Goal: Task Accomplishment & Management: Use online tool/utility

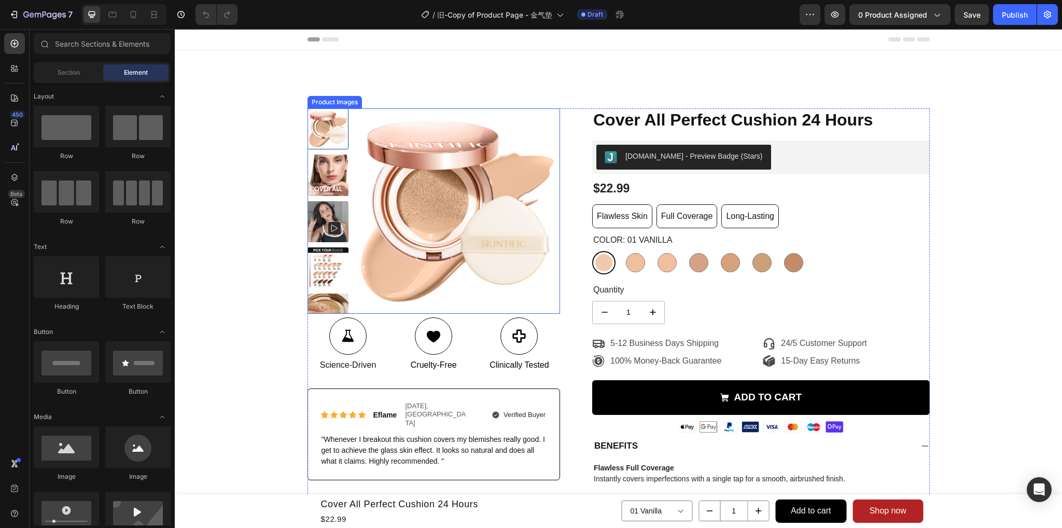
click at [357, 262] on img at bounding box center [457, 210] width 205 height 205
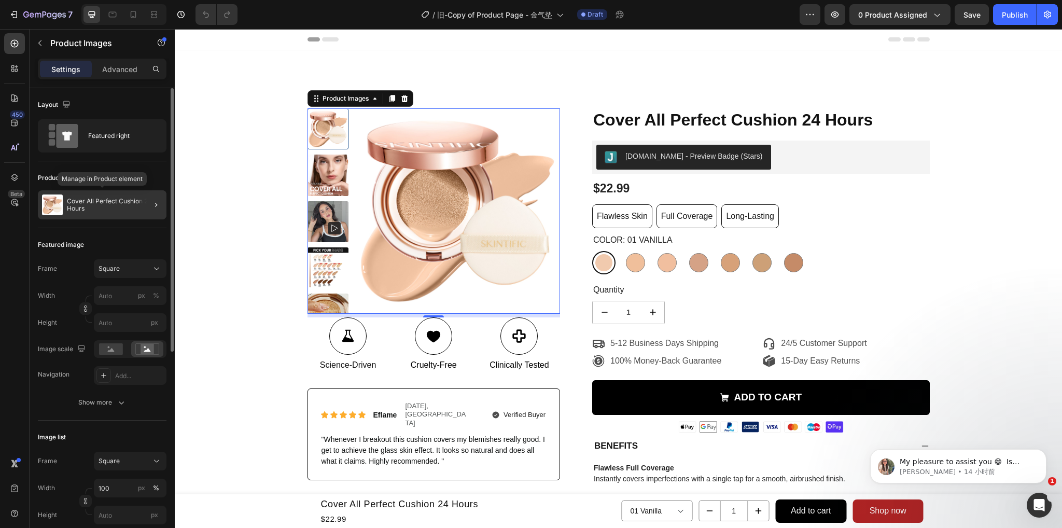
click at [102, 204] on p "Cover All Perfect Cushion 24 Hours" at bounding box center [114, 205] width 95 height 15
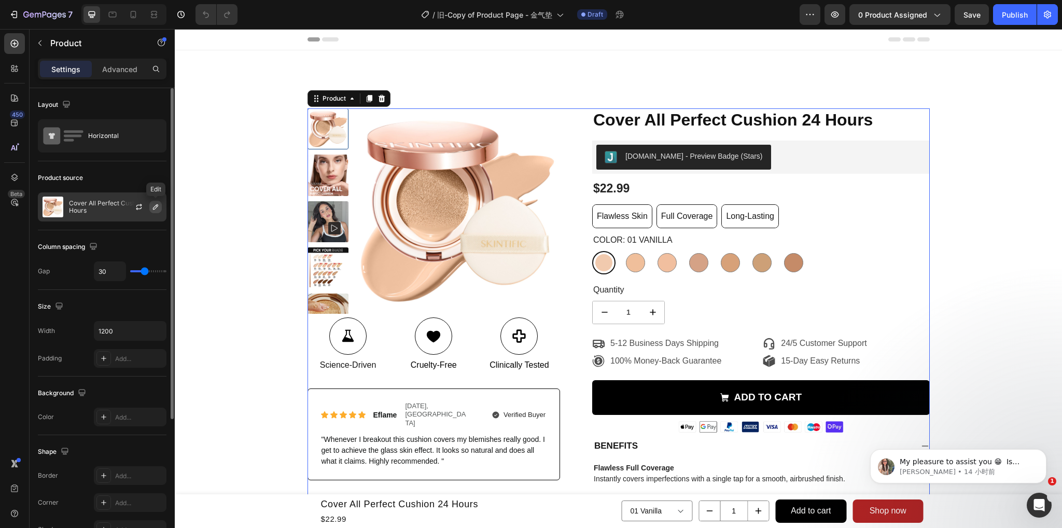
click at [150, 206] on button "button" at bounding box center [155, 207] width 12 height 12
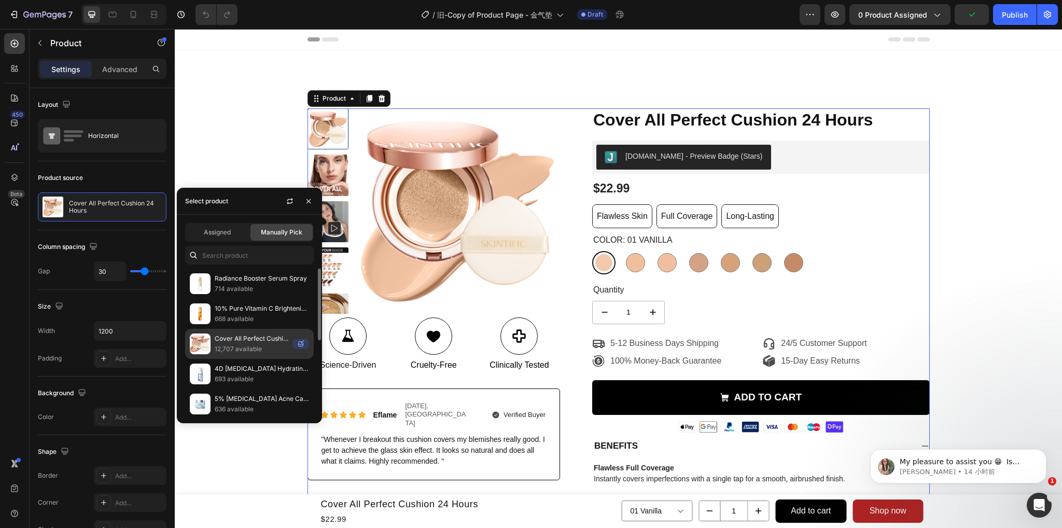
click at [243, 342] on p "Cover All Perfect Cushion 24 Hours Long-Lasting (Copy)" at bounding box center [252, 338] width 74 height 10
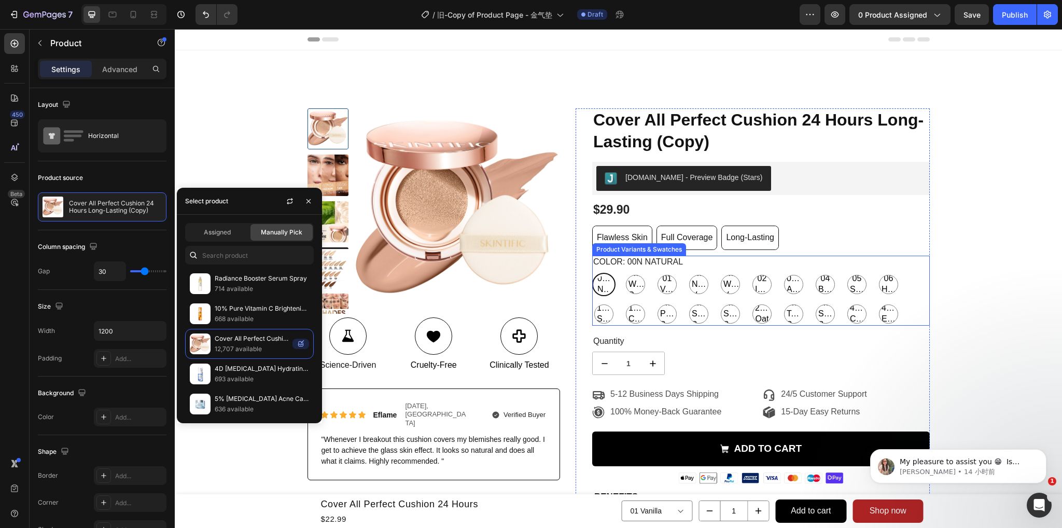
click at [726, 268] on div "Color: 00N Natural 00N Natural 00N Natural 00N Natural 00W Warm Porcelain 00W W…" at bounding box center [761, 291] width 338 height 70
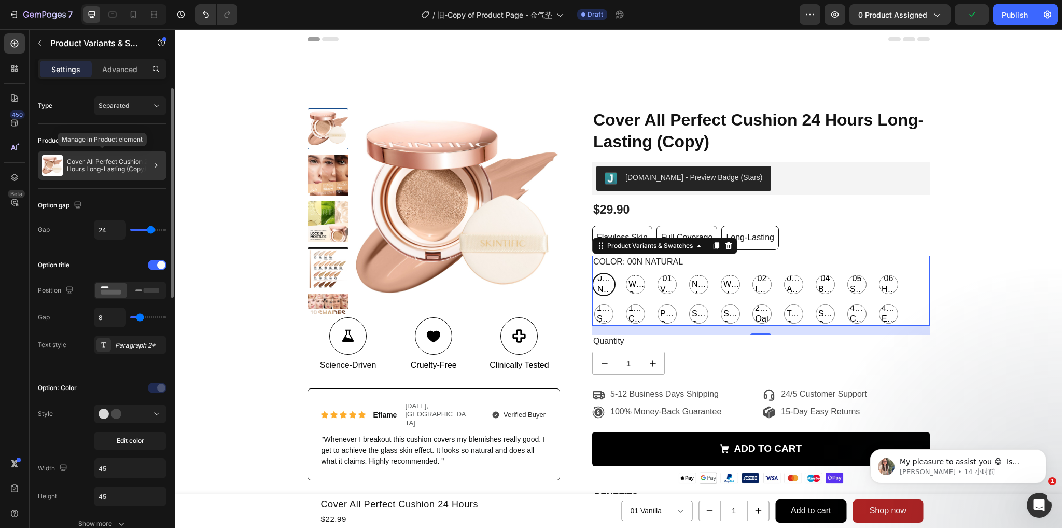
click at [134, 166] on p "Cover All Perfect Cushion 24 Hours Long-Lasting (Copy)" at bounding box center [114, 165] width 95 height 15
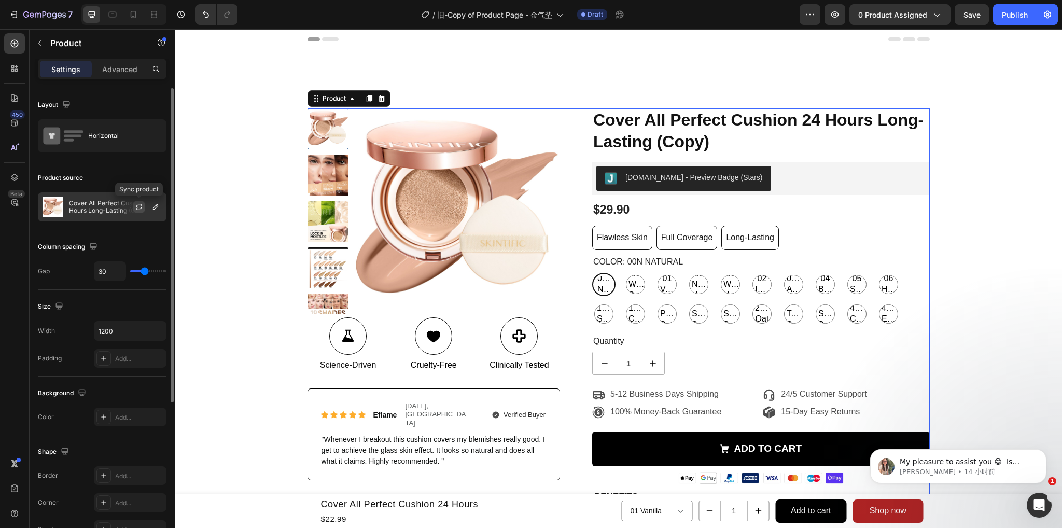
click at [137, 207] on icon "button" at bounding box center [139, 208] width 6 height 3
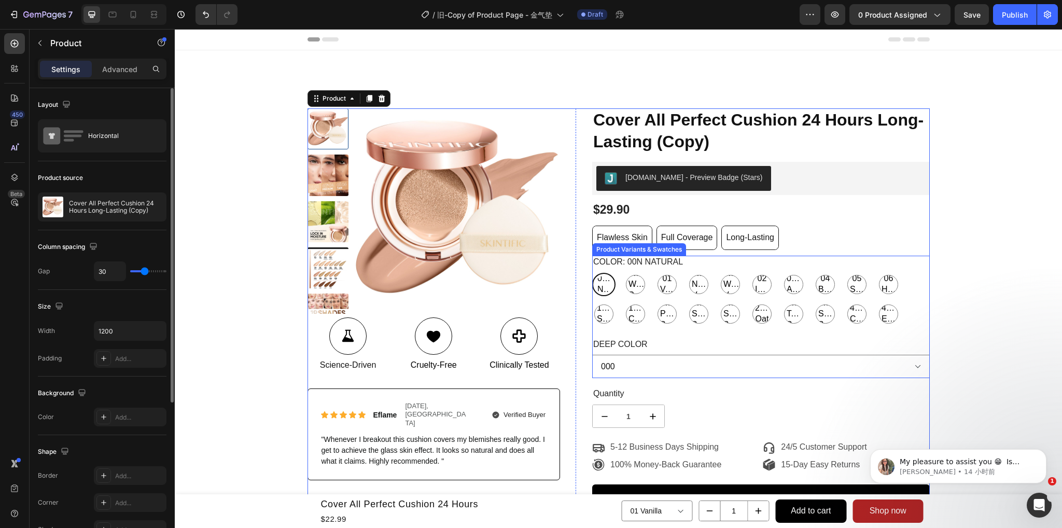
click at [680, 260] on div "Color: 00N Natural 00N Natural 00N Natural 00N Natural 00W Warm Porcelain 00W W…" at bounding box center [761, 291] width 338 height 70
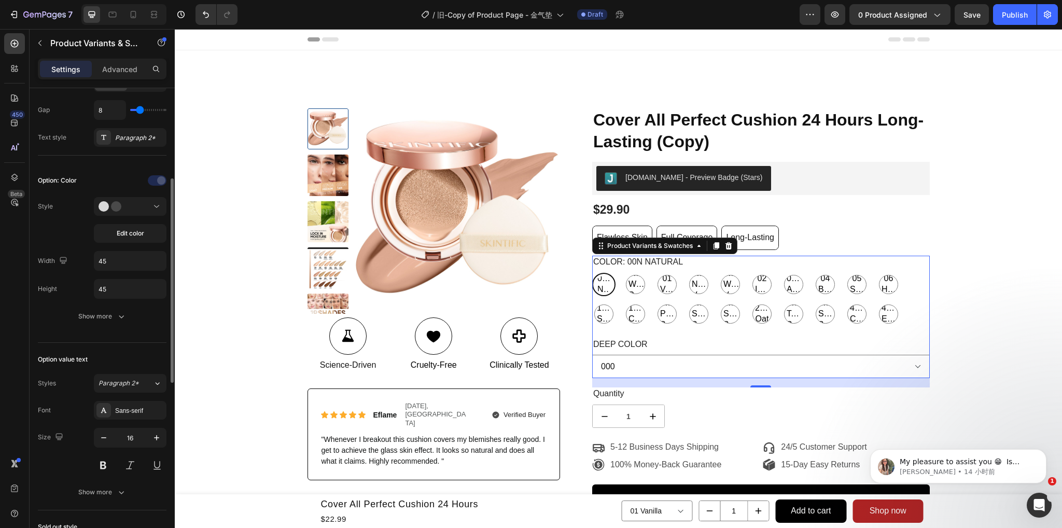
scroll to position [156, 0]
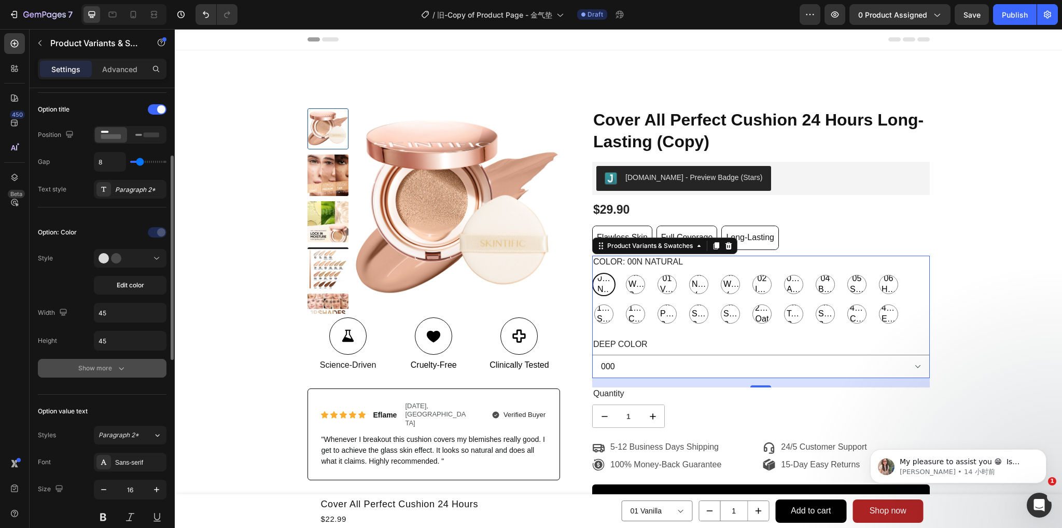
click at [118, 368] on icon "button" at bounding box center [121, 368] width 10 height 10
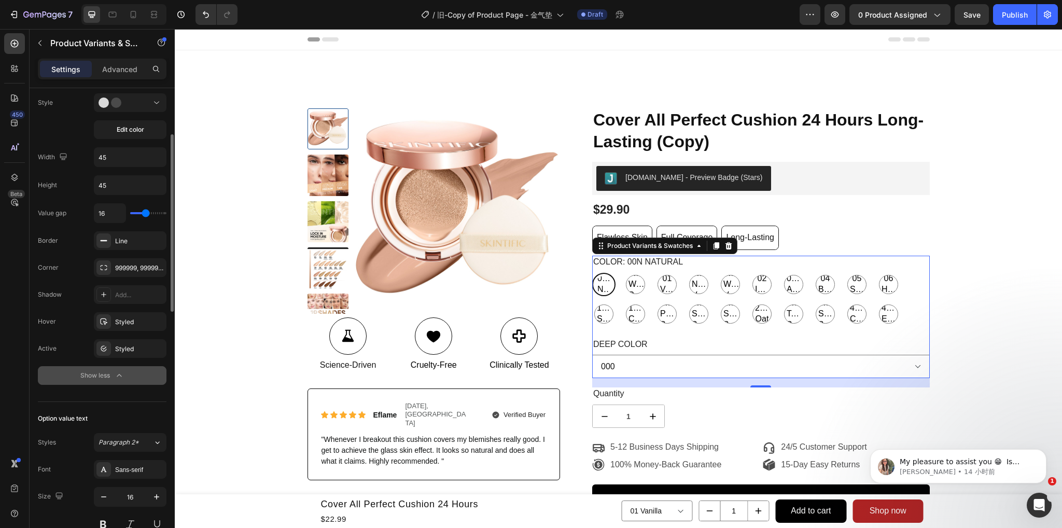
scroll to position [207, 0]
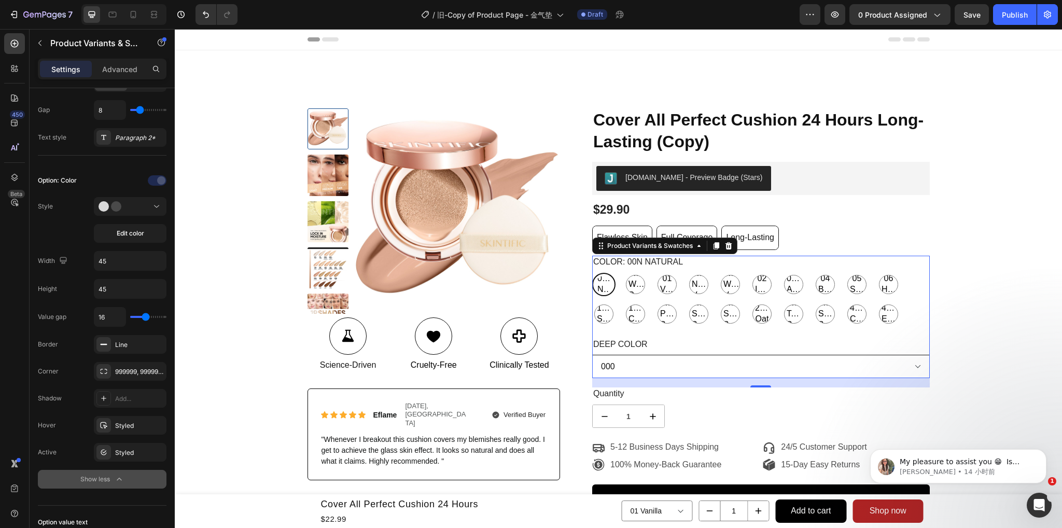
click at [619, 360] on select "000 001" at bounding box center [761, 366] width 338 height 23
click at [629, 351] on div "Deep Color 000 001" at bounding box center [761, 358] width 338 height 40
click at [629, 345] on legend "Deep Color" at bounding box center [620, 344] width 57 height 13
click at [63, 183] on div "Option: Color" at bounding box center [57, 180] width 39 height 9
click at [81, 175] on div "Option: Color" at bounding box center [102, 180] width 129 height 17
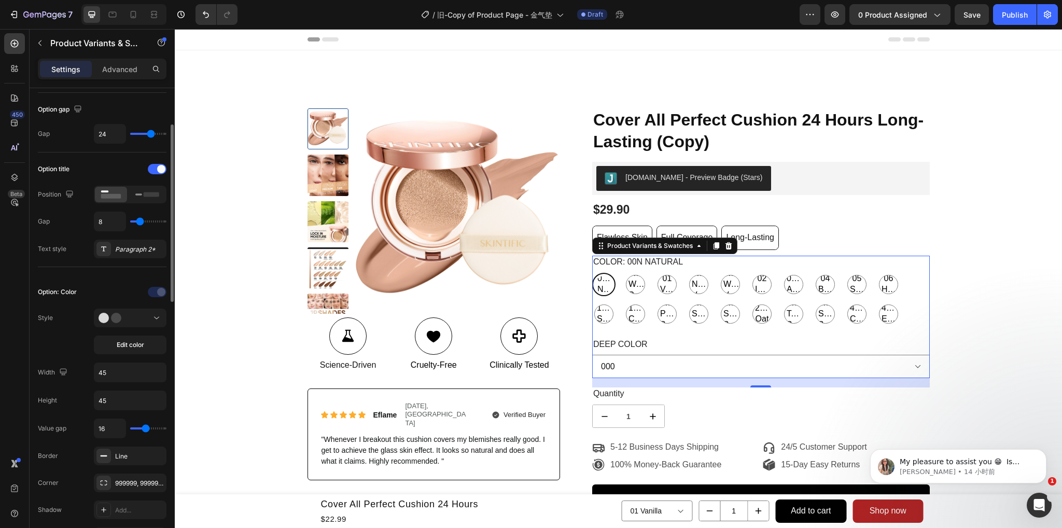
scroll to position [44, 0]
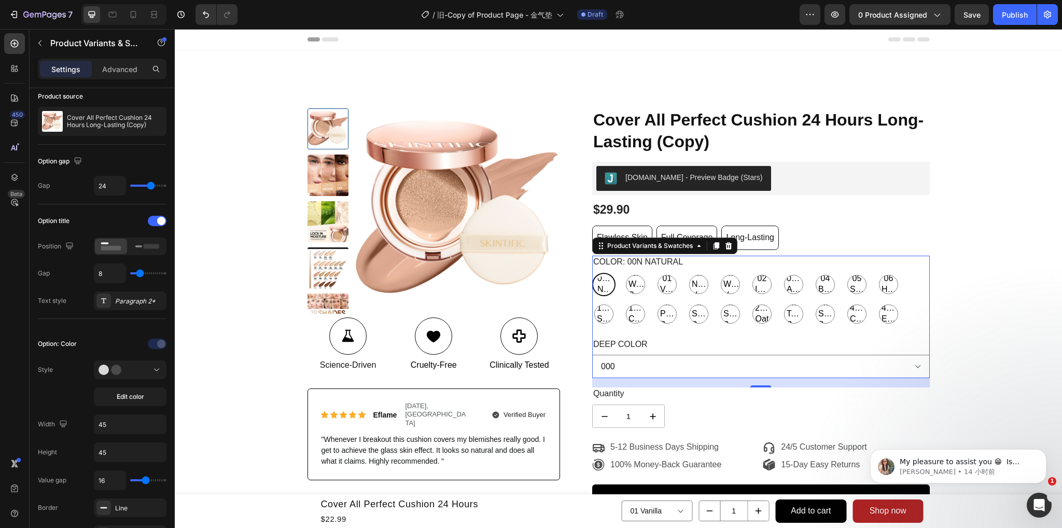
click at [670, 351] on div "Deep Color 000 001" at bounding box center [761, 358] width 338 height 40
click at [698, 286] on p "22N Shell Beige" at bounding box center [698, 290] width 45 height 9
click at [687, 302] on input "22N Shell Beige 22N Shell Beige 22N Shell Beige" at bounding box center [687, 302] width 1 height 1
radio input "true"
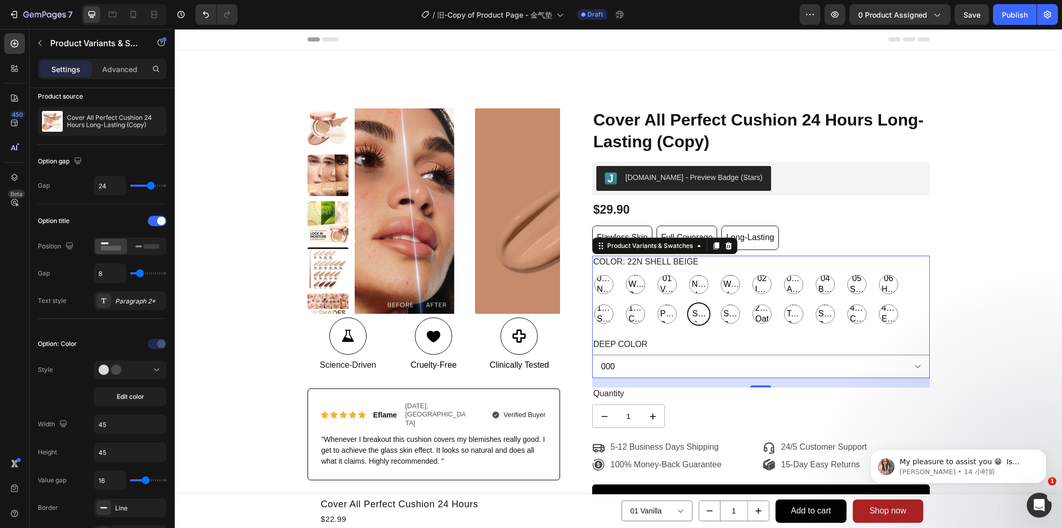
click at [633, 310] on span "13W Cream" at bounding box center [636, 314] width 18 height 22
click at [624, 302] on input "13W Cream 13W Cream 13W Cream" at bounding box center [623, 302] width 1 height 1
radio input "true"
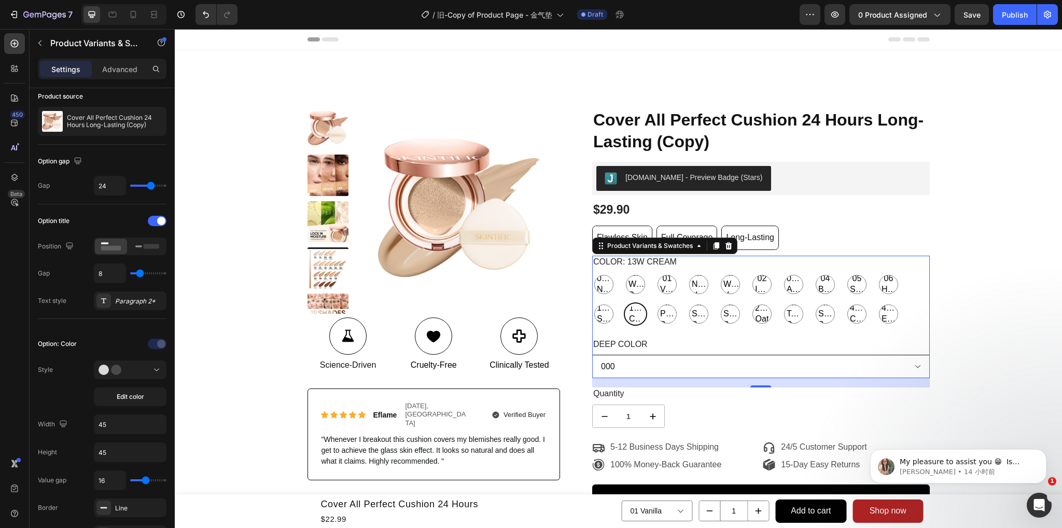
click at [630, 368] on select "000 001" at bounding box center [761, 366] width 338 height 23
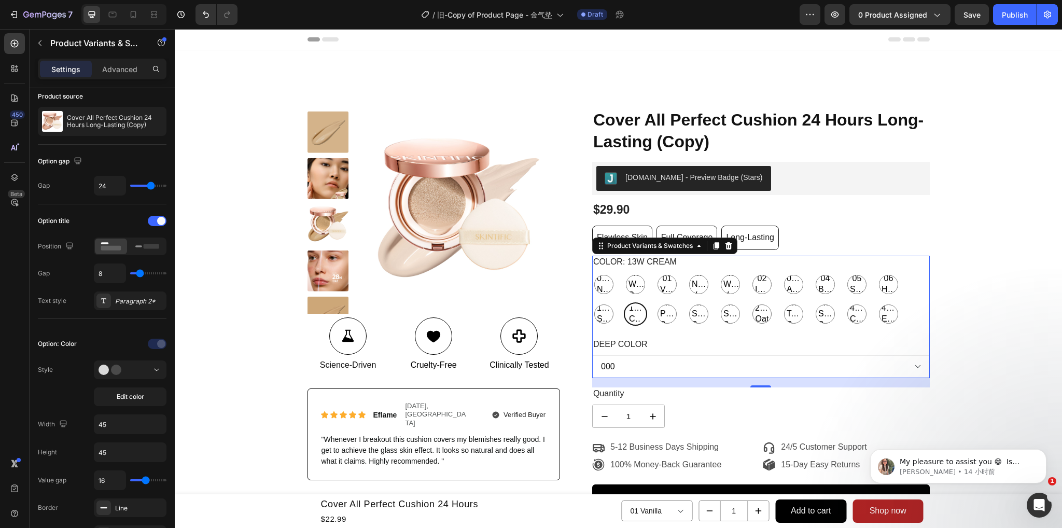
click at [630, 368] on select "000 001" at bounding box center [761, 366] width 338 height 23
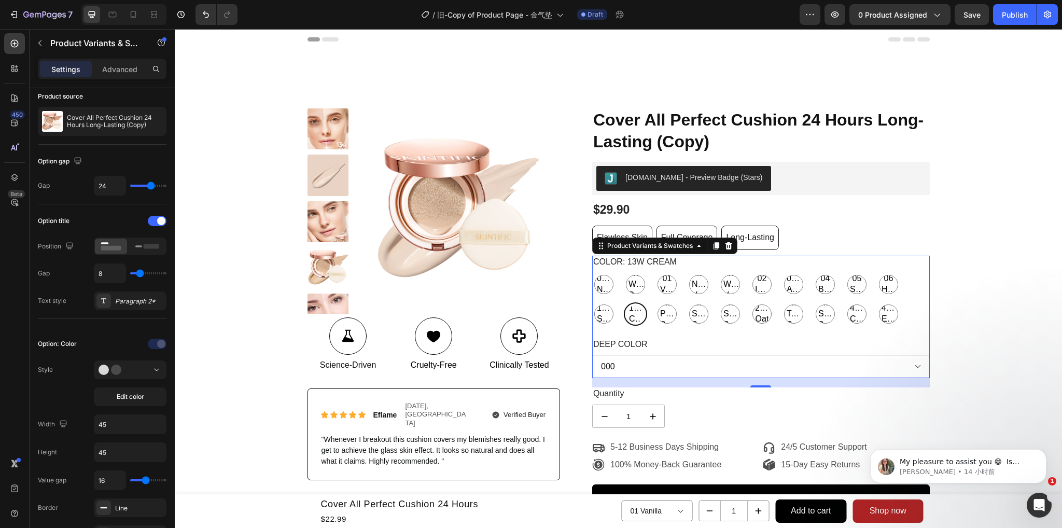
click at [606, 366] on select "000 001" at bounding box center [761, 366] width 338 height 23
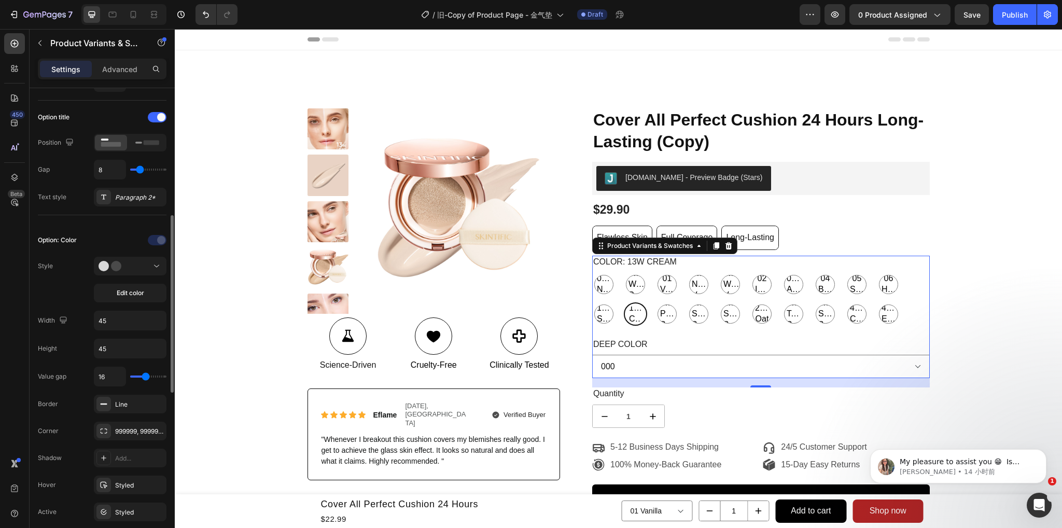
scroll to position [200, 0]
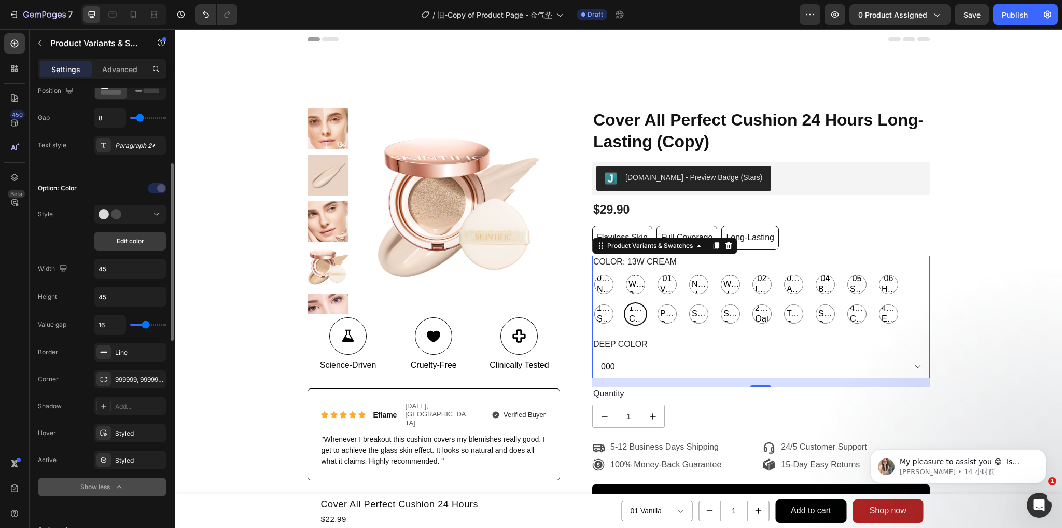
click at [137, 232] on button "Edit color" at bounding box center [130, 241] width 73 height 19
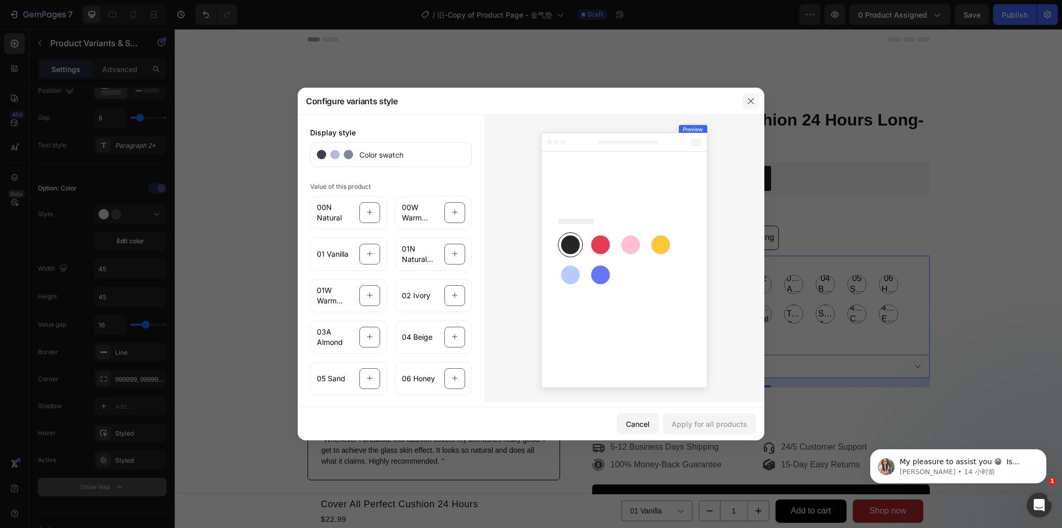
click at [755, 100] on icon "button" at bounding box center [751, 101] width 8 height 8
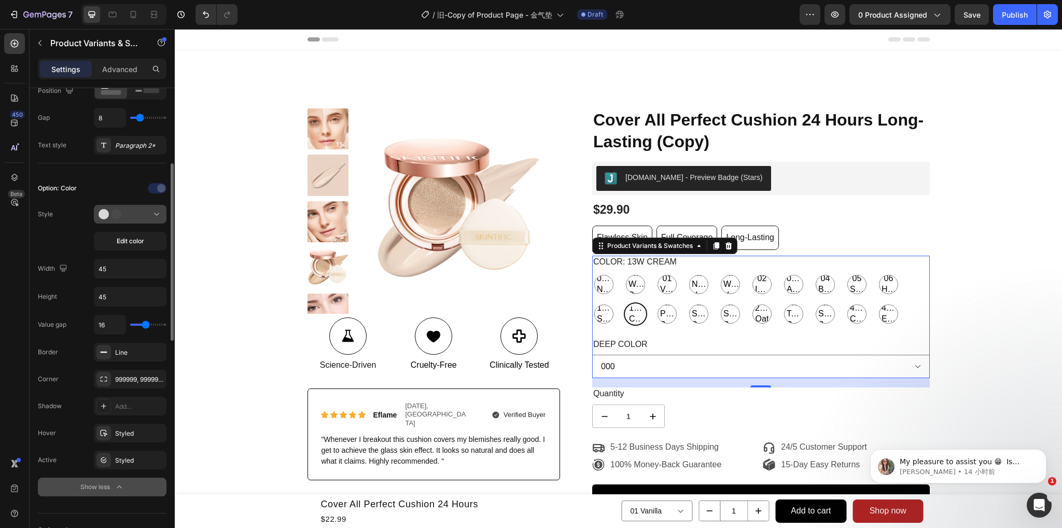
click at [137, 214] on div at bounding box center [130, 214] width 63 height 10
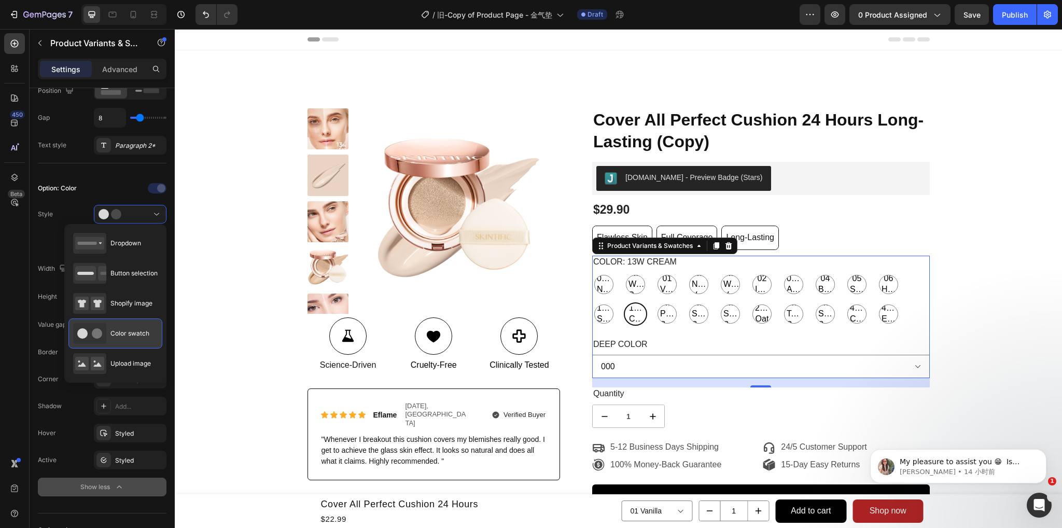
click at [107, 337] on div "Color swatch" at bounding box center [111, 333] width 76 height 21
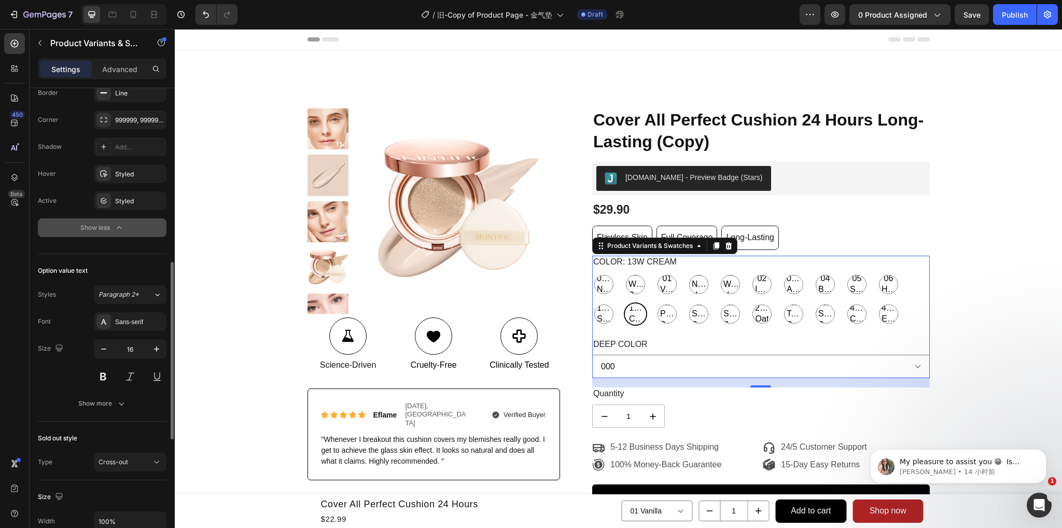
scroll to position [511, 0]
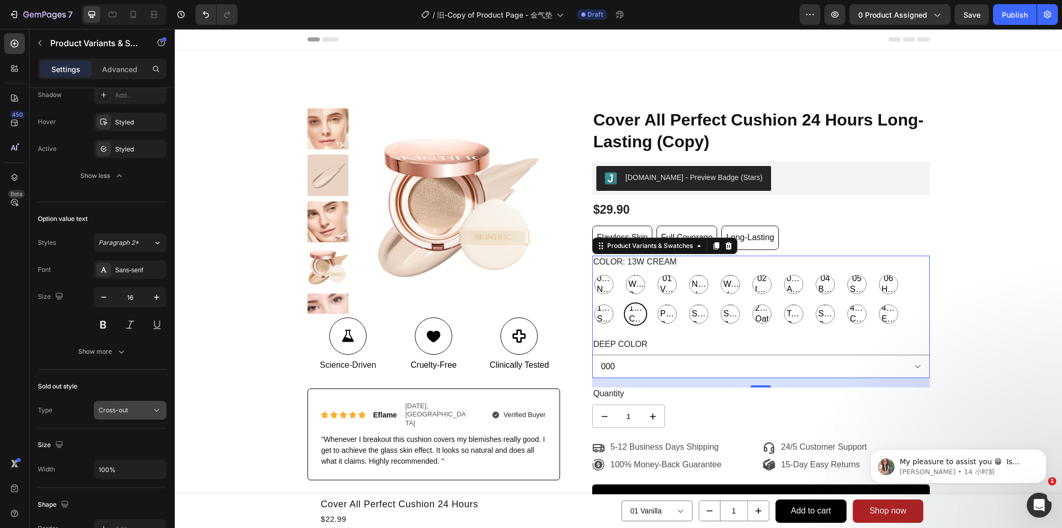
click at [132, 413] on div "Cross-out" at bounding box center [130, 410] width 63 height 10
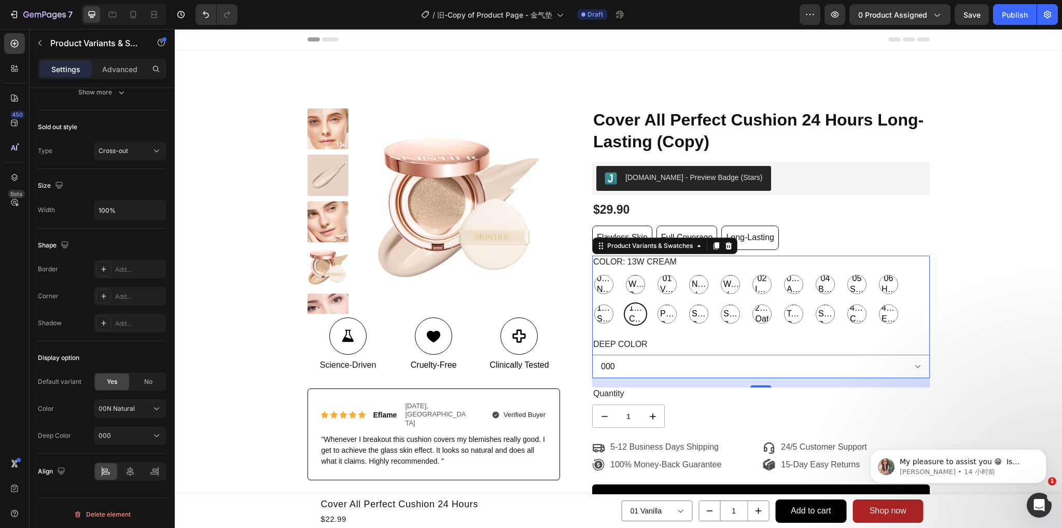
click at [75, 426] on div "Deep Color 000" at bounding box center [102, 435] width 129 height 19
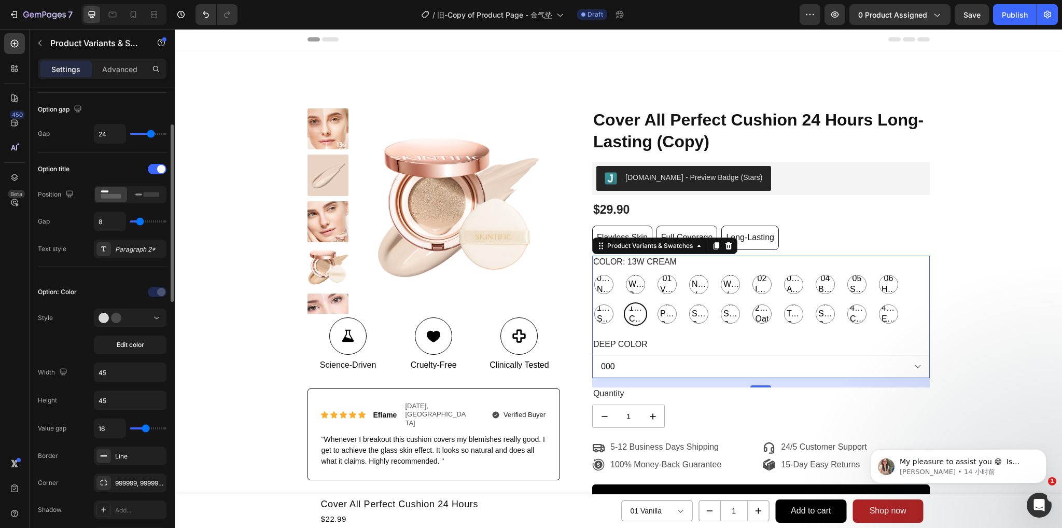
scroll to position [0, 0]
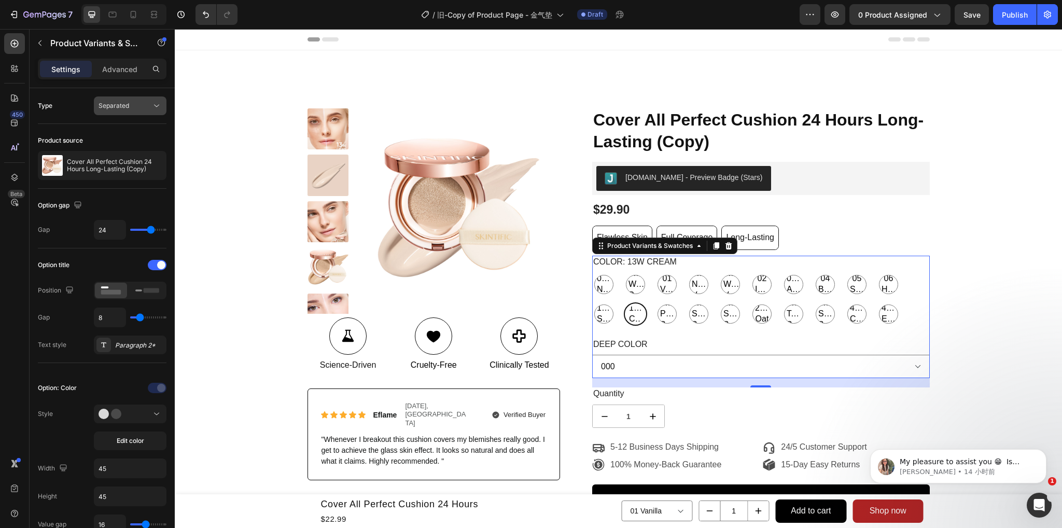
click at [132, 108] on div "Separated" at bounding box center [125, 105] width 53 height 9
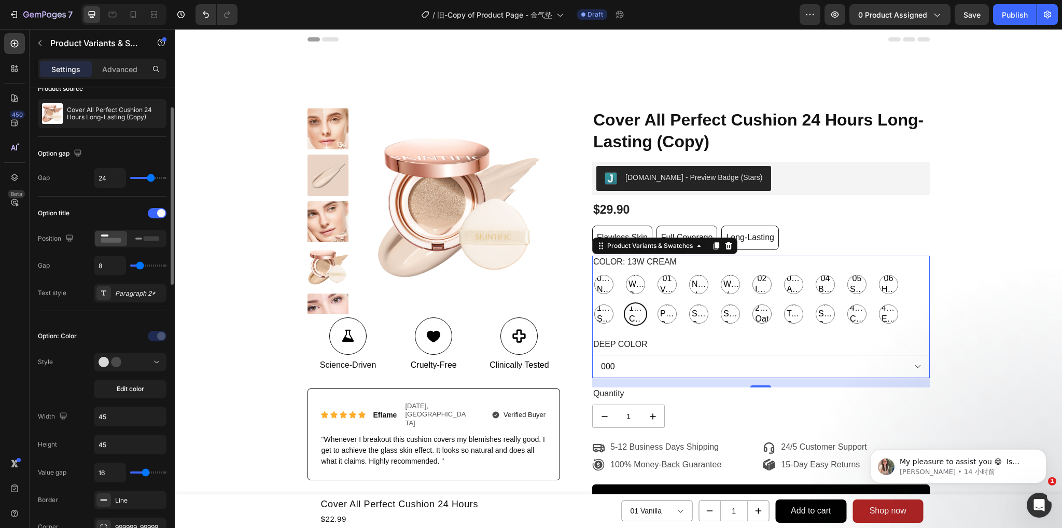
click at [54, 339] on div "Option: Color" at bounding box center [57, 335] width 39 height 9
click at [63, 384] on div "Style Edit color" at bounding box center [102, 376] width 129 height 46
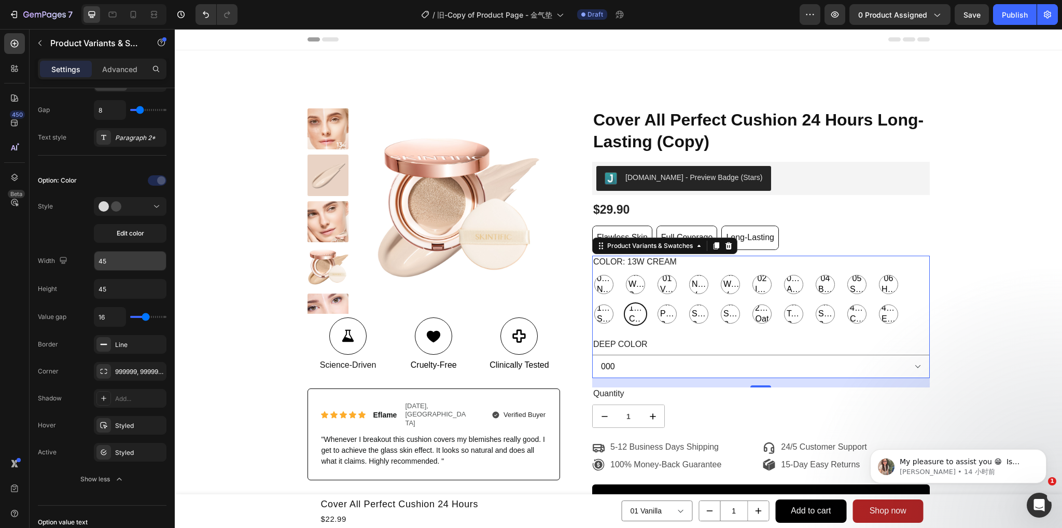
scroll to position [0, 0]
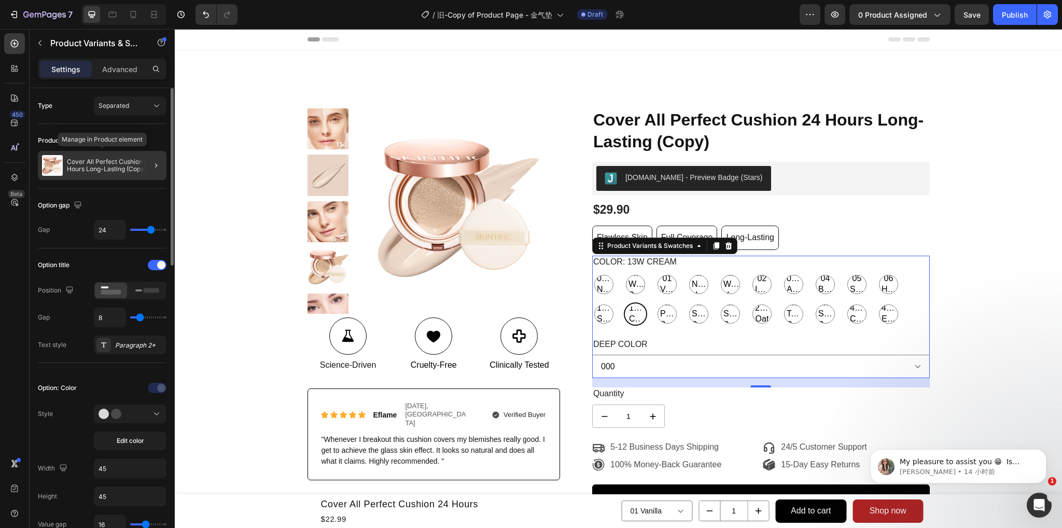
click at [122, 162] on p "Cover All Perfect Cushion 24 Hours Long-Lasting (Copy)" at bounding box center [114, 165] width 95 height 15
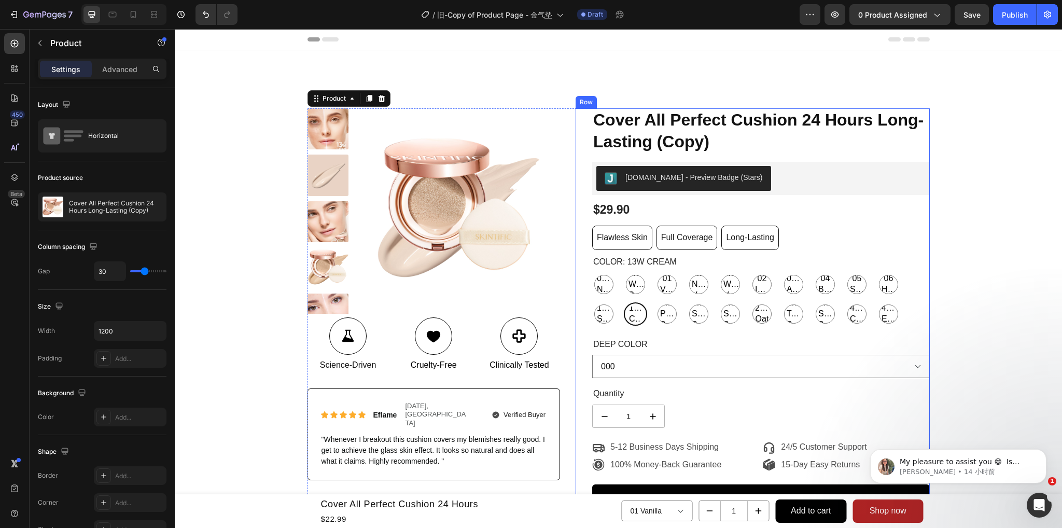
click at [626, 353] on div "Deep Color 000 001" at bounding box center [761, 358] width 338 height 40
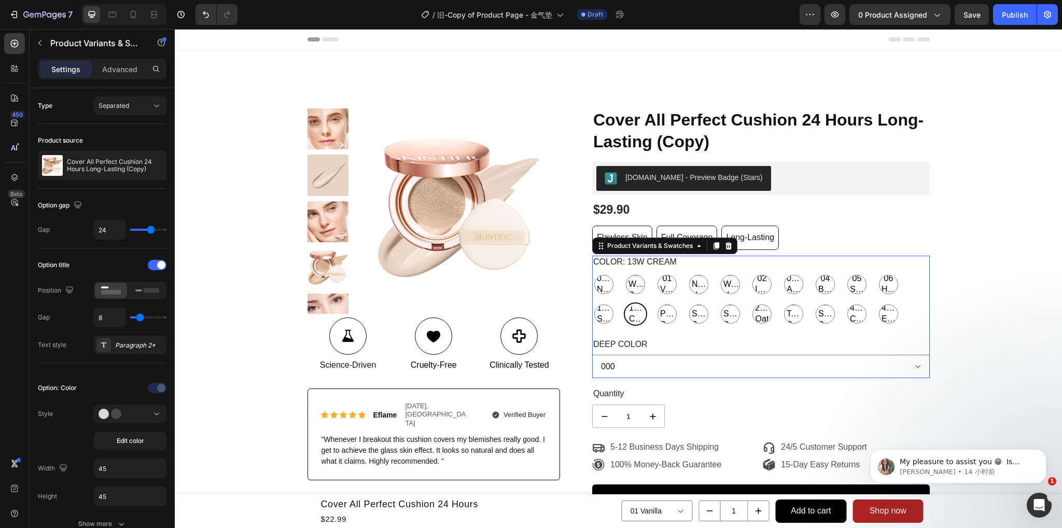
click at [626, 353] on div "Deep Color 000 001" at bounding box center [761, 358] width 338 height 40
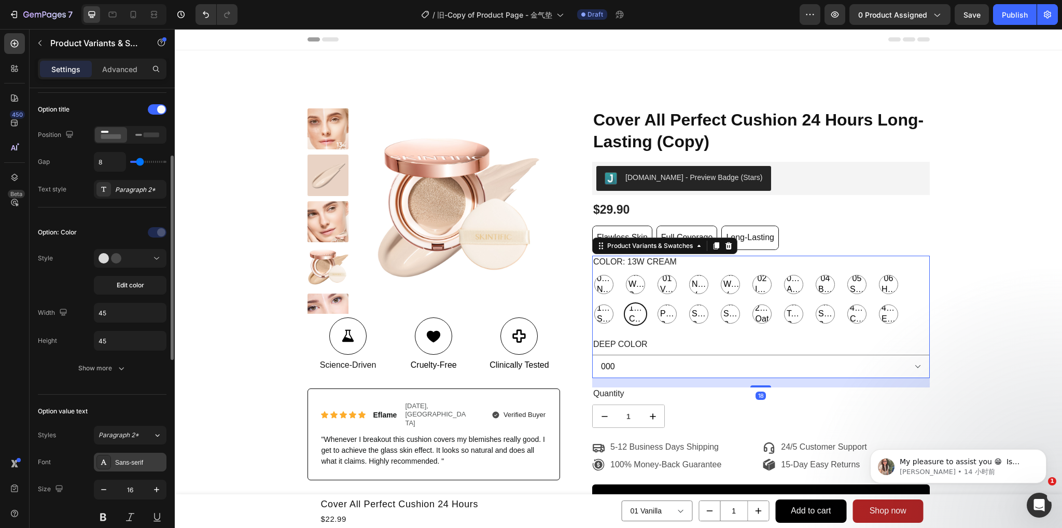
scroll to position [259, 0]
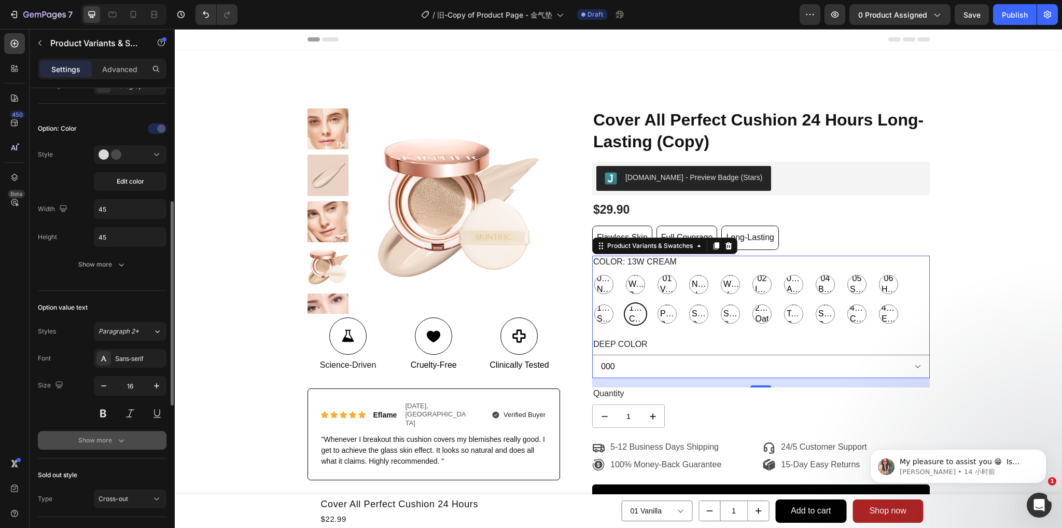
click at [103, 446] on button "Show more" at bounding box center [102, 440] width 129 height 19
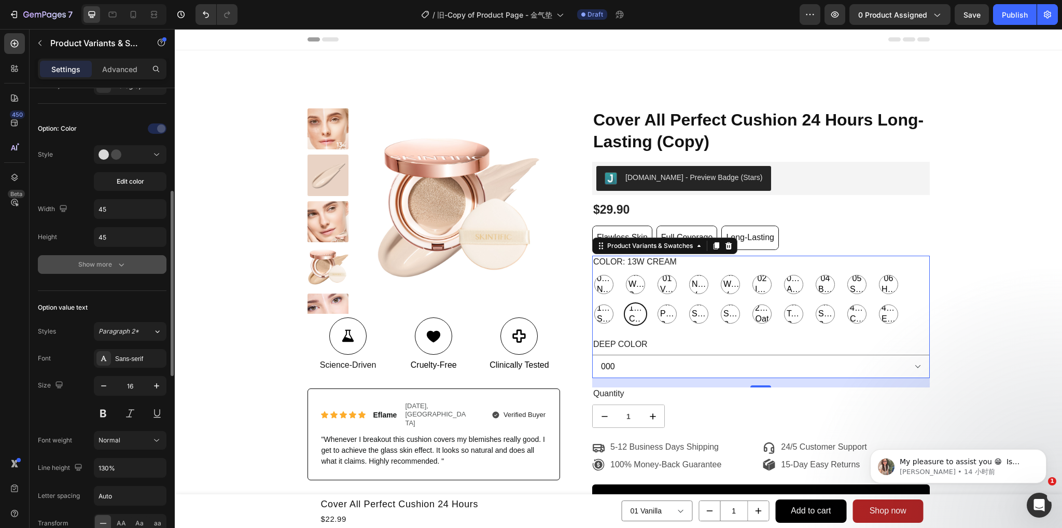
click at [109, 262] on div "Show more" at bounding box center [102, 264] width 48 height 10
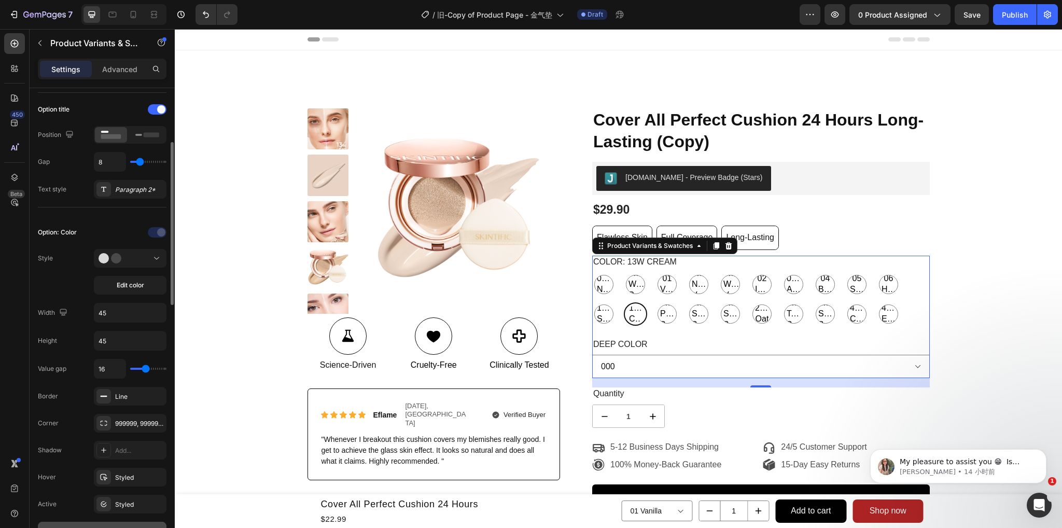
scroll to position [104, 0]
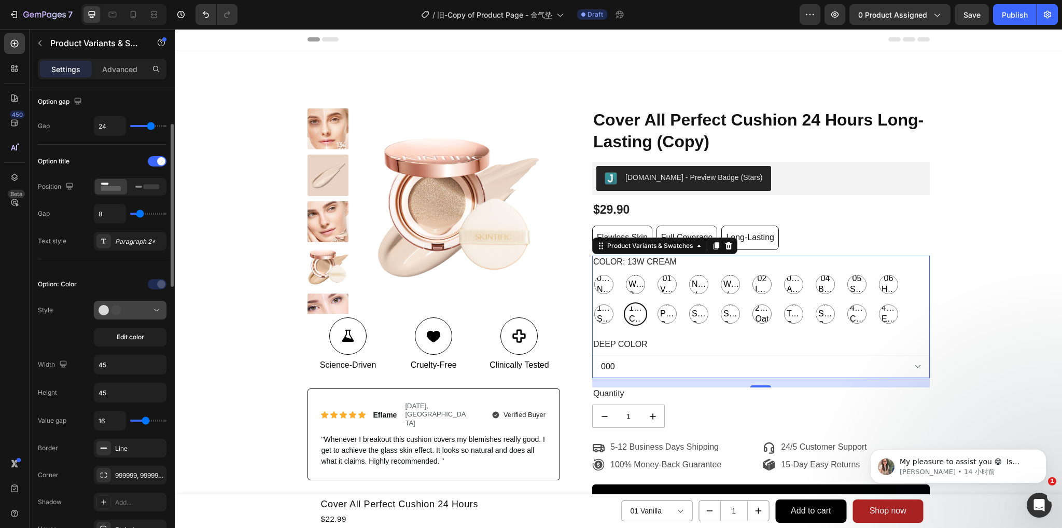
click at [128, 301] on button at bounding box center [130, 310] width 73 height 19
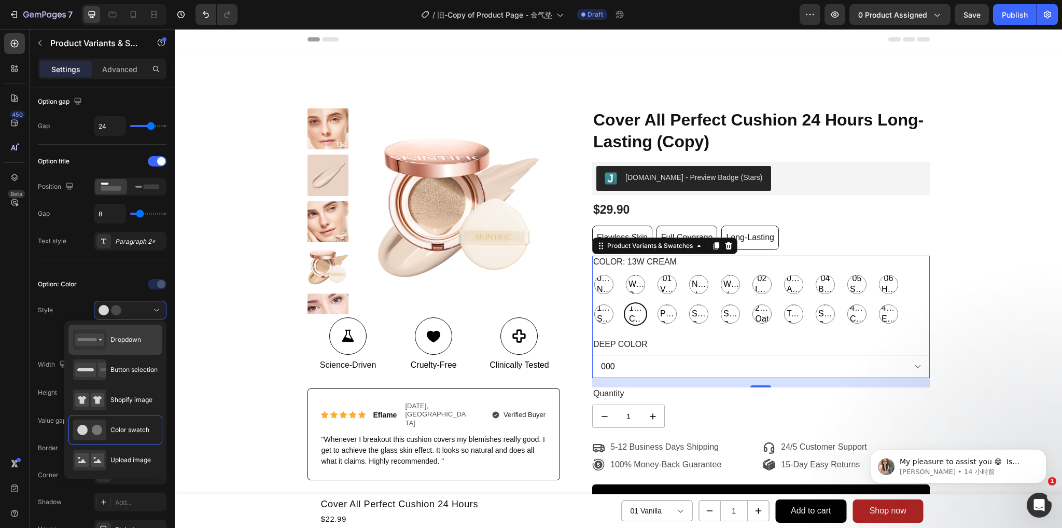
click at [126, 333] on div "Dropdown" at bounding box center [107, 339] width 68 height 21
type input "100%"
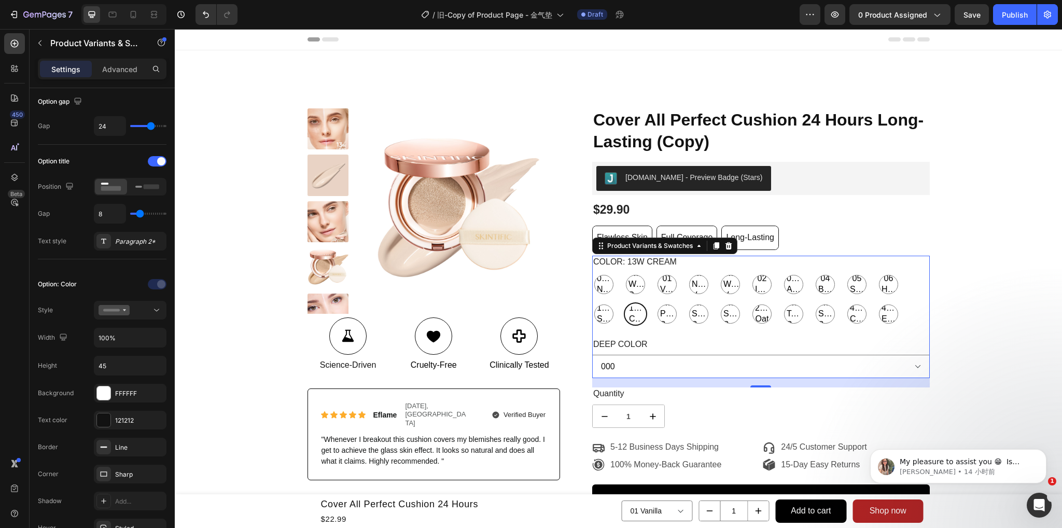
select select "13W Cream"
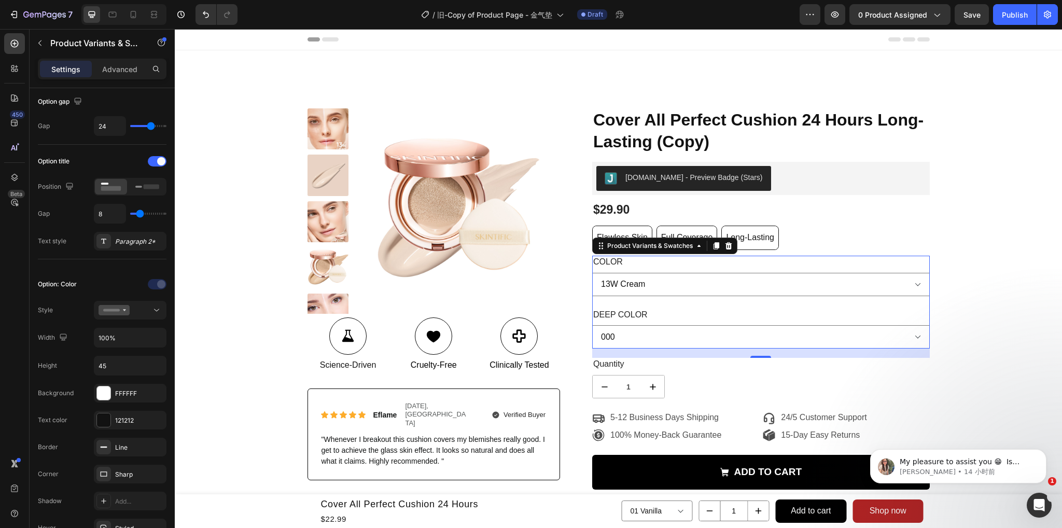
click at [786, 311] on div "Deep Color 000 001" at bounding box center [761, 329] width 338 height 40
click at [106, 306] on icon at bounding box center [114, 310] width 31 height 10
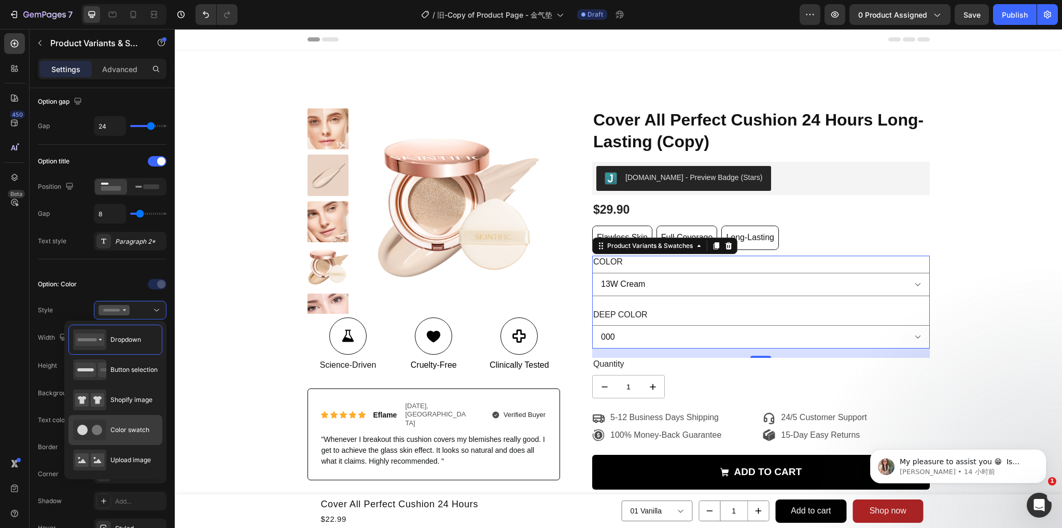
click at [117, 426] on span "Color swatch" at bounding box center [129, 429] width 39 height 9
type input "45"
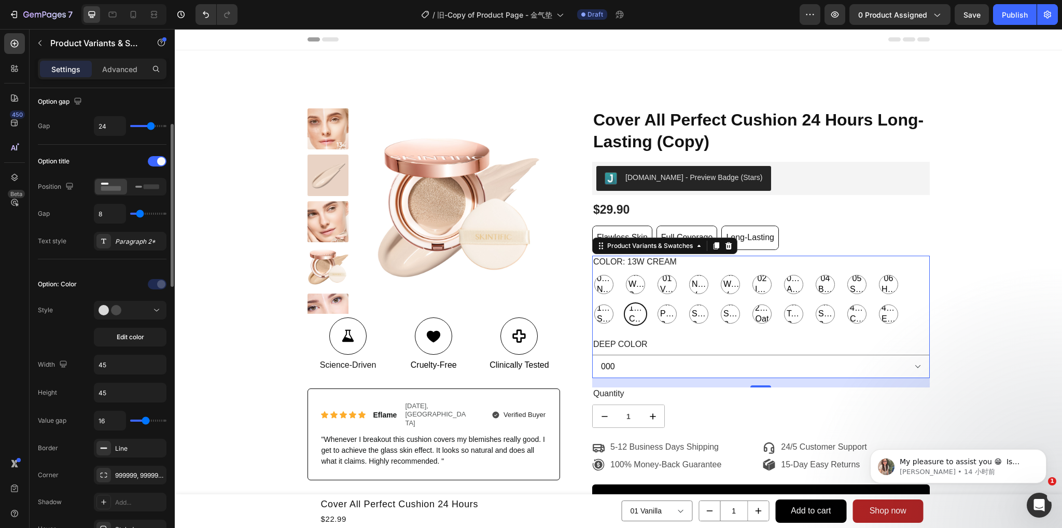
click at [58, 280] on div "Option: Color" at bounding box center [57, 284] width 39 height 9
click at [74, 282] on div "Option: Color" at bounding box center [57, 284] width 39 height 9
click at [84, 282] on div "Option: Color" at bounding box center [102, 284] width 129 height 17
click at [146, 185] on rect at bounding box center [152, 186] width 16 height 5
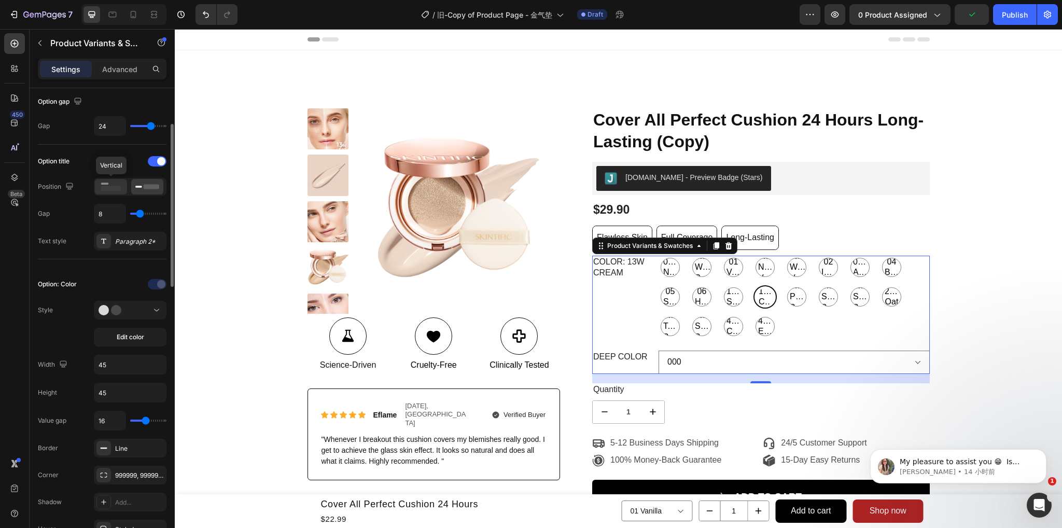
click at [111, 188] on rect at bounding box center [111, 188] width 20 height 5
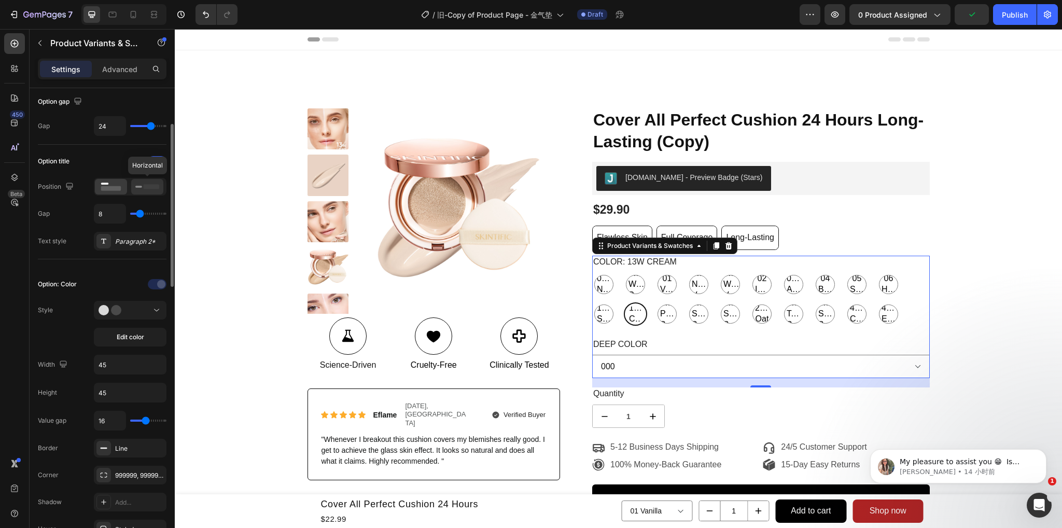
click at [155, 187] on rect at bounding box center [152, 186] width 16 height 5
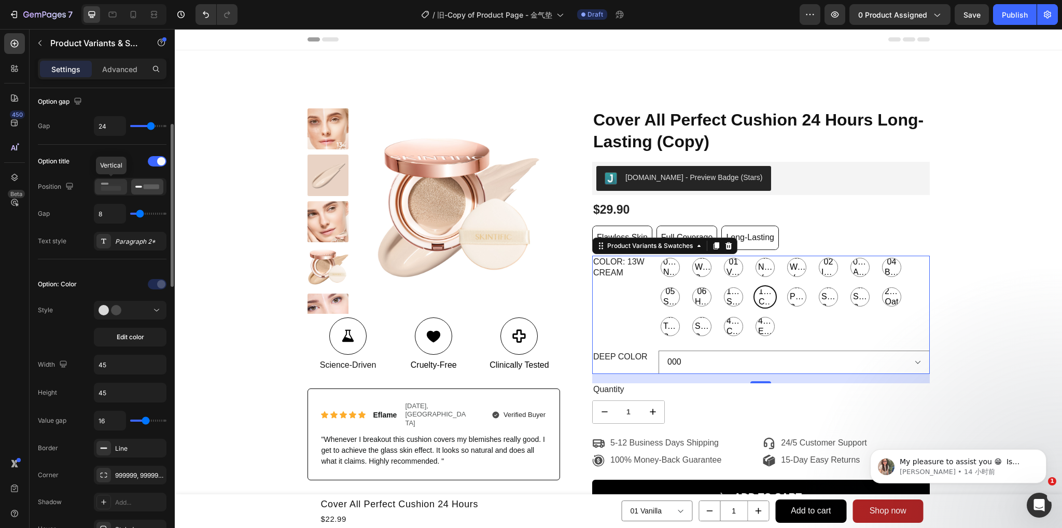
click at [108, 187] on rect at bounding box center [111, 188] width 20 height 5
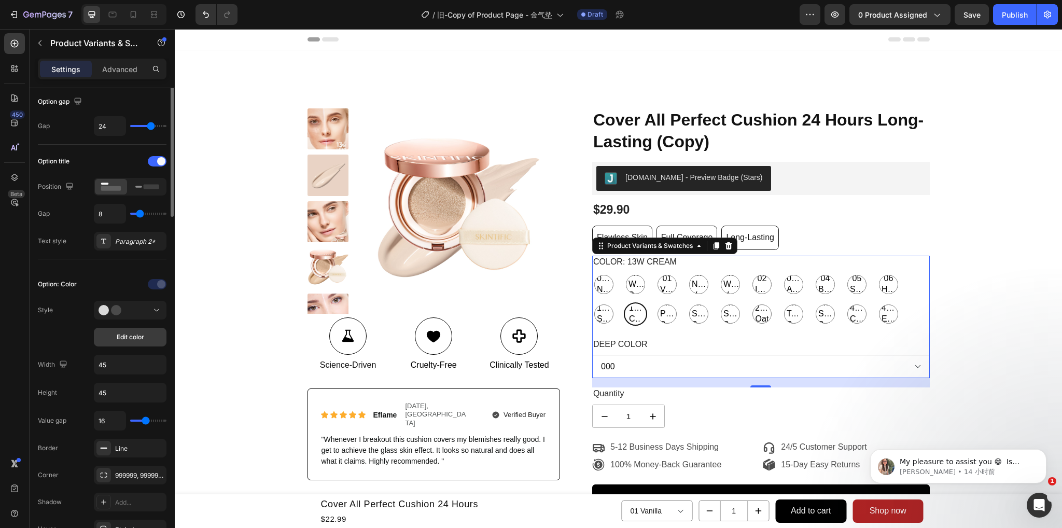
scroll to position [0, 0]
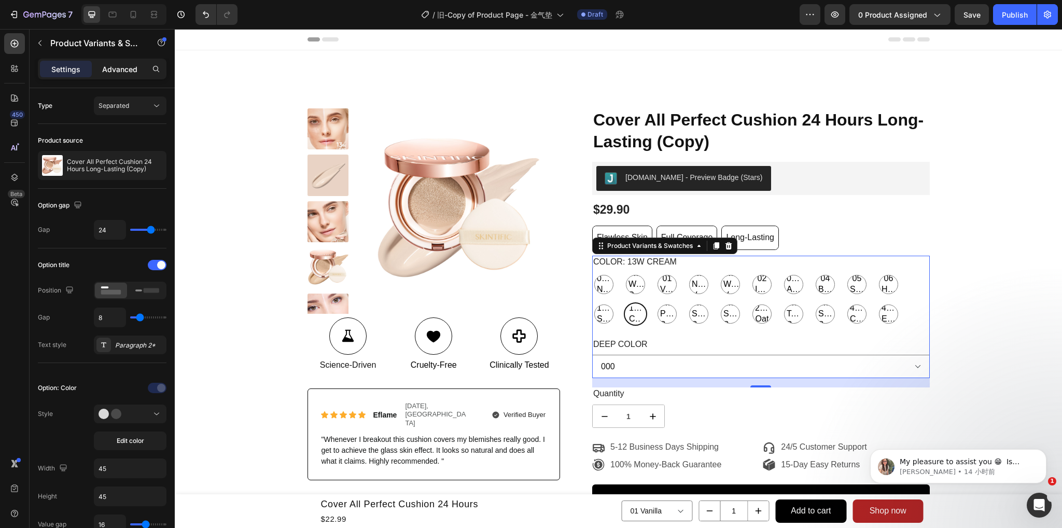
click at [113, 69] on p "Advanced" at bounding box center [119, 69] width 35 height 11
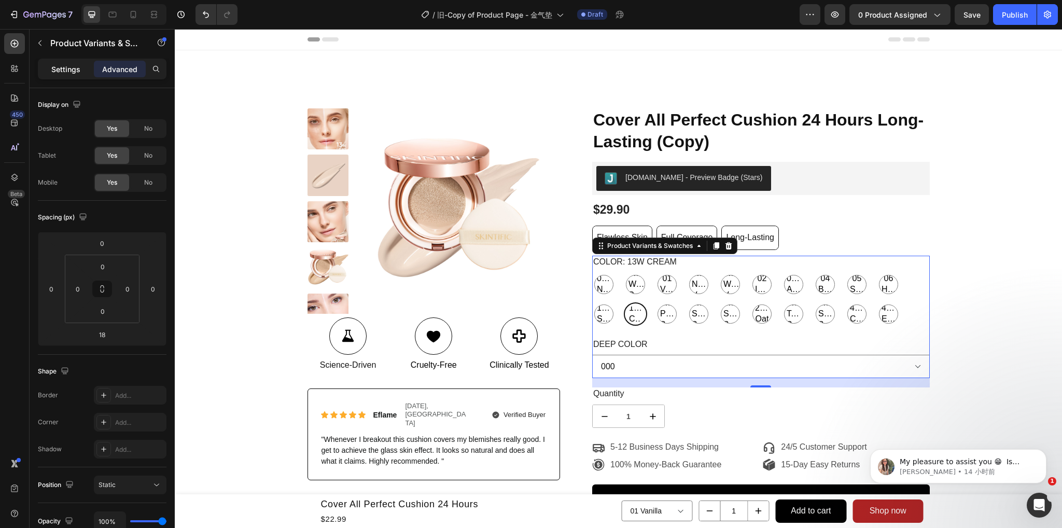
click at [75, 71] on p "Settings" at bounding box center [65, 69] width 29 height 11
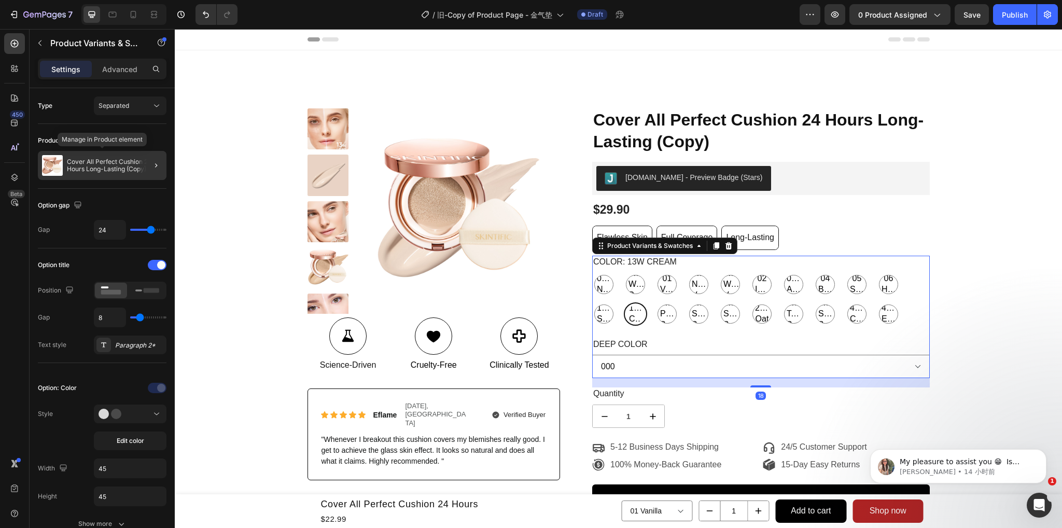
drag, startPoint x: 93, startPoint y: 166, endPoint x: 118, endPoint y: 166, distance: 24.9
click at [94, 166] on p "Cover All Perfect Cushion 24 Hours Long-Lasting (Copy)" at bounding box center [114, 165] width 95 height 15
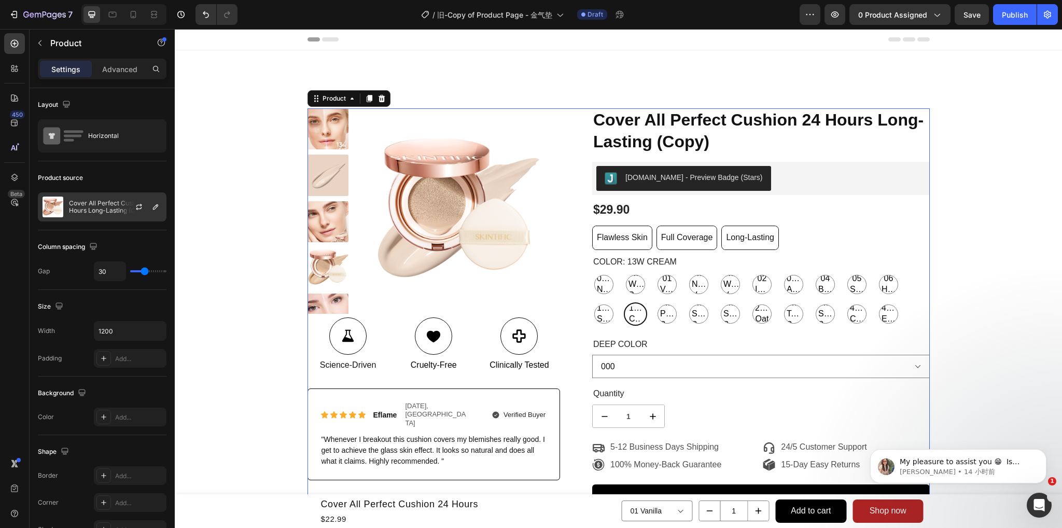
click at [135, 215] on div at bounding box center [143, 207] width 46 height 28
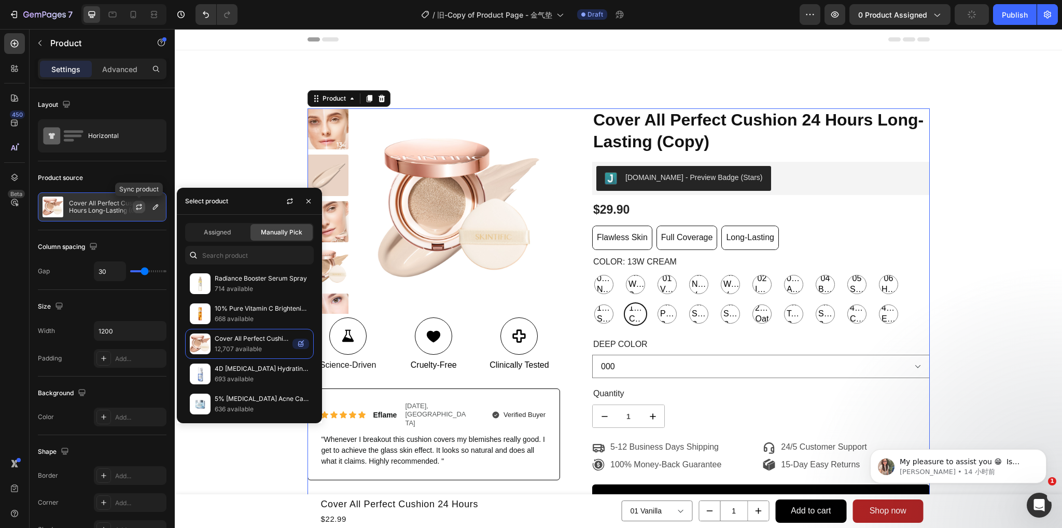
click at [141, 205] on icon "button" at bounding box center [139, 207] width 8 height 8
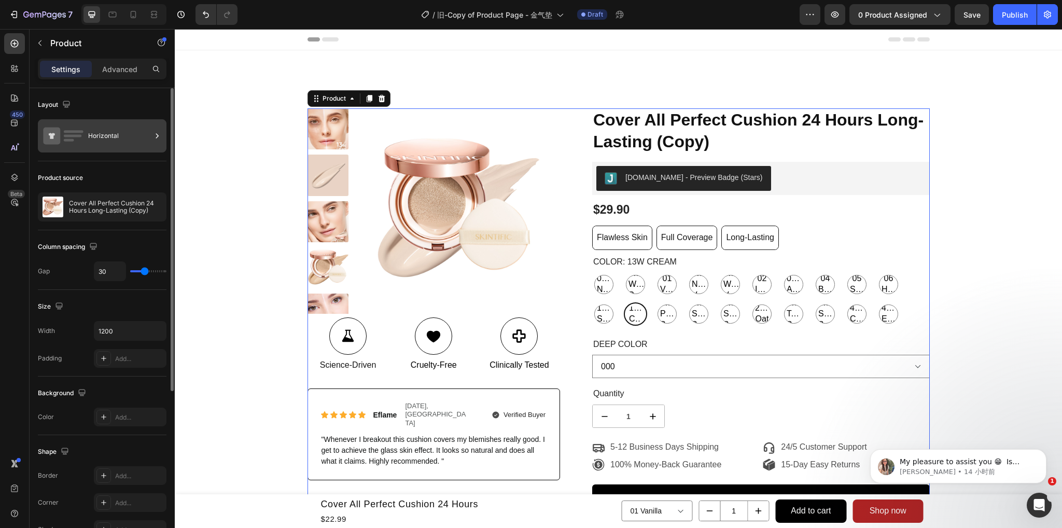
click at [102, 134] on div "Horizontal" at bounding box center [119, 136] width 63 height 24
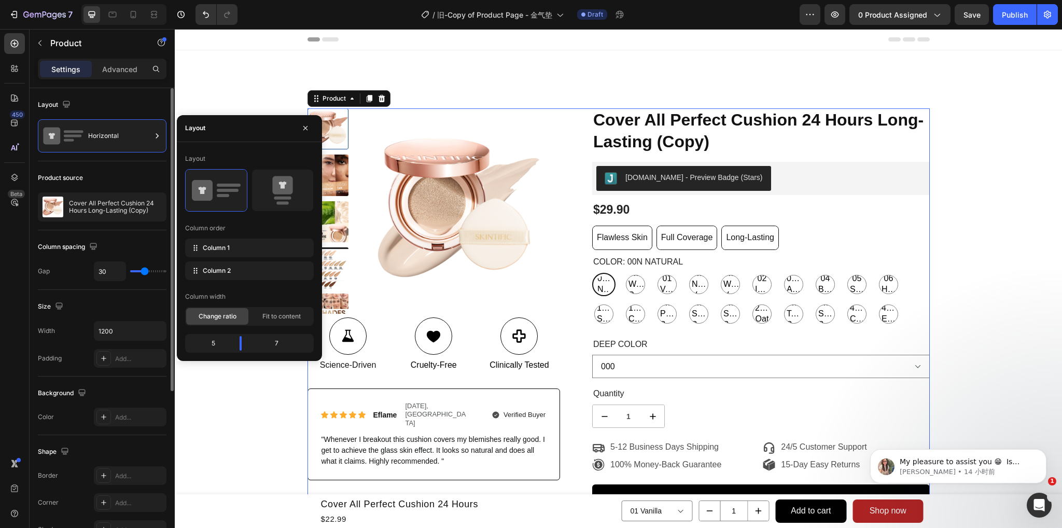
click at [90, 293] on div "Size Width 1200 Padding Add..." at bounding box center [102, 333] width 129 height 87
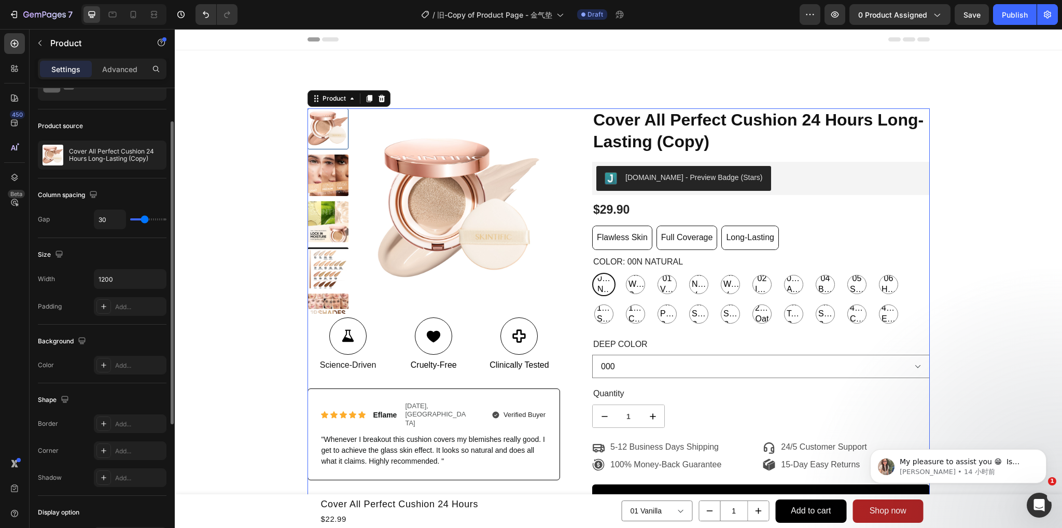
scroll to position [104, 0]
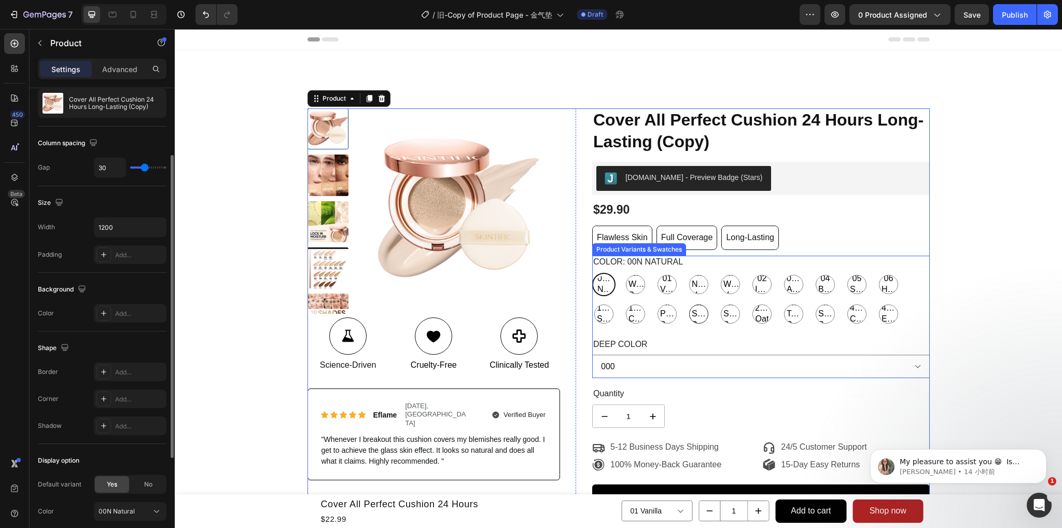
drag, startPoint x: 687, startPoint y: 318, endPoint x: 639, endPoint y: 361, distance: 65.0
click at [690, 318] on span "22N Shell Beige" at bounding box center [699, 314] width 18 height 32
click at [687, 302] on input "22N Shell Beige 22N Shell Beige 22N Shell Beige" at bounding box center [687, 302] width 1 height 1
radio input "true"
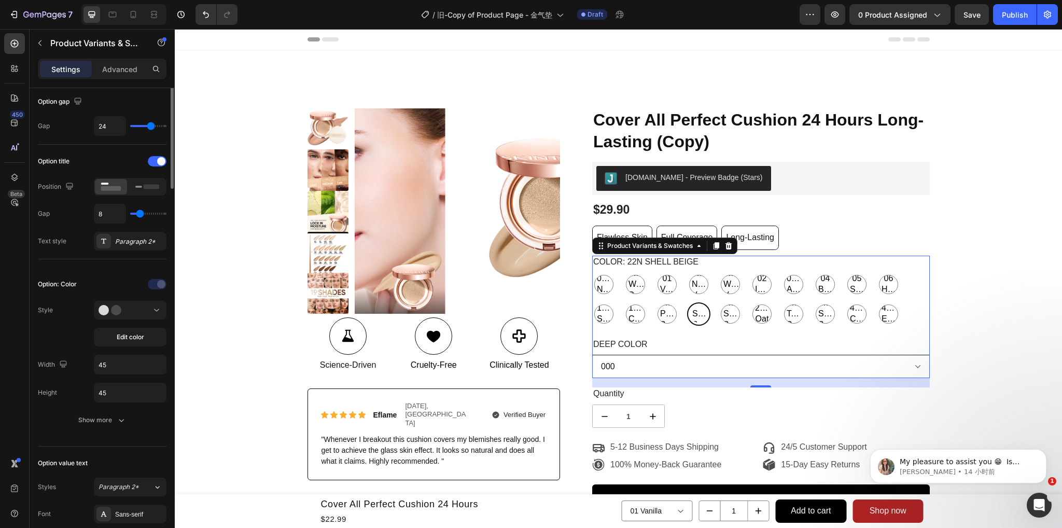
scroll to position [0, 0]
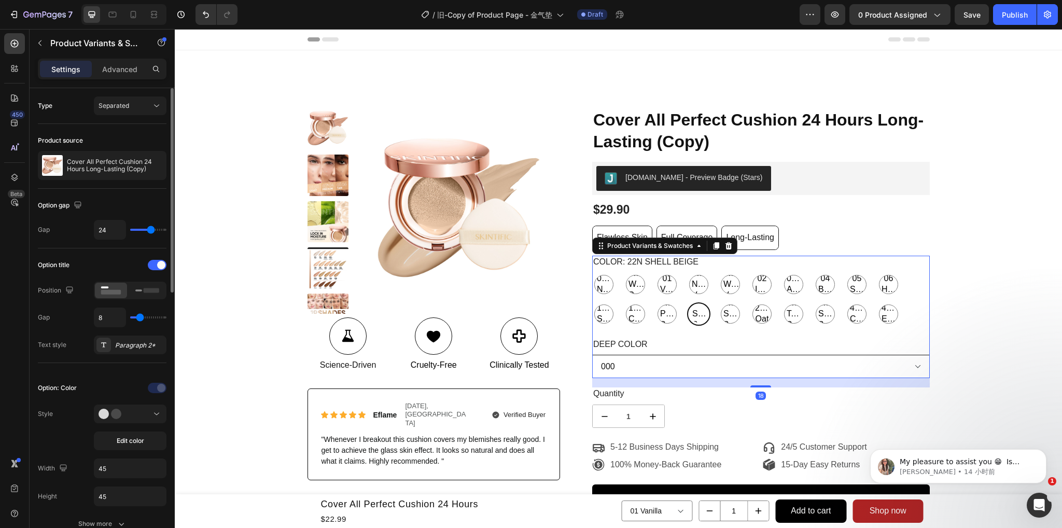
click at [635, 366] on select "000 001" at bounding box center [761, 366] width 338 height 23
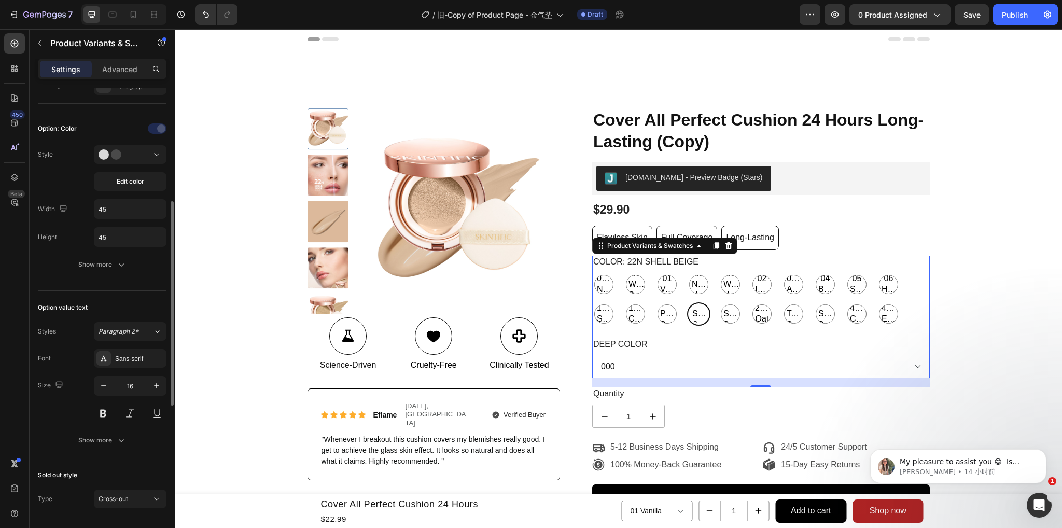
scroll to position [207, 0]
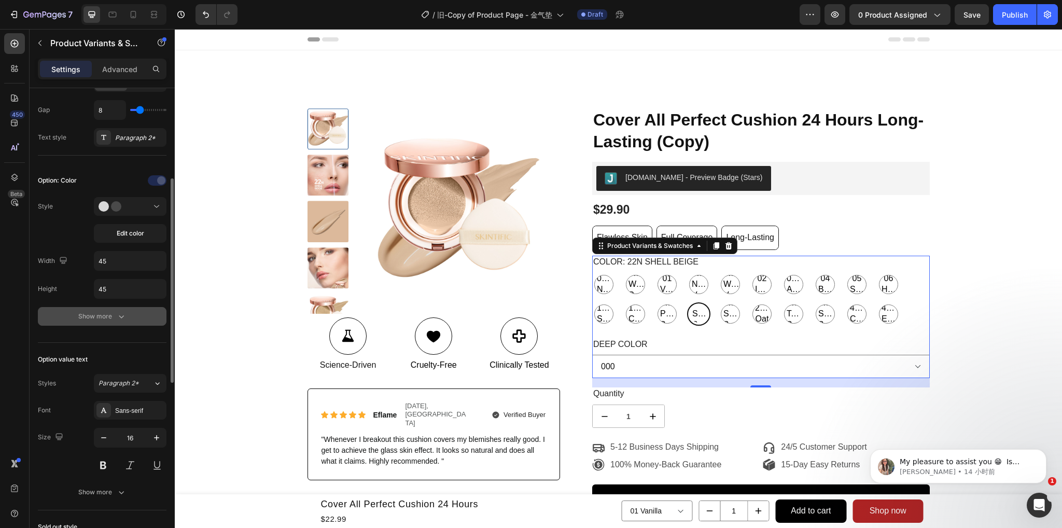
click at [103, 321] on button "Show more" at bounding box center [102, 316] width 129 height 19
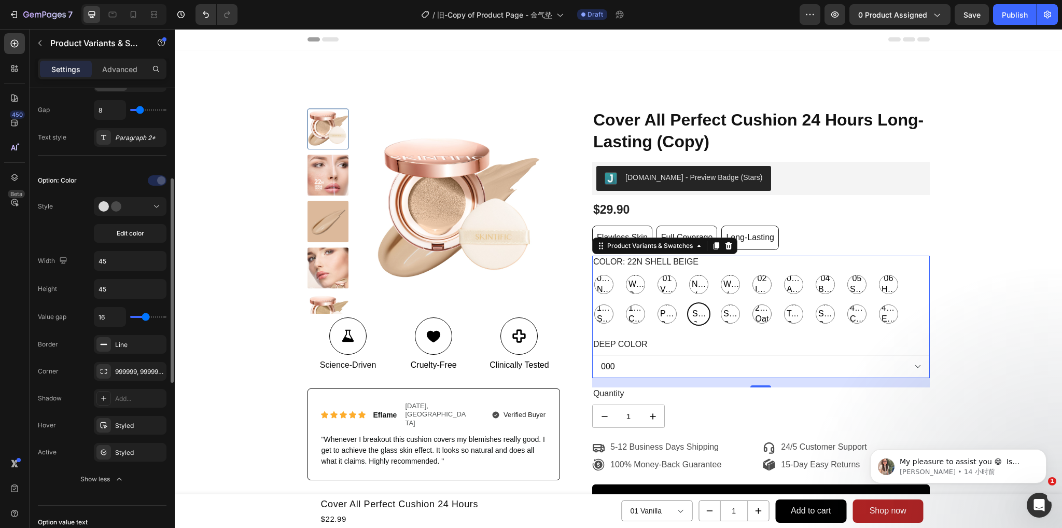
click at [58, 176] on div "Option: Color" at bounding box center [57, 180] width 39 height 9
click at [89, 174] on div "Option: Color" at bounding box center [102, 180] width 129 height 17
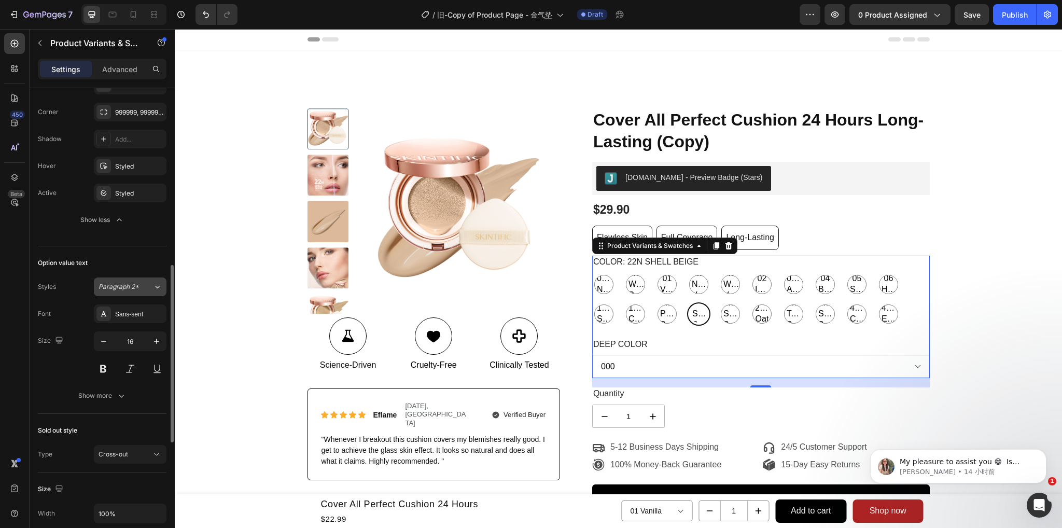
scroll to position [519, 0]
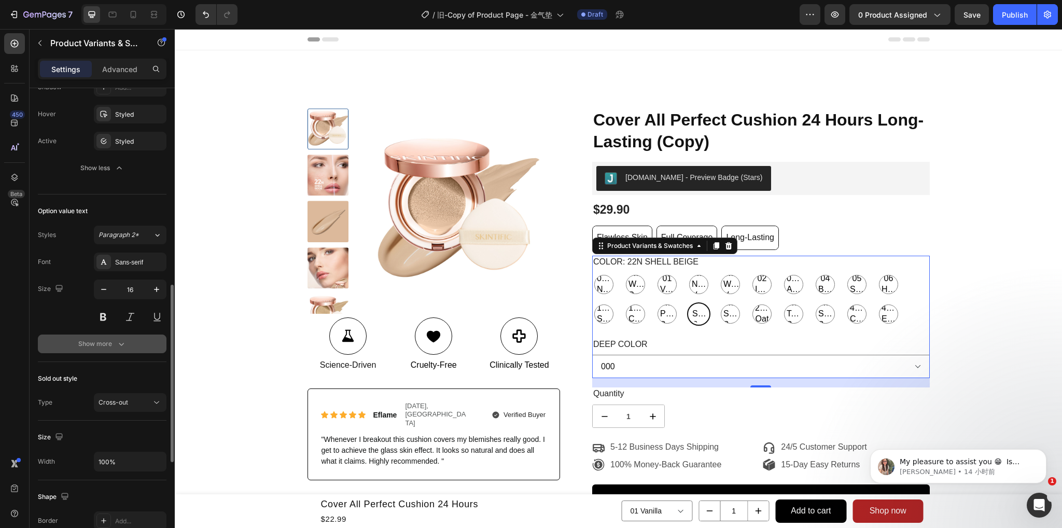
click at [95, 335] on button "Show more" at bounding box center [102, 344] width 129 height 19
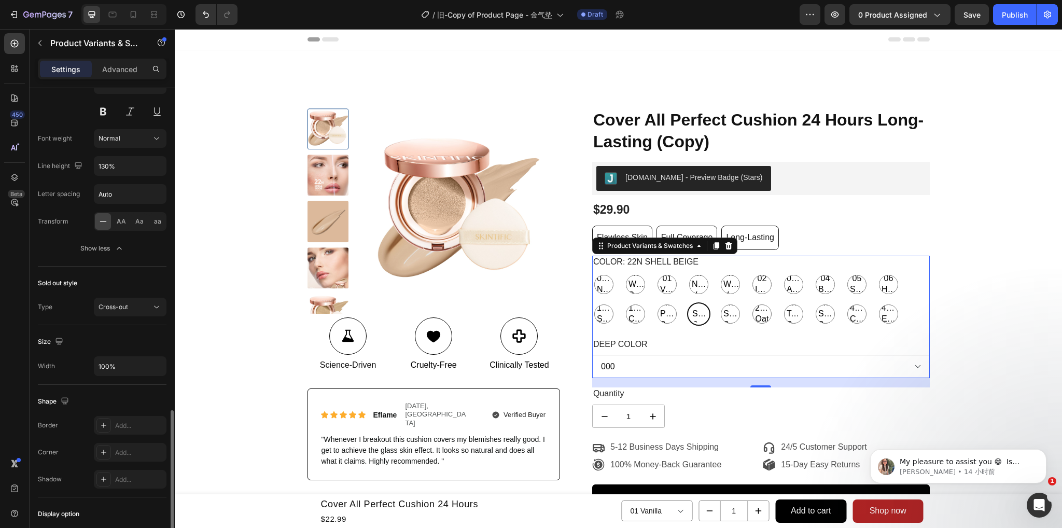
scroll to position [880, 0]
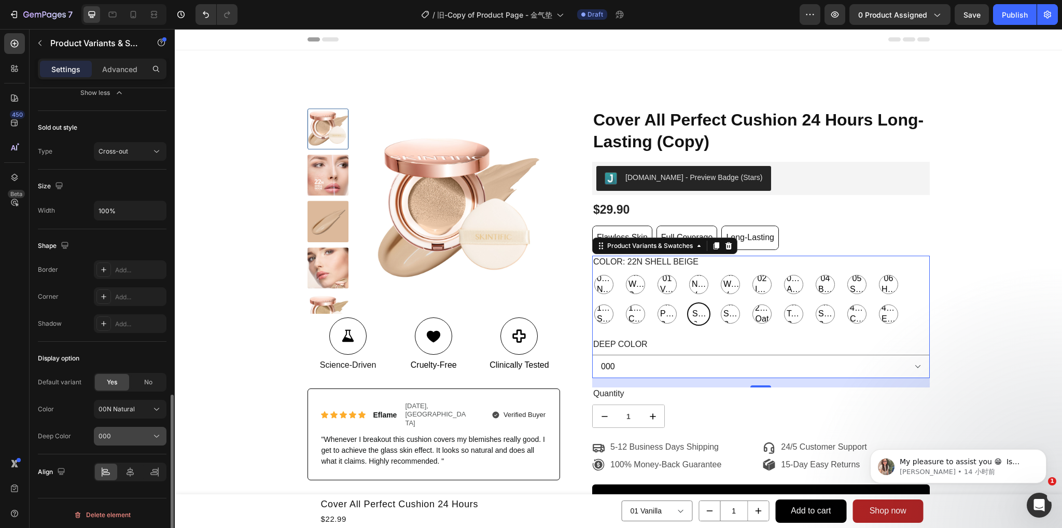
click at [132, 442] on button "000" at bounding box center [130, 436] width 73 height 19
click at [116, 477] on div "001" at bounding box center [128, 479] width 60 height 9
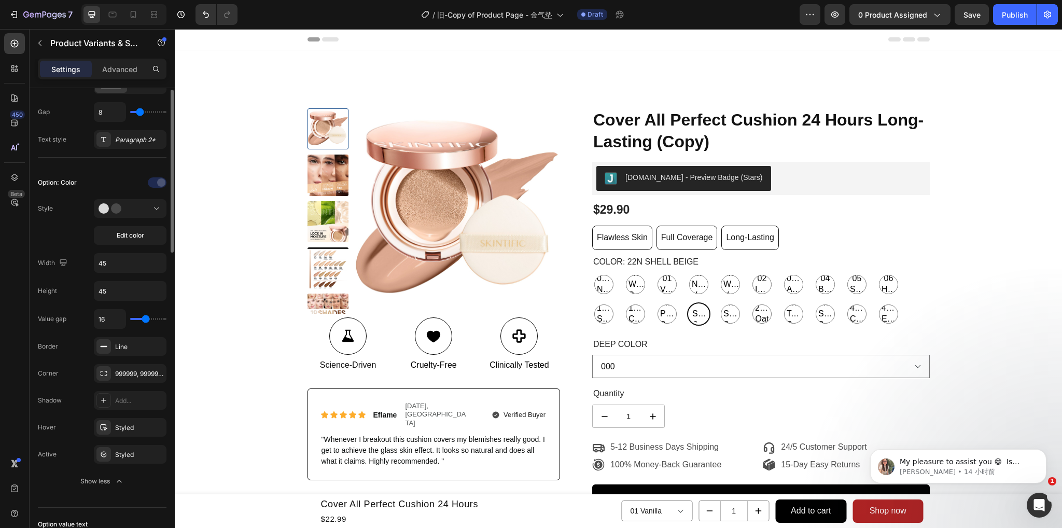
scroll to position [50, 0]
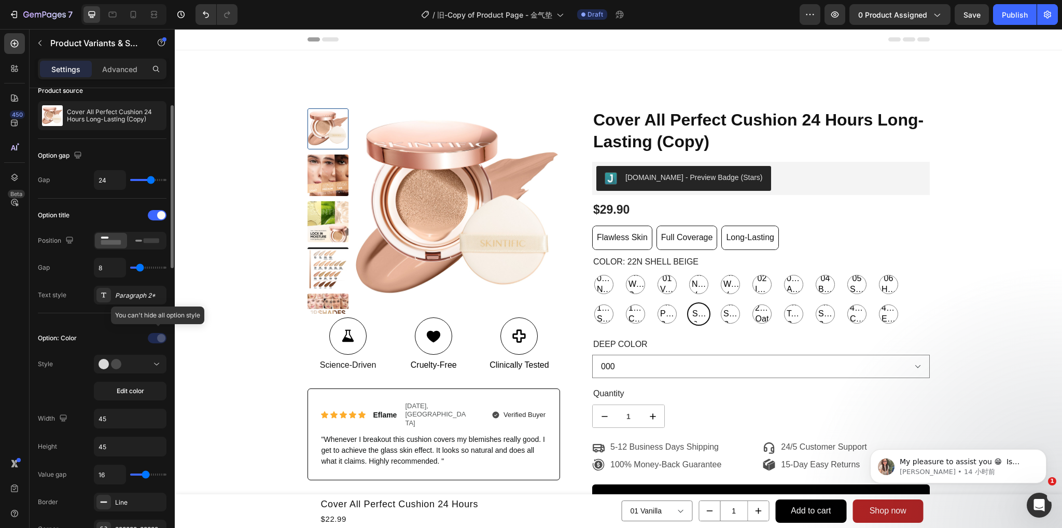
click at [159, 334] on div at bounding box center [158, 338] width 73 height 17
click at [133, 368] on button at bounding box center [130, 364] width 73 height 19
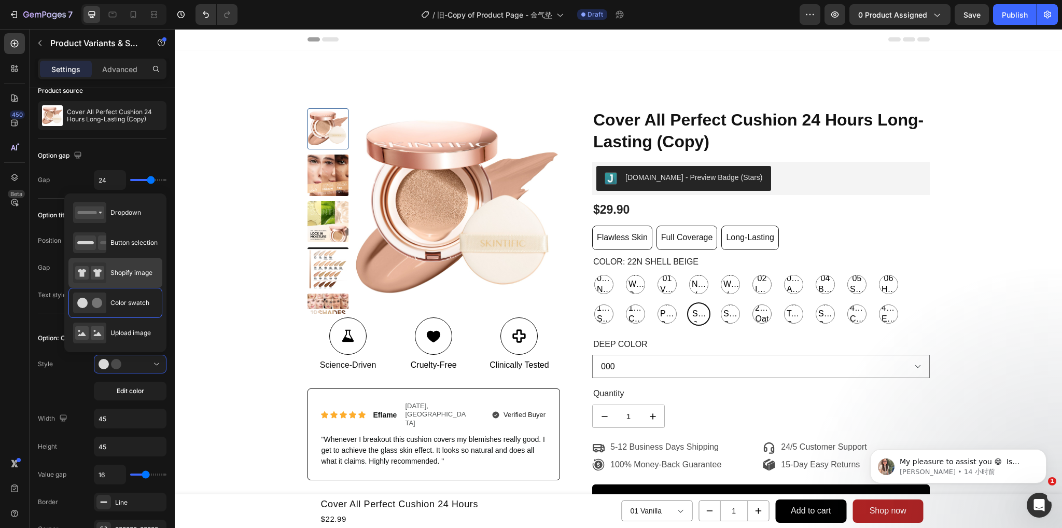
click at [125, 268] on span "Shopify image" at bounding box center [131, 272] width 42 height 9
type input "64"
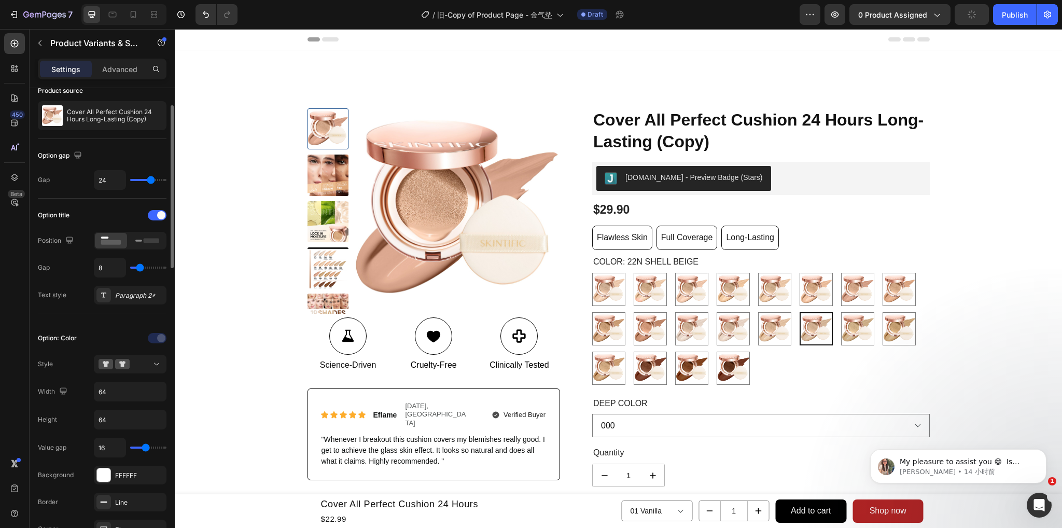
click at [68, 333] on div "Option: Color" at bounding box center [57, 337] width 39 height 9
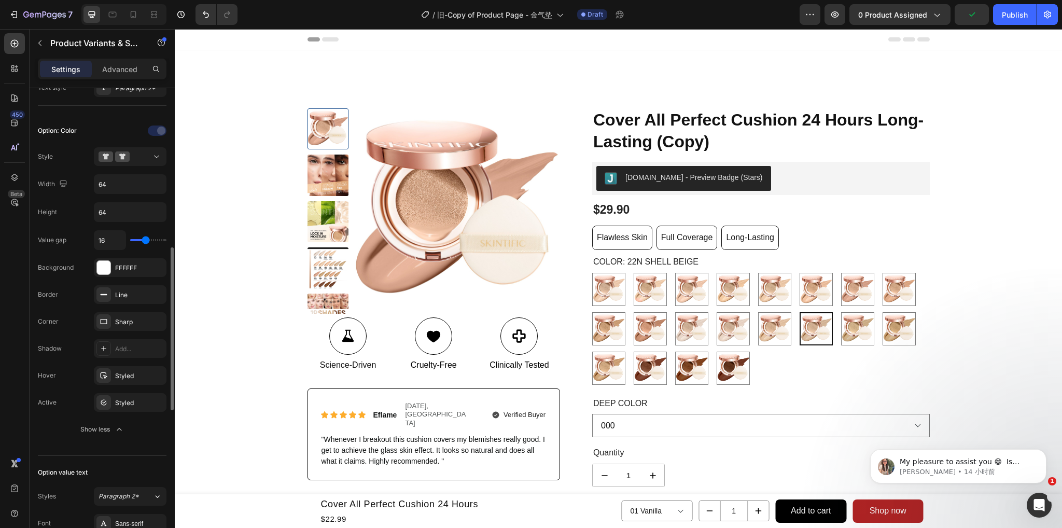
scroll to position [309, 0]
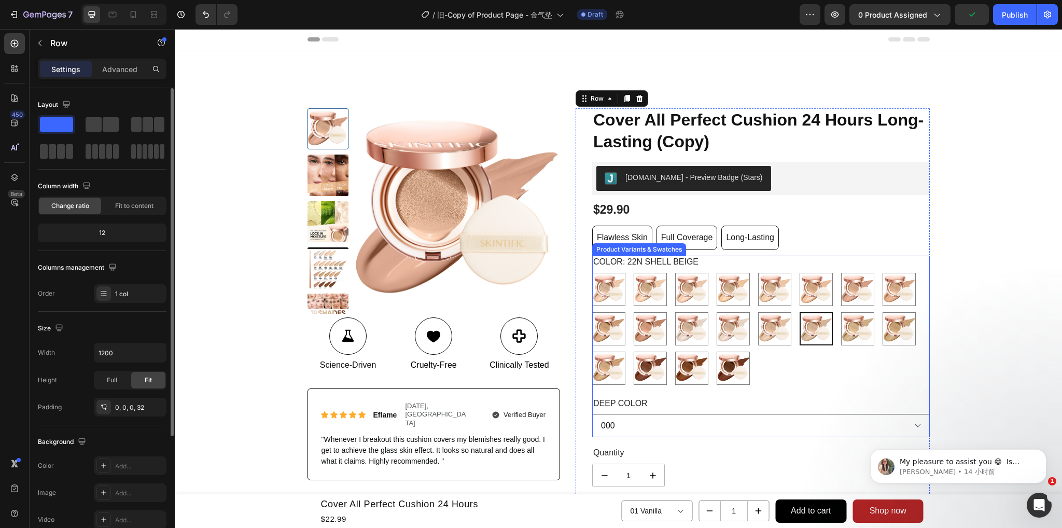
click at [612, 416] on select "000 001" at bounding box center [761, 425] width 338 height 23
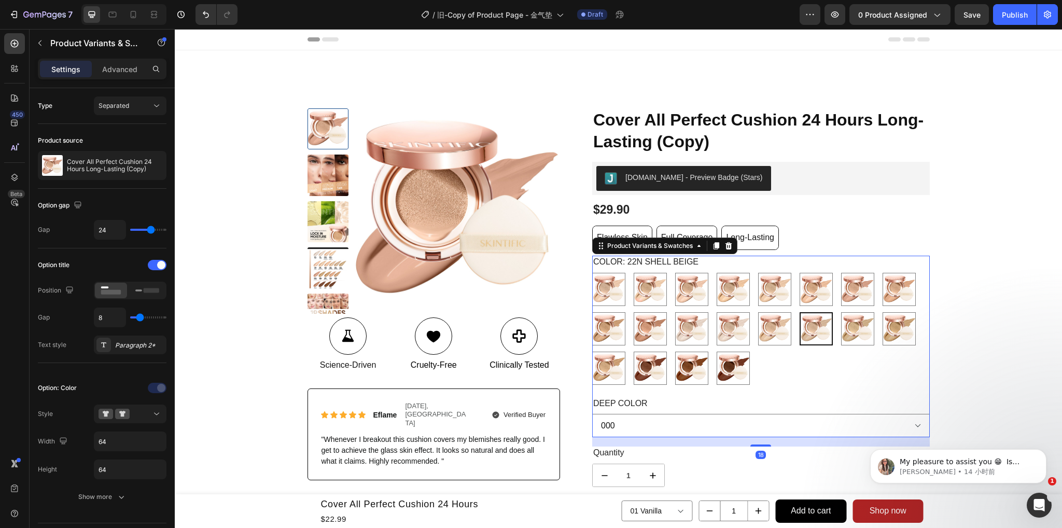
click at [607, 405] on legend "Deep Color" at bounding box center [620, 403] width 57 height 13
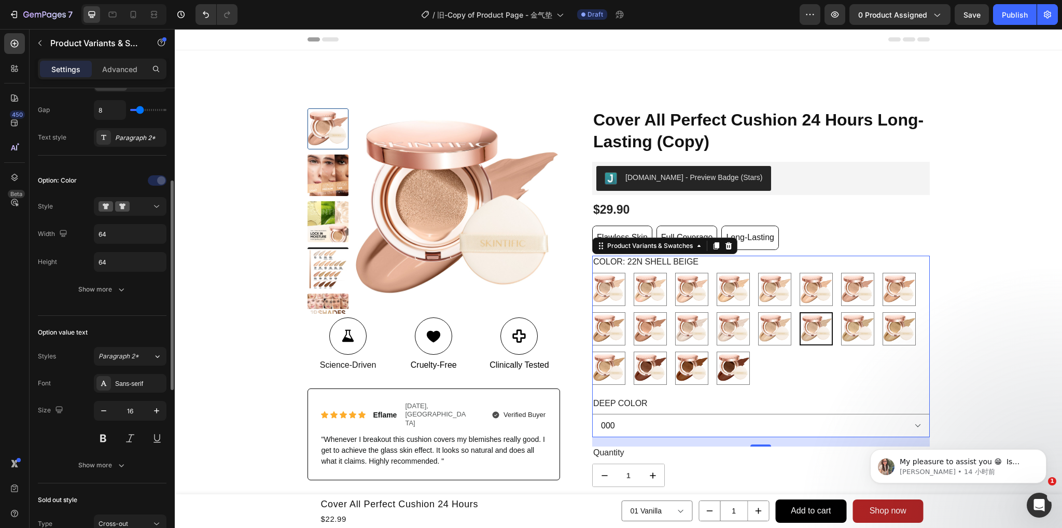
scroll to position [104, 0]
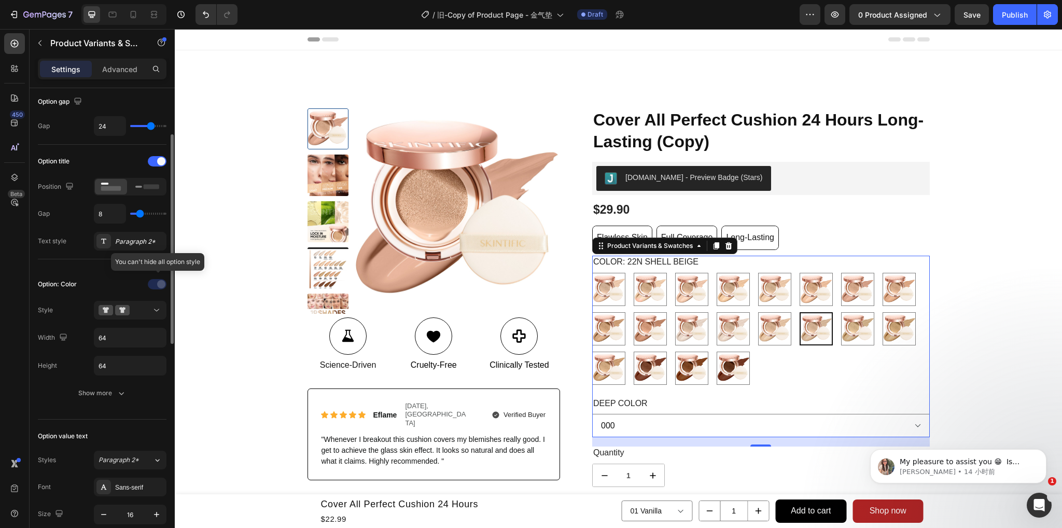
click at [160, 280] on div at bounding box center [158, 284] width 73 height 17
click at [155, 162] on div at bounding box center [157, 161] width 19 height 10
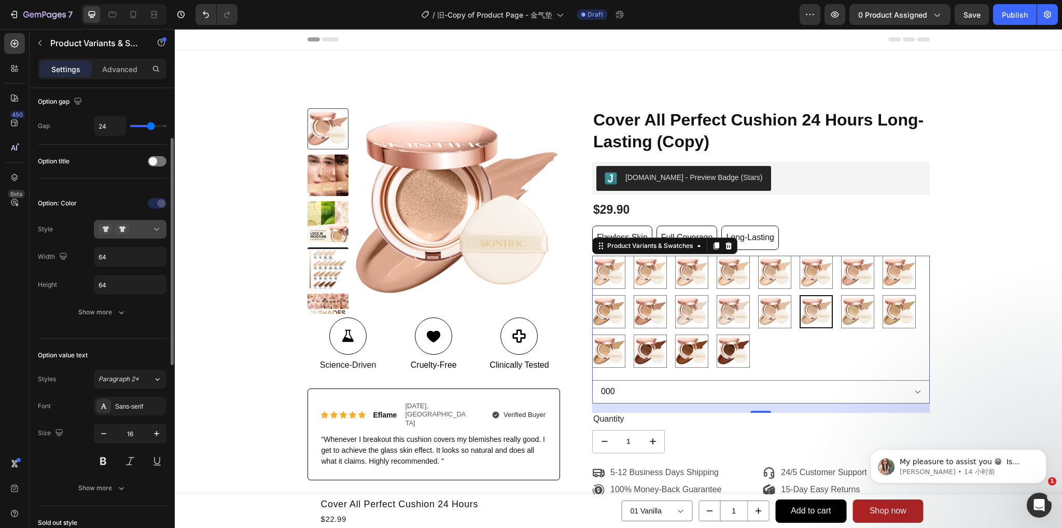
click at [124, 230] on icon at bounding box center [122, 229] width 15 height 10
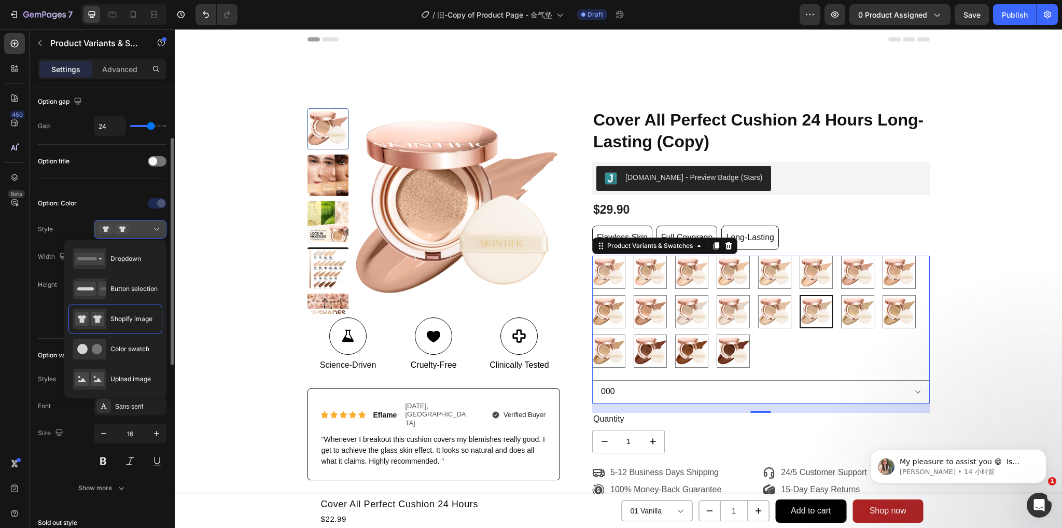
click at [124, 230] on icon at bounding box center [122, 229] width 15 height 10
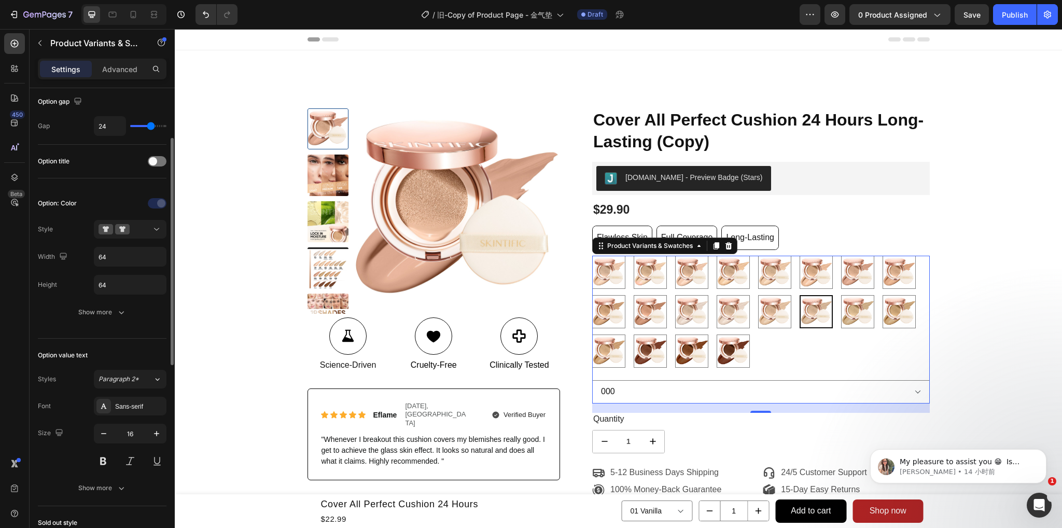
click at [64, 201] on div "Option: Color" at bounding box center [57, 203] width 39 height 9
click at [89, 308] on div "Show more" at bounding box center [102, 312] width 48 height 10
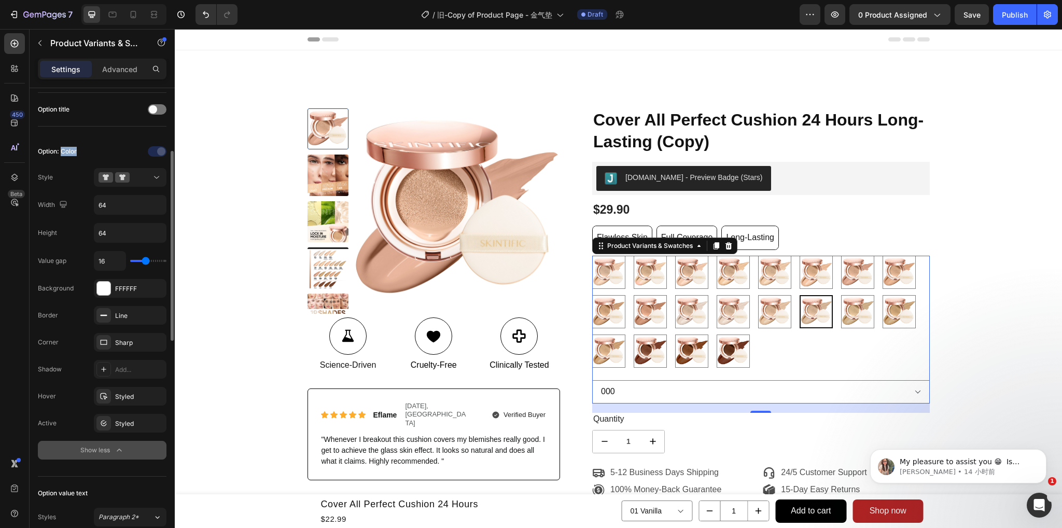
scroll to position [363, 0]
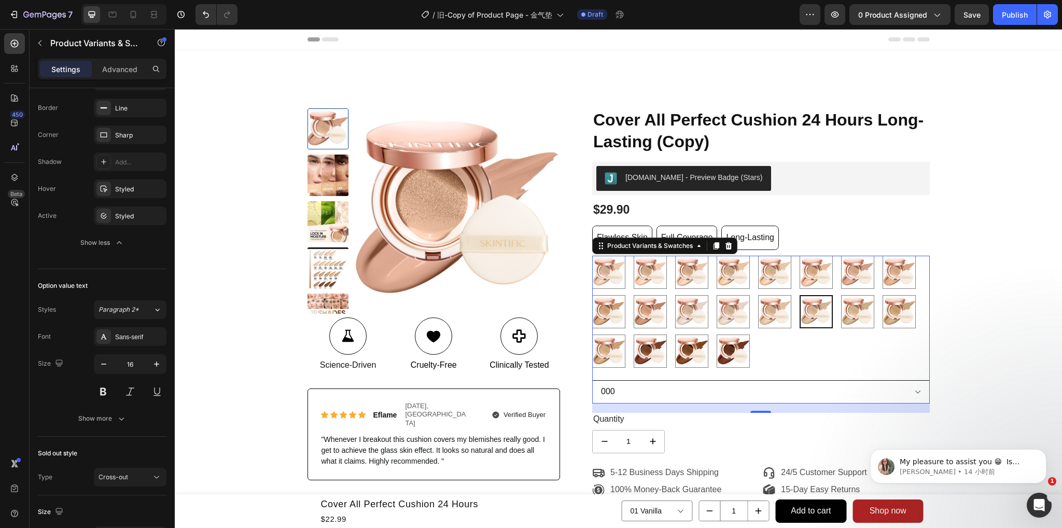
click at [709, 380] on select "000 001" at bounding box center [761, 391] width 338 height 23
click at [728, 398] on select "000 001" at bounding box center [761, 391] width 338 height 23
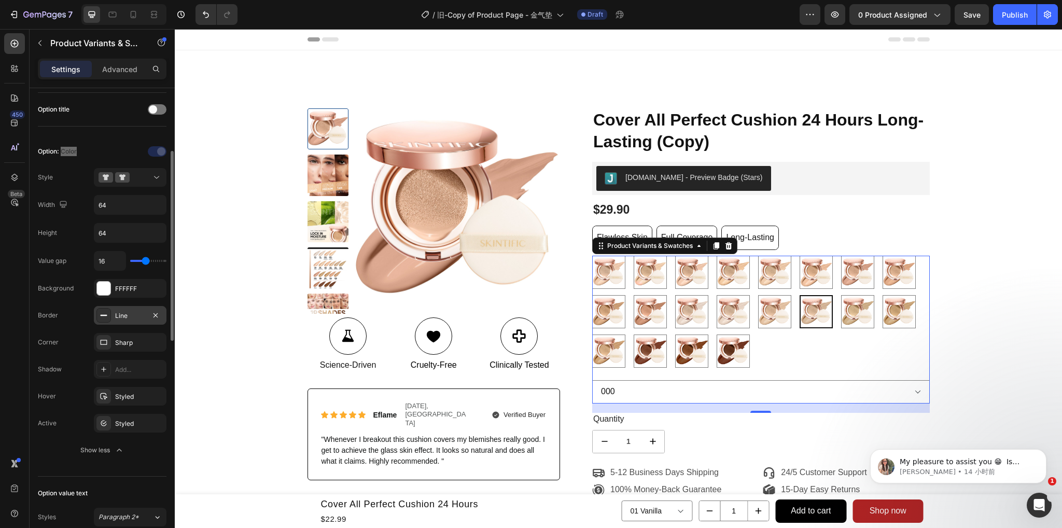
scroll to position [0, 0]
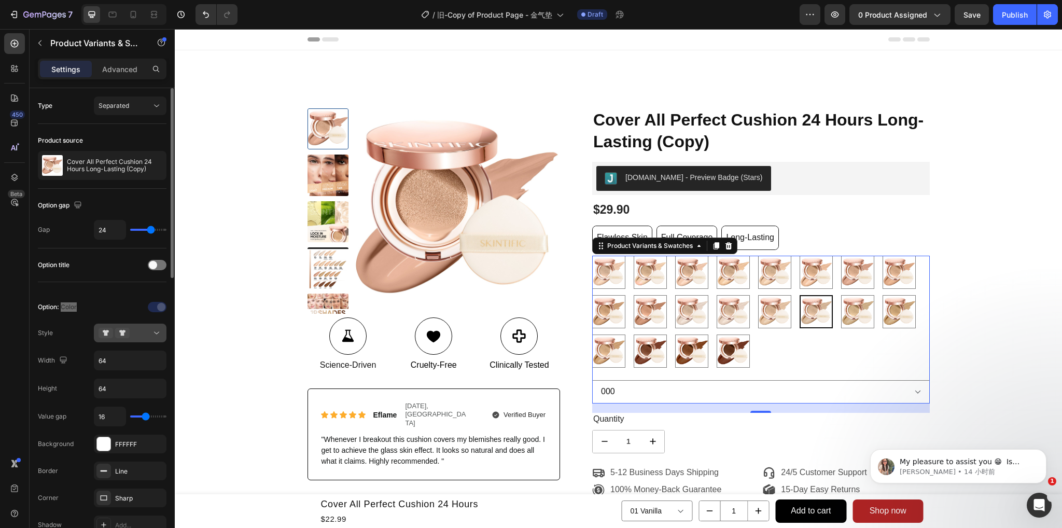
click at [126, 335] on icon at bounding box center [122, 333] width 15 height 10
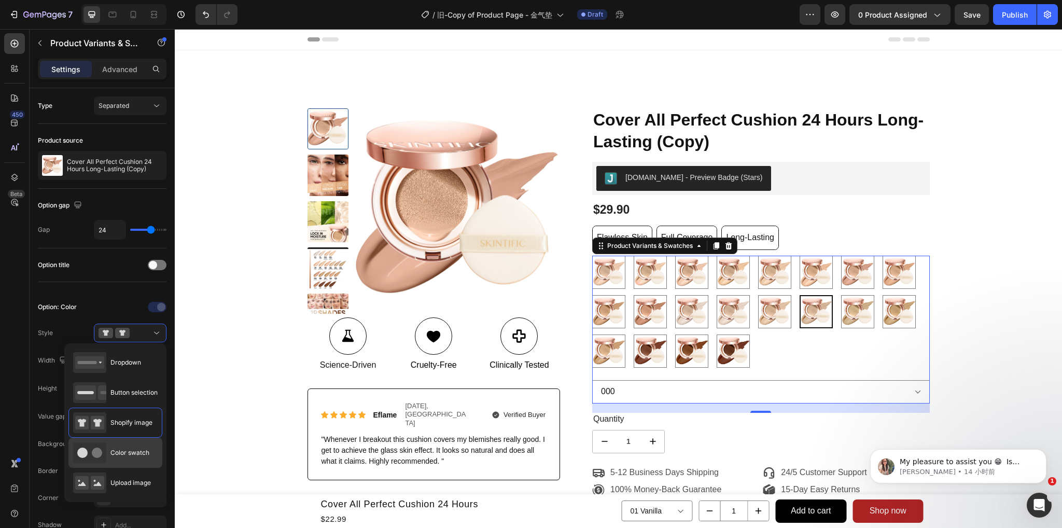
click at [107, 450] on div "Color swatch" at bounding box center [111, 452] width 76 height 21
type input "45"
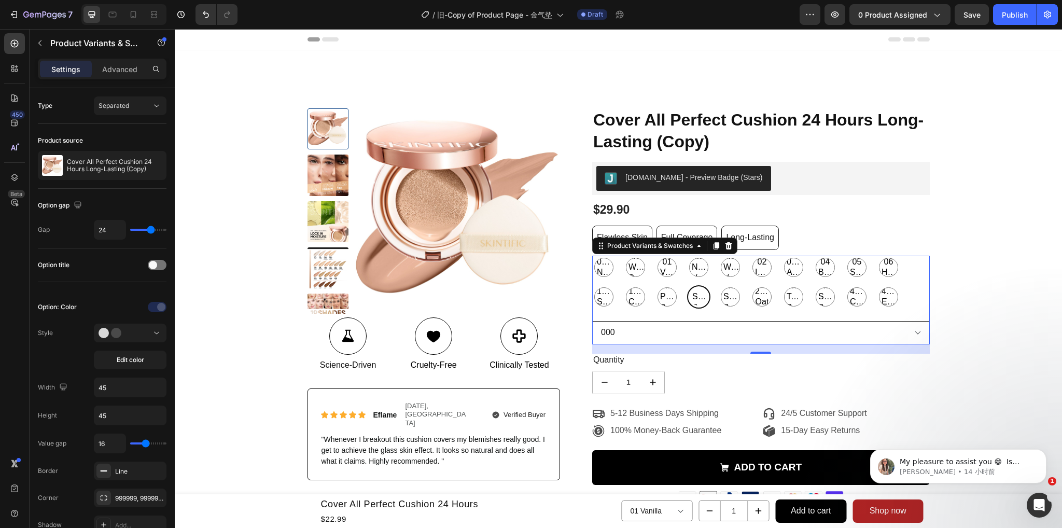
click at [672, 324] on select "000 001" at bounding box center [761, 332] width 338 height 23
click at [149, 104] on div "Separated" at bounding box center [125, 105] width 53 height 9
click at [115, 152] on span "Combine" at bounding box center [112, 150] width 26 height 9
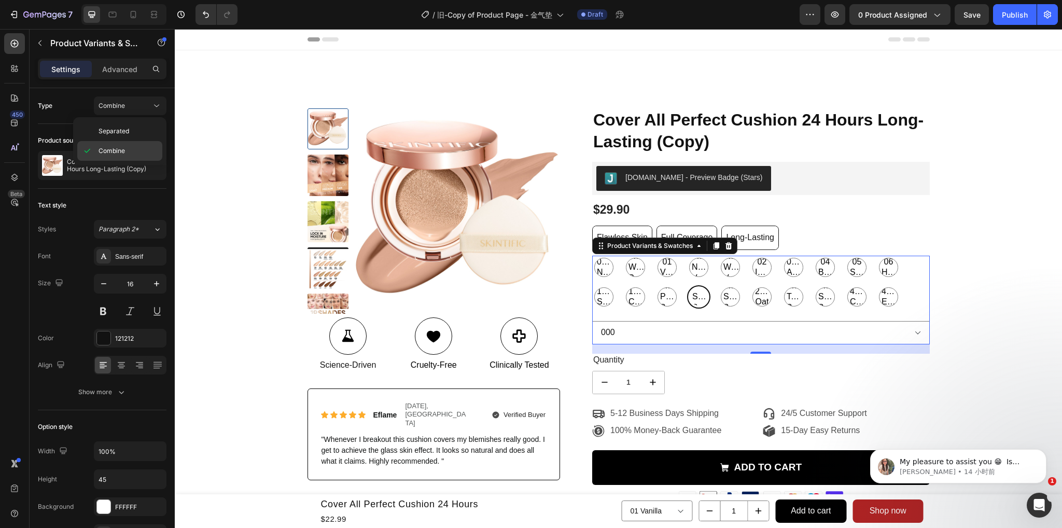
select select "573311209702556539"
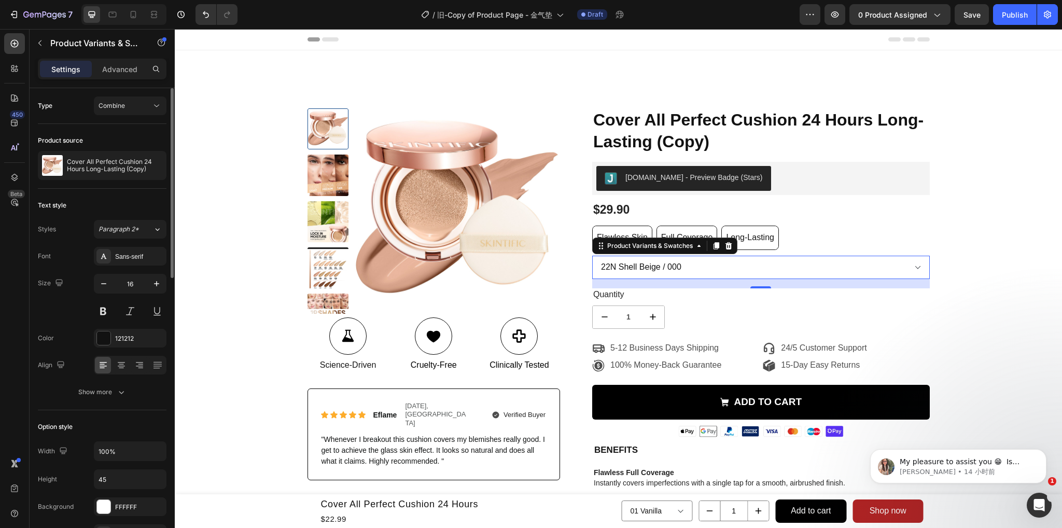
scroll to position [52, 0]
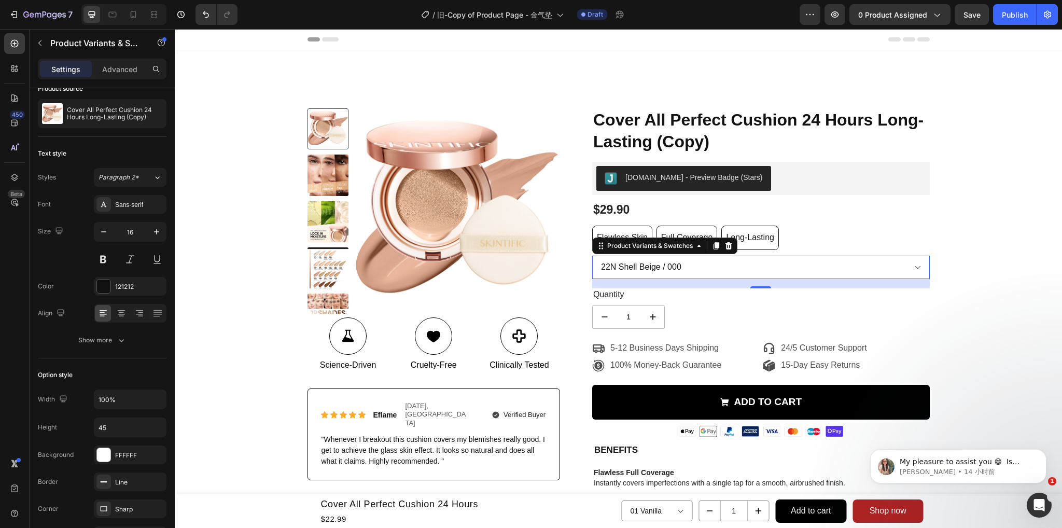
click at [866, 263] on select "00N Natural / 000 00N Natural / 001 00W Warm Porcelain / 000 00W Warm Porcelain…" at bounding box center [761, 267] width 338 height 23
click at [690, 279] on div "18" at bounding box center [761, 283] width 338 height 9
click at [985, 260] on div "Product Images Icon Science-Driven Text Block Icon Cruelty-Free Text Block Icon…" at bounding box center [619, 529] width 872 height 842
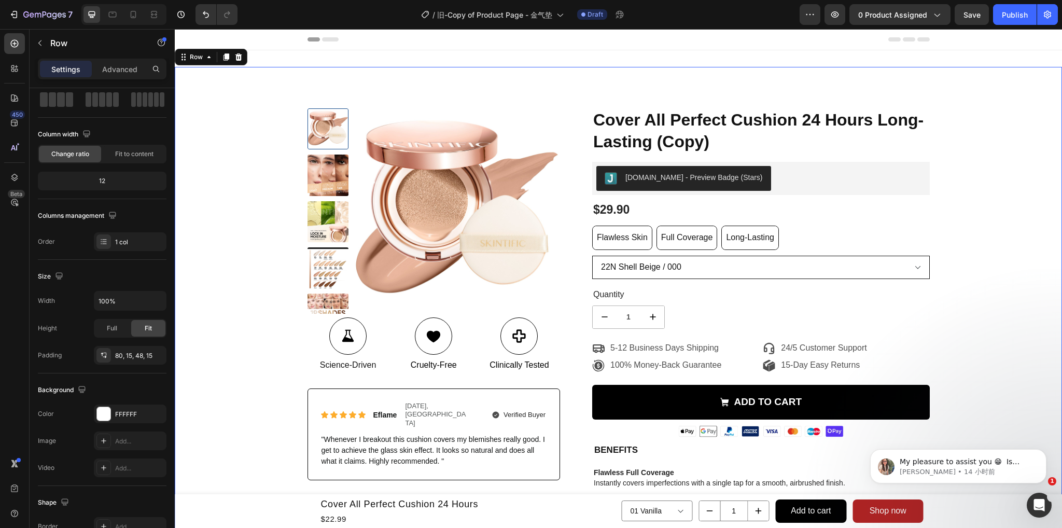
scroll to position [0, 0]
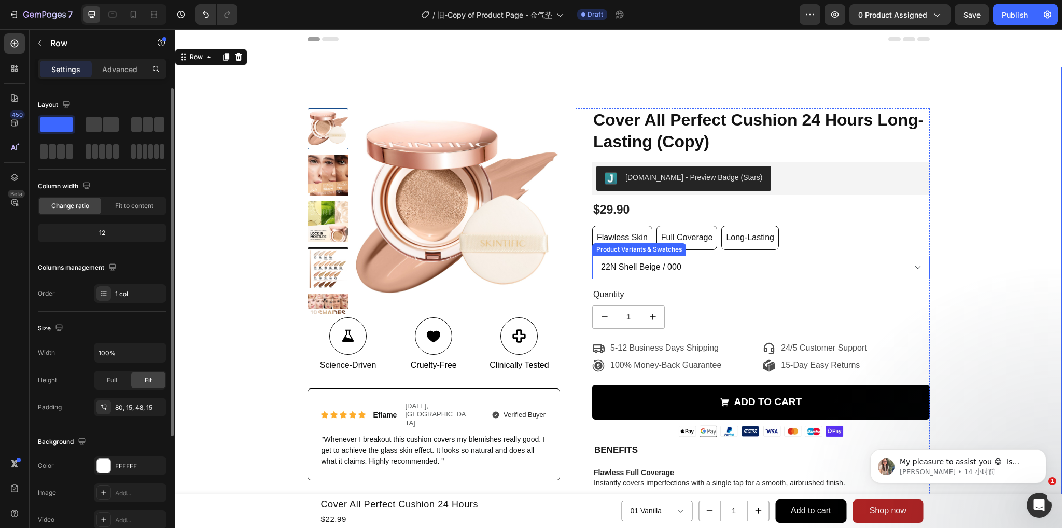
click at [833, 269] on select "00N Natural / 000 00N Natural / 001 00W Warm Porcelain / 000 00W Warm Porcelain…" at bounding box center [761, 267] width 338 height 23
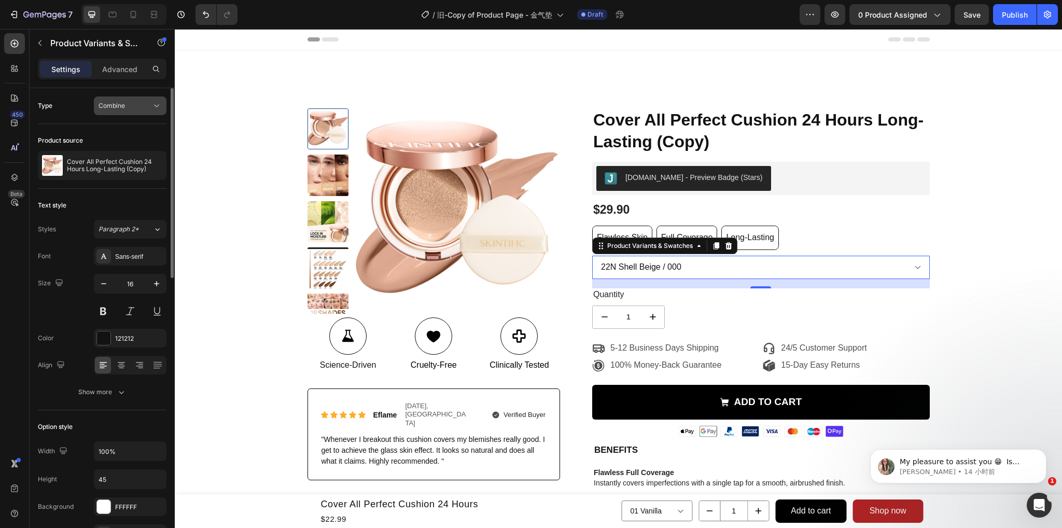
click at [147, 104] on div "Combine" at bounding box center [125, 105] width 53 height 9
click at [127, 130] on span "Separated" at bounding box center [114, 131] width 31 height 9
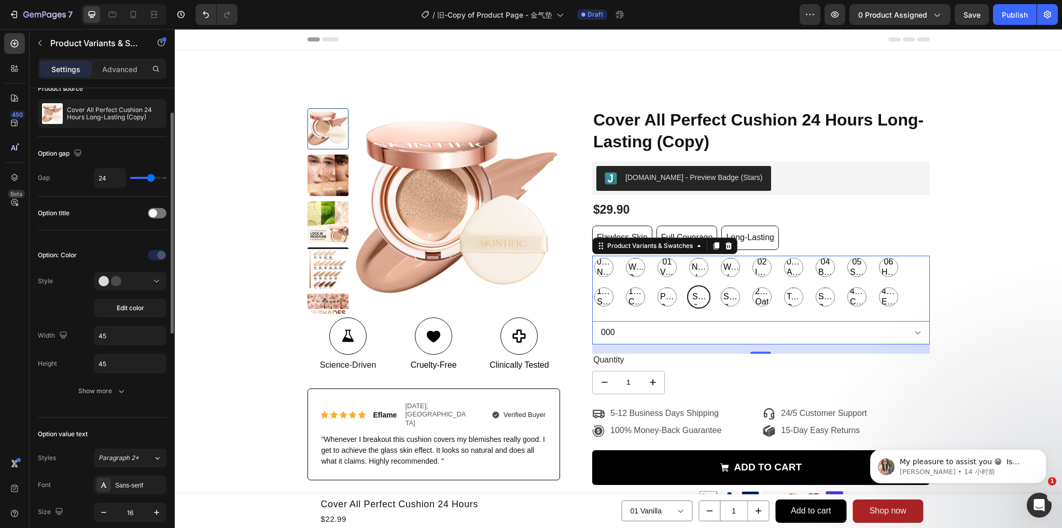
scroll to position [104, 0]
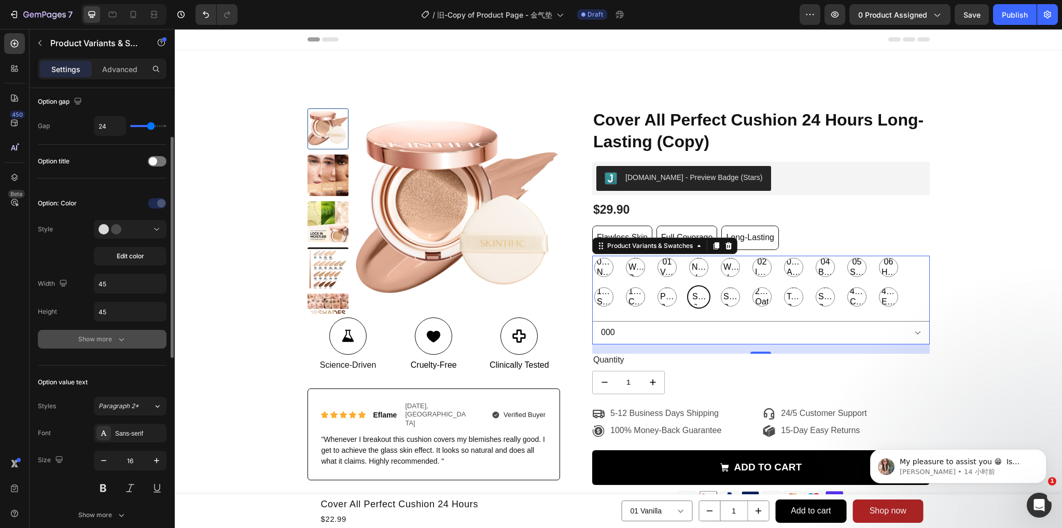
click at [98, 342] on div "Show more" at bounding box center [102, 339] width 48 height 10
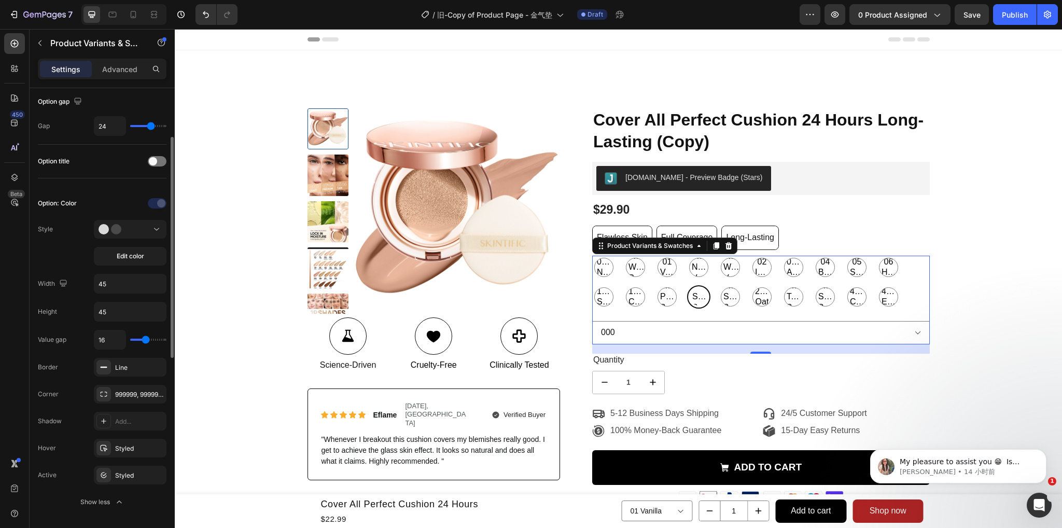
scroll to position [156, 0]
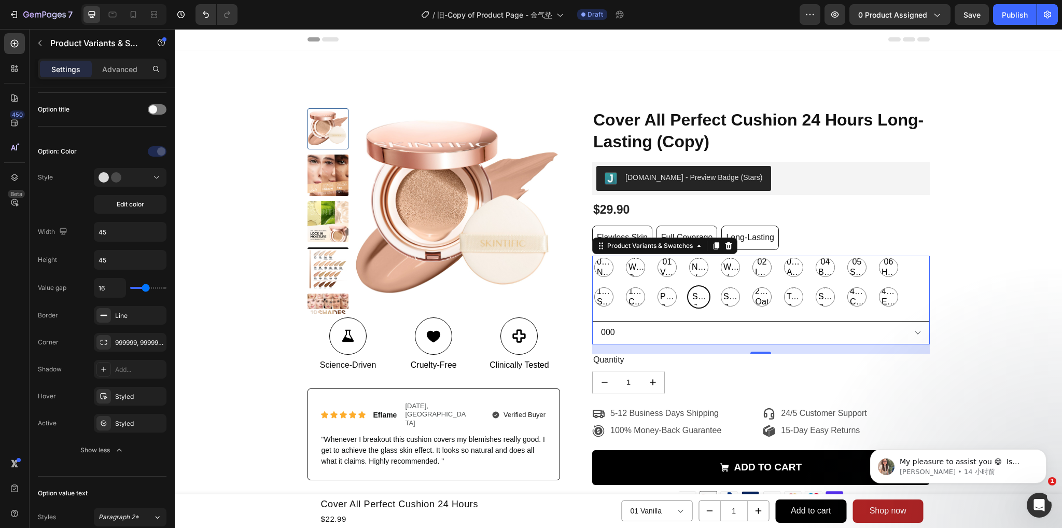
click at [608, 325] on select "000 001" at bounding box center [761, 332] width 338 height 23
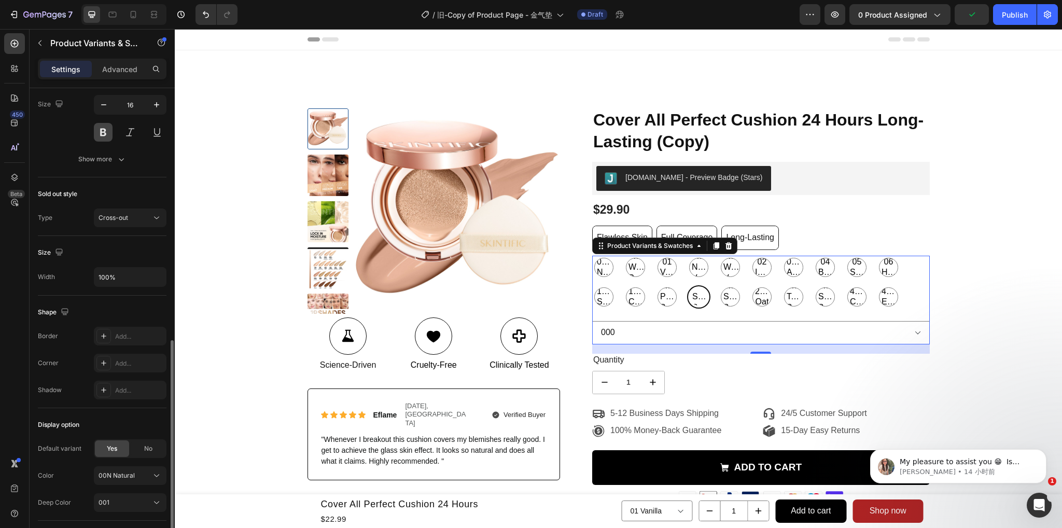
scroll to position [689, 0]
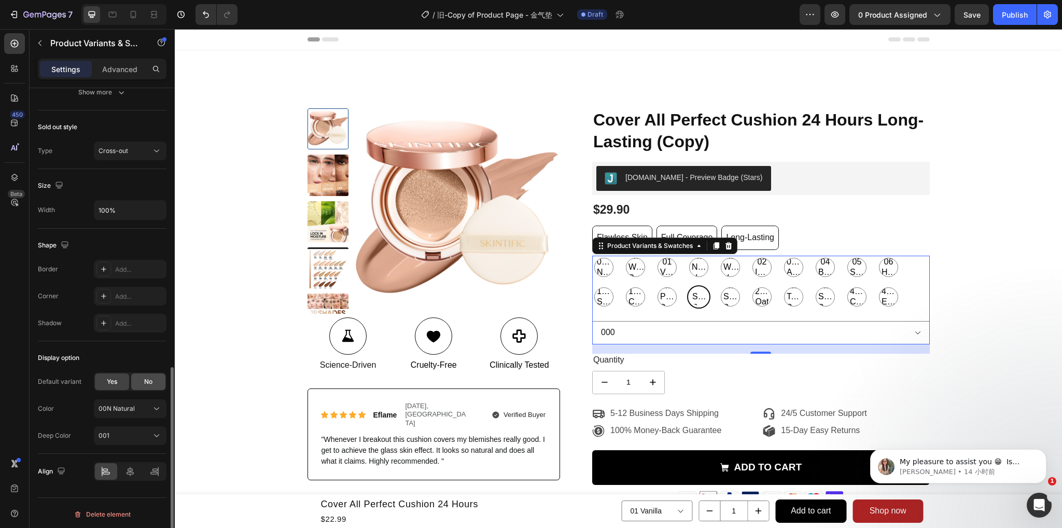
click at [142, 379] on div "No" at bounding box center [148, 381] width 34 height 17
radio input "true"
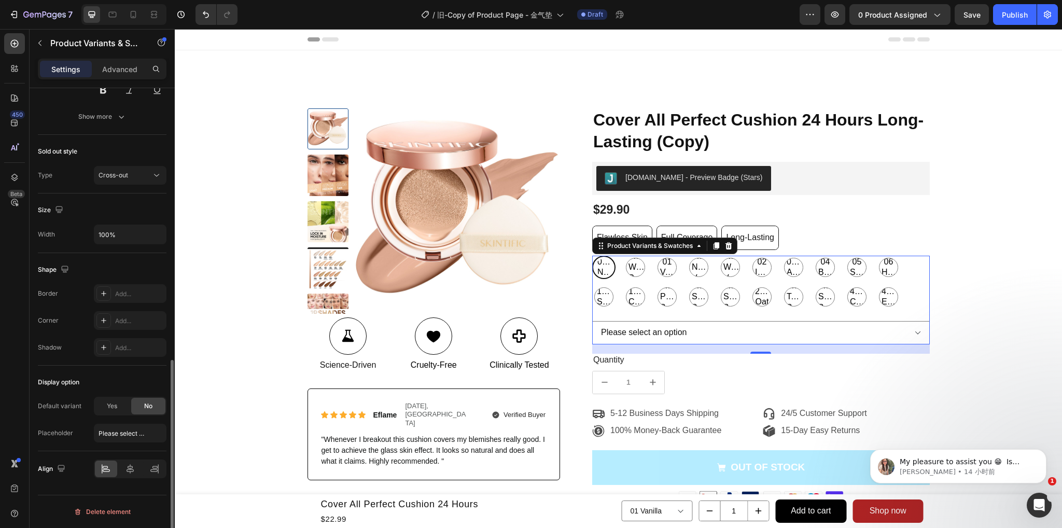
scroll to position [662, 0]
click at [116, 400] on div "Yes" at bounding box center [112, 408] width 34 height 17
select select "001"
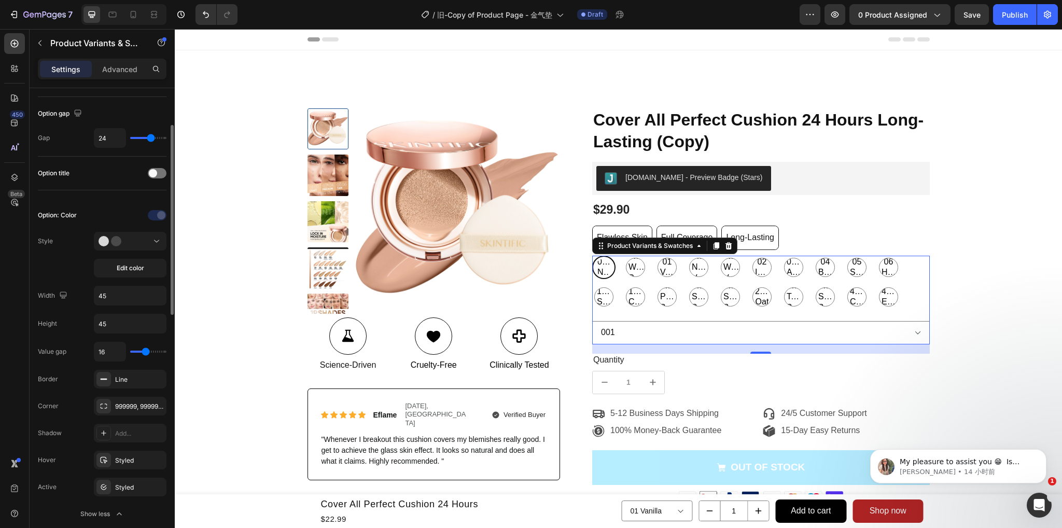
scroll to position [0, 0]
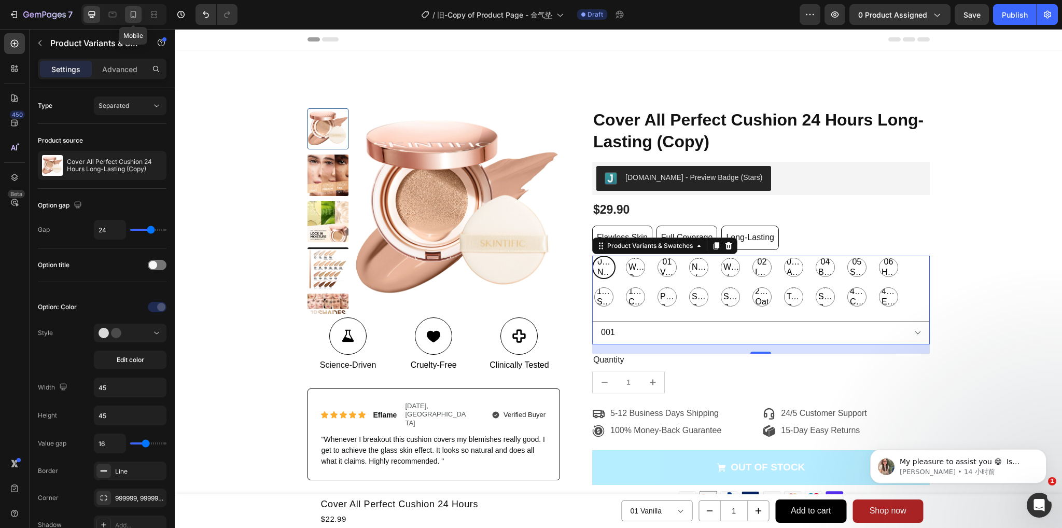
click at [127, 15] on div at bounding box center [133, 14] width 17 height 17
type input "14"
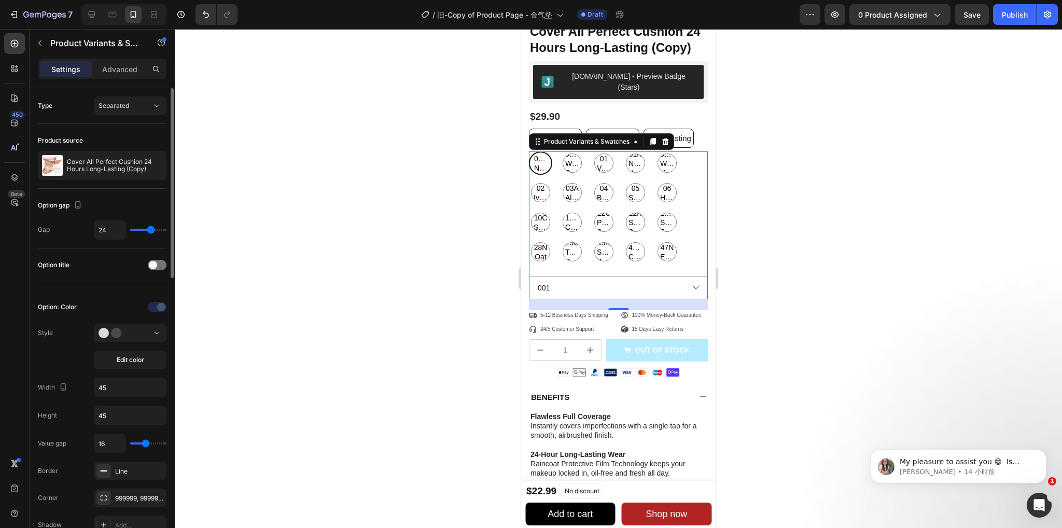
scroll to position [52, 0]
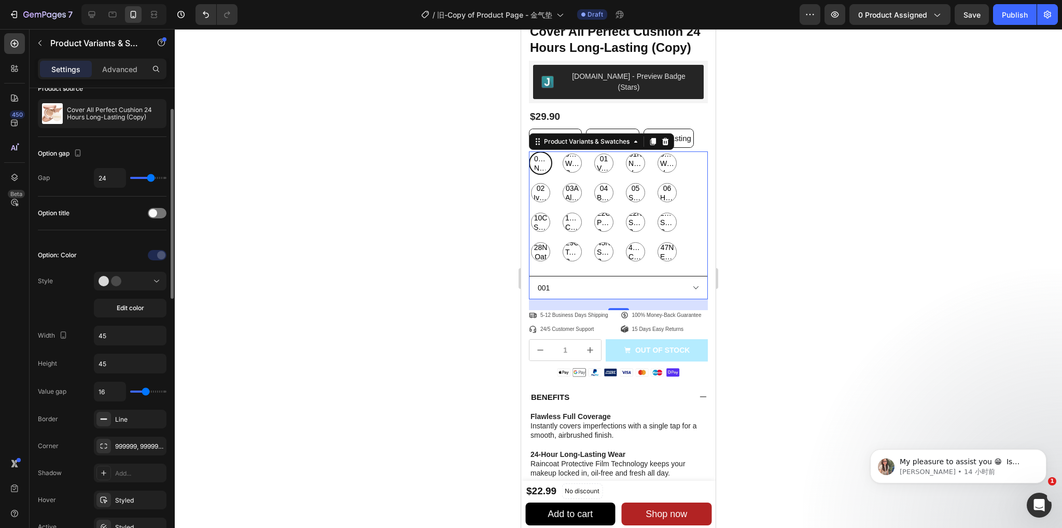
click at [554, 284] on select "000 001" at bounding box center [618, 287] width 179 height 23
click at [155, 217] on div at bounding box center [157, 213] width 19 height 10
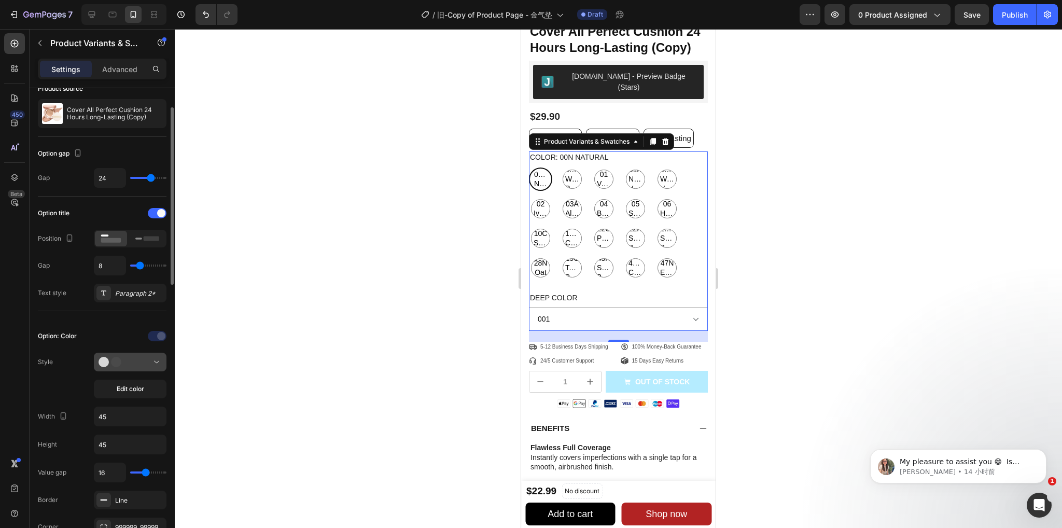
click at [117, 357] on circle at bounding box center [116, 362] width 10 height 10
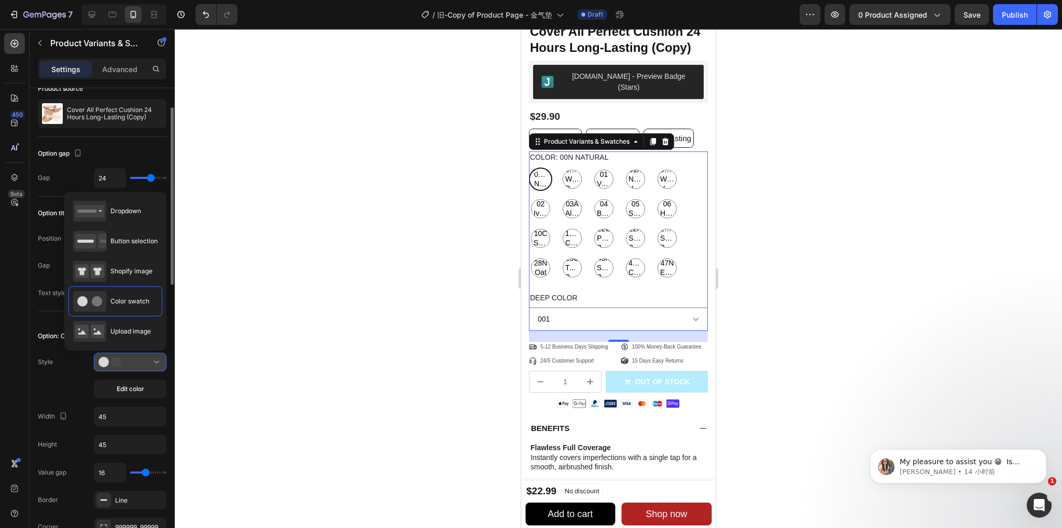
click at [143, 364] on div at bounding box center [130, 362] width 63 height 10
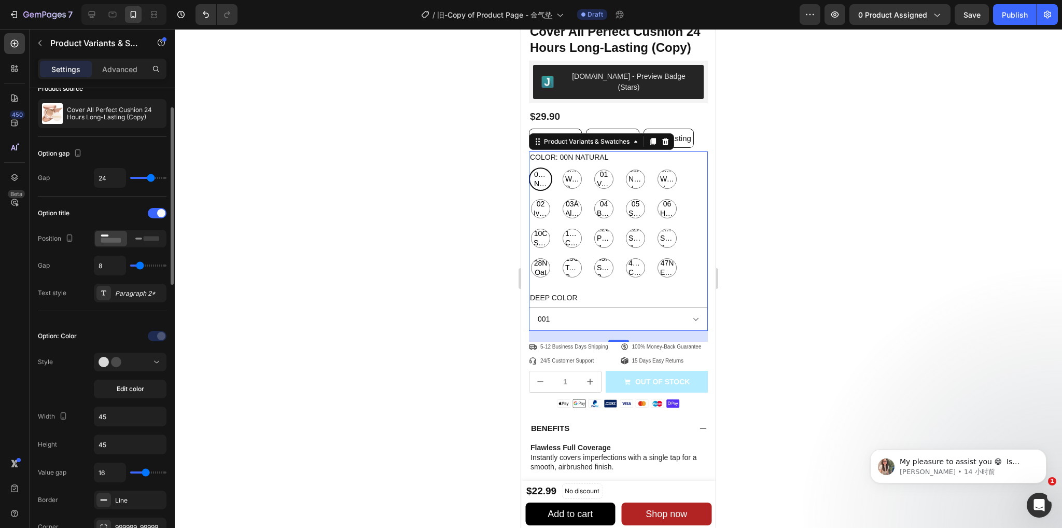
click at [76, 336] on div "Option: Color" at bounding box center [57, 335] width 39 height 9
click at [97, 335] on div "Option: Color" at bounding box center [102, 336] width 129 height 17
click at [154, 335] on div at bounding box center [158, 336] width 73 height 17
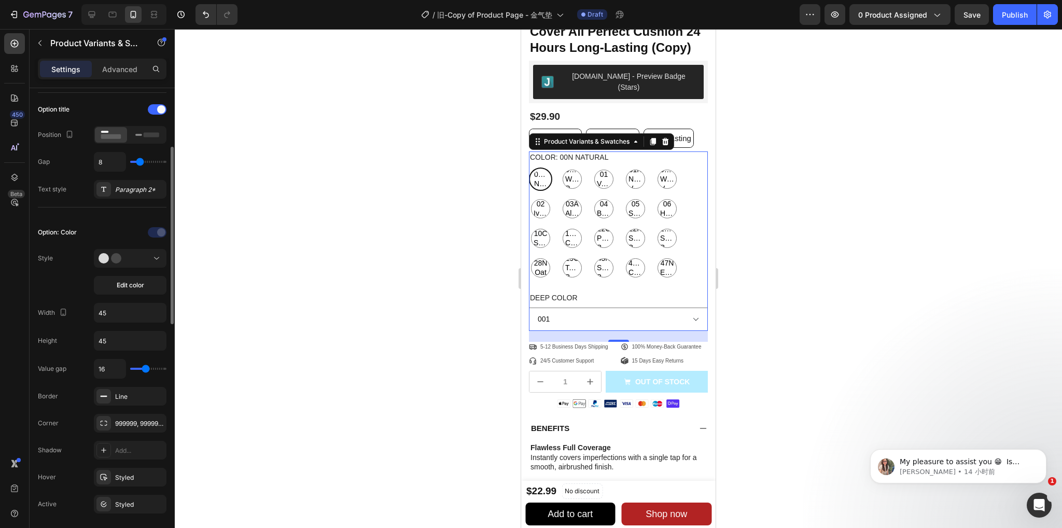
scroll to position [311, 0]
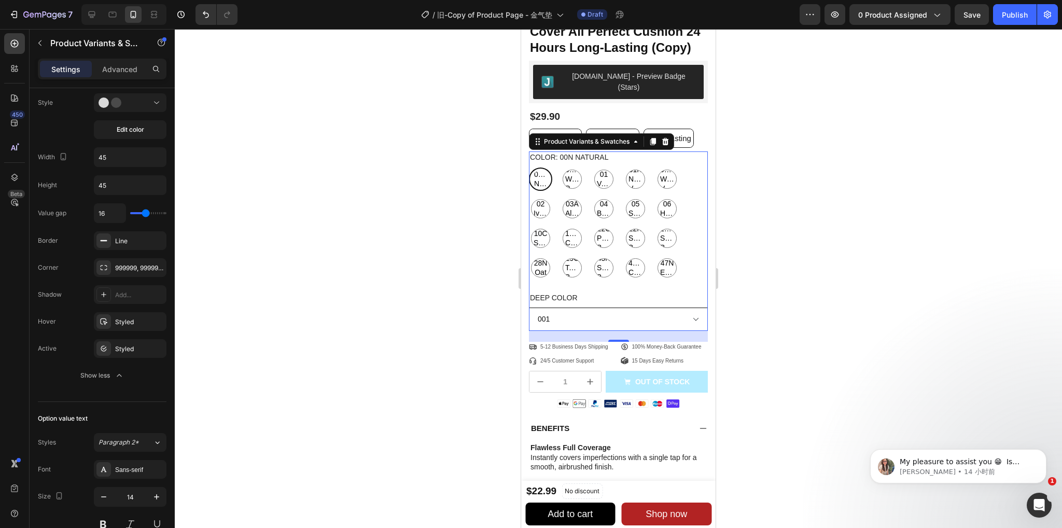
click at [641, 320] on select "000 001" at bounding box center [618, 319] width 179 height 23
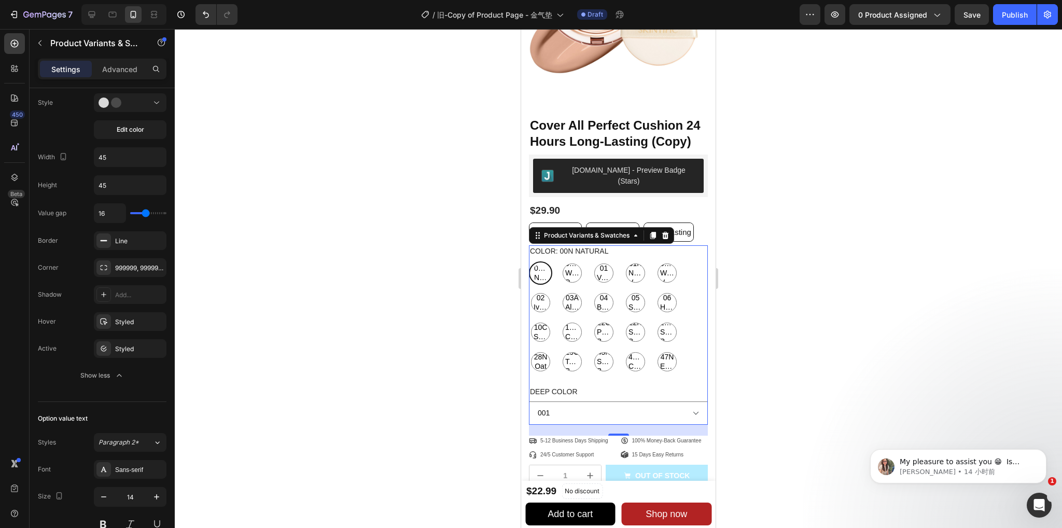
scroll to position [0, 0]
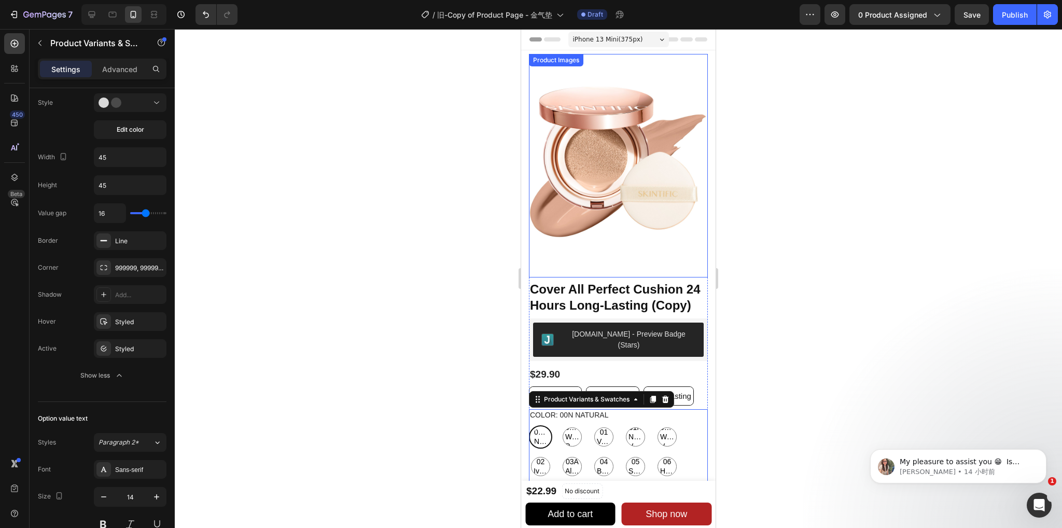
click at [608, 198] on img at bounding box center [618, 166] width 179 height 224
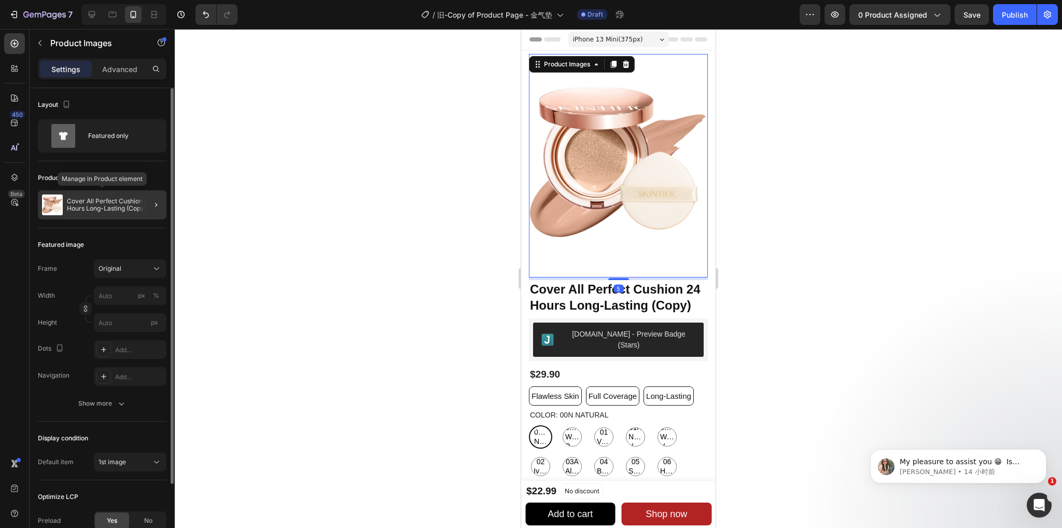
click at [110, 211] on p "Cover All Perfect Cushion 24 Hours Long-Lasting (Copy)" at bounding box center [114, 205] width 95 height 15
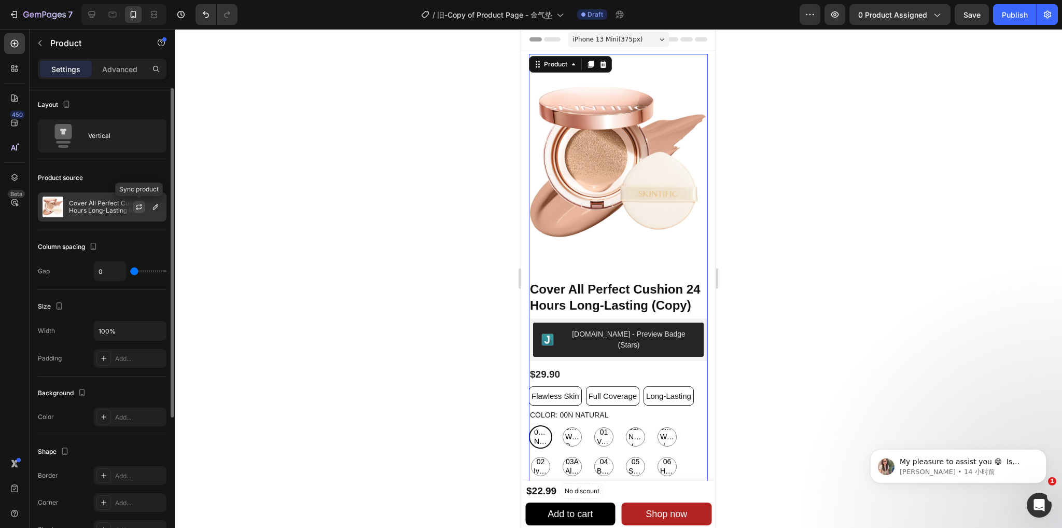
click at [143, 209] on icon "button" at bounding box center [139, 207] width 8 height 8
select select "001 be"
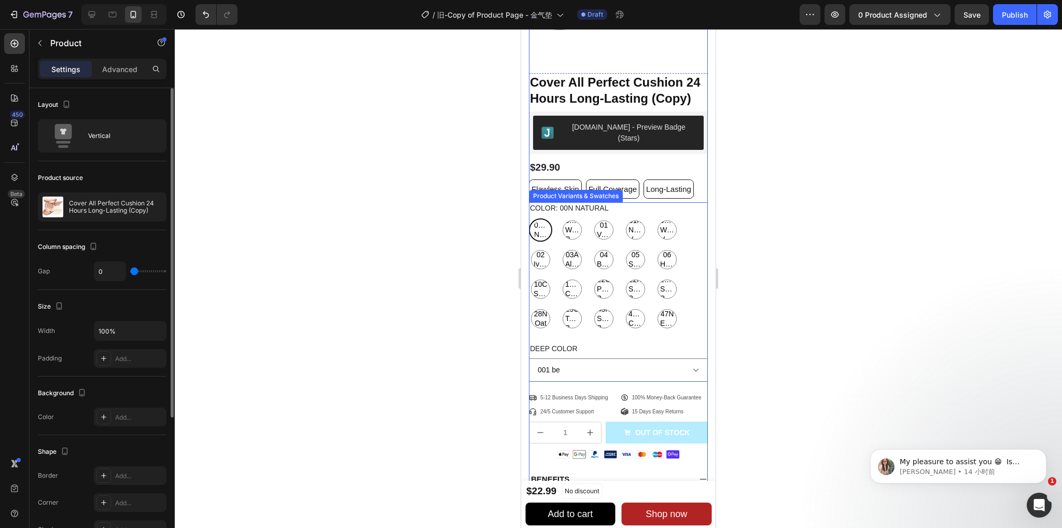
scroll to position [207, 0]
click at [584, 344] on div "Deep Color 000 na 001 be" at bounding box center [618, 361] width 179 height 39
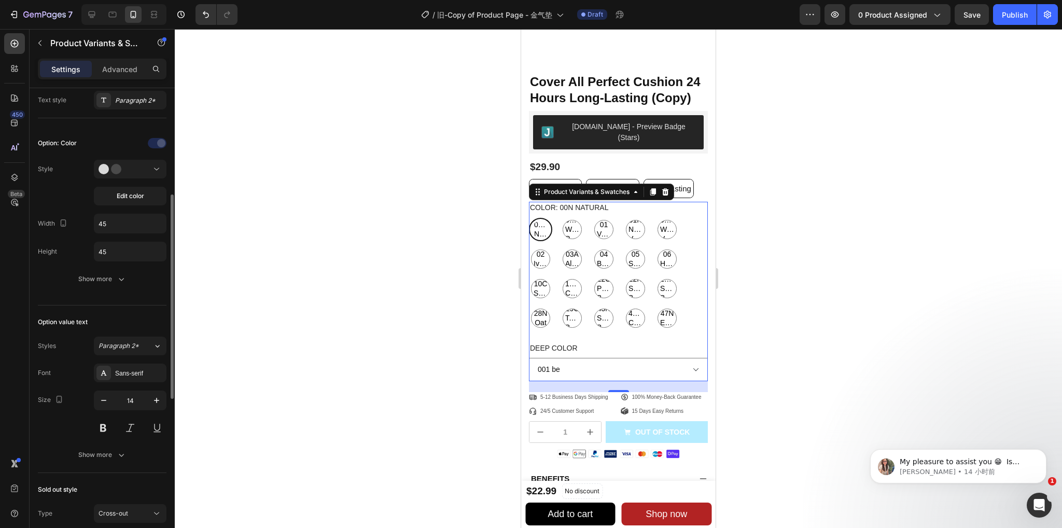
scroll to position [193, 0]
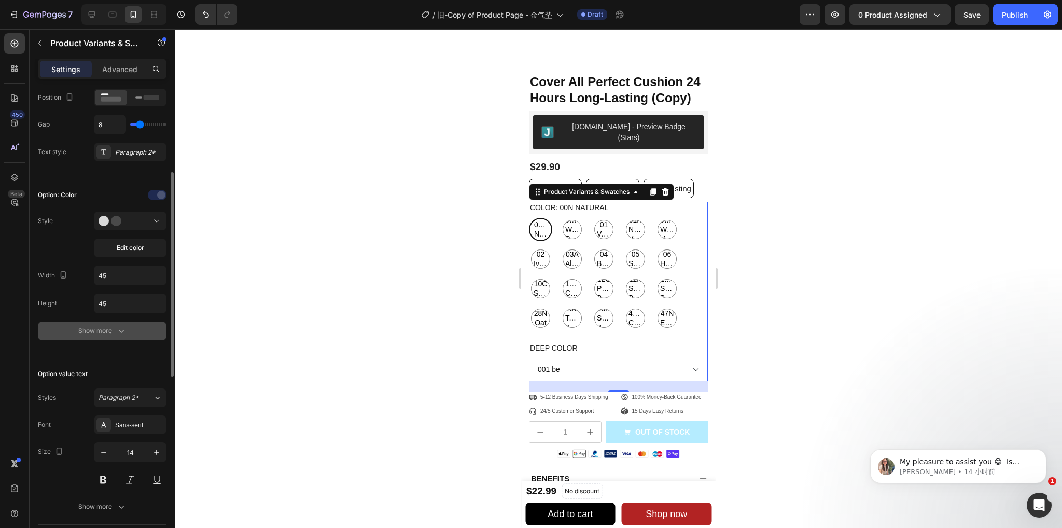
click at [108, 330] on div "Show more" at bounding box center [102, 331] width 48 height 10
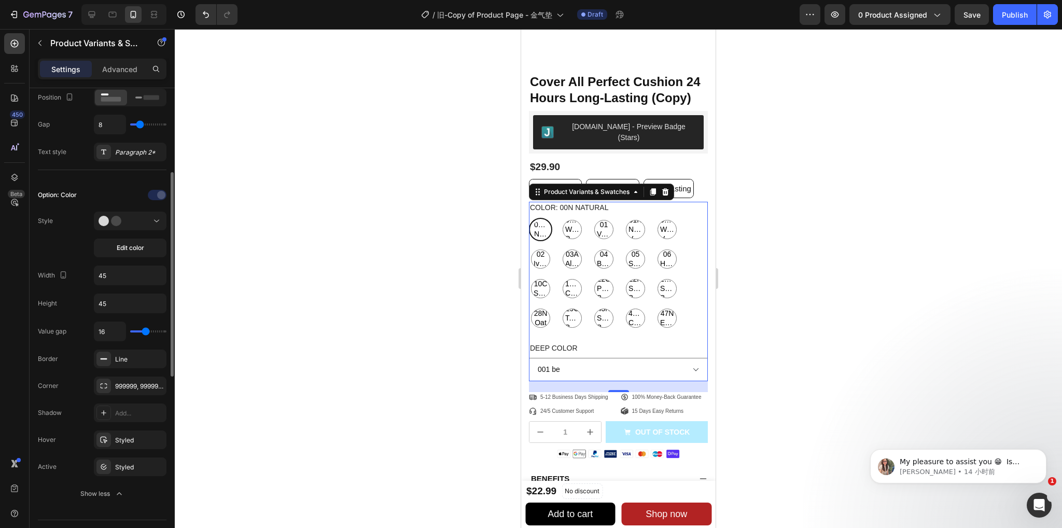
scroll to position [141, 0]
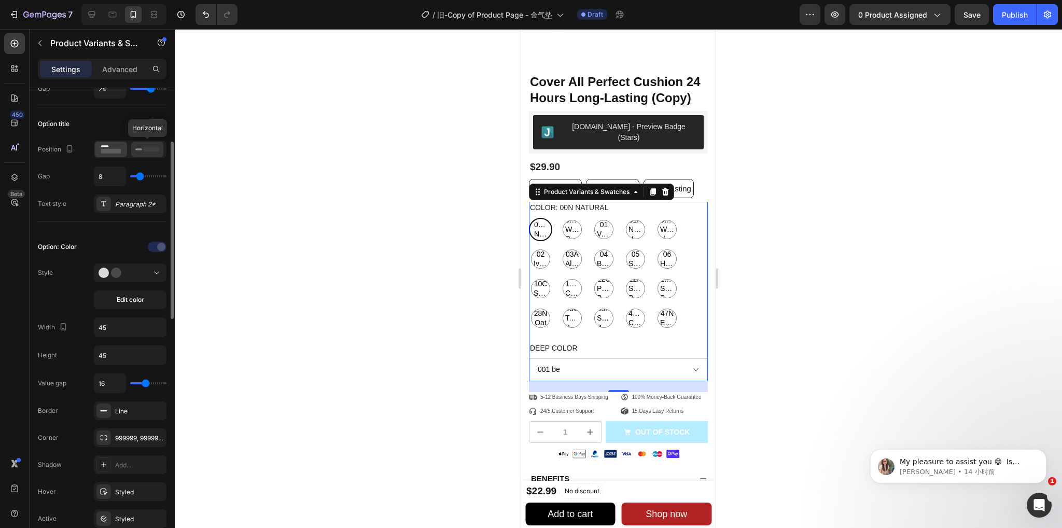
click at [144, 150] on rect at bounding box center [152, 149] width 16 height 5
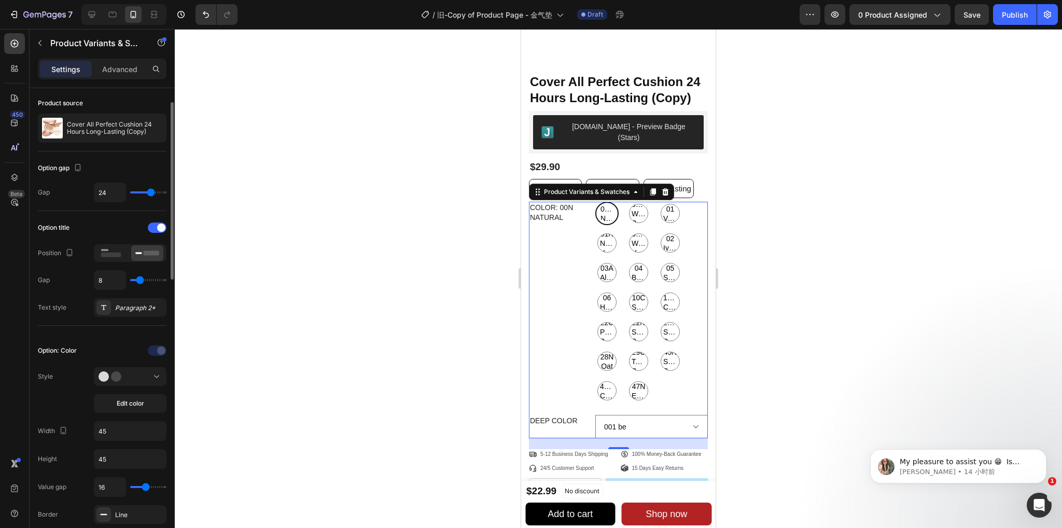
scroll to position [0, 0]
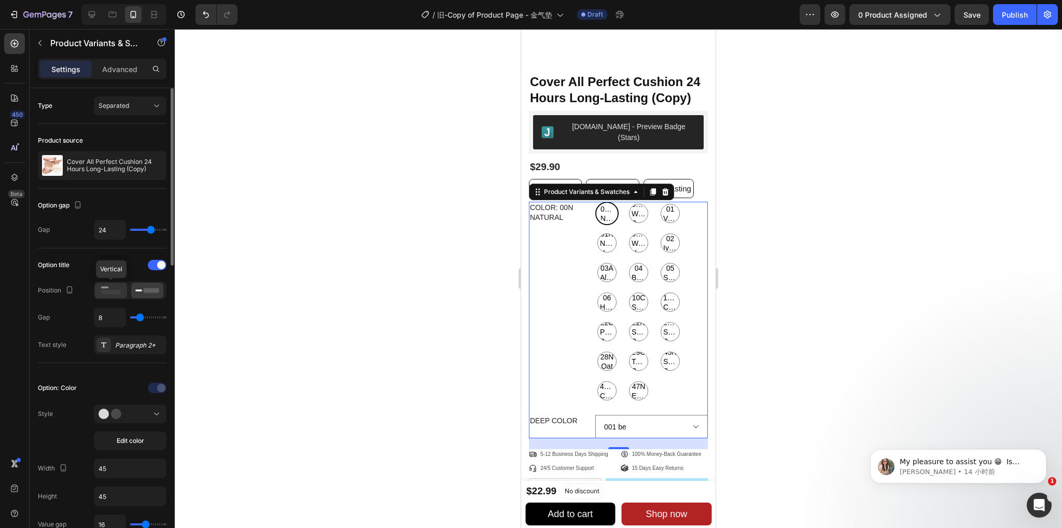
click at [99, 295] on icon at bounding box center [111, 290] width 24 height 11
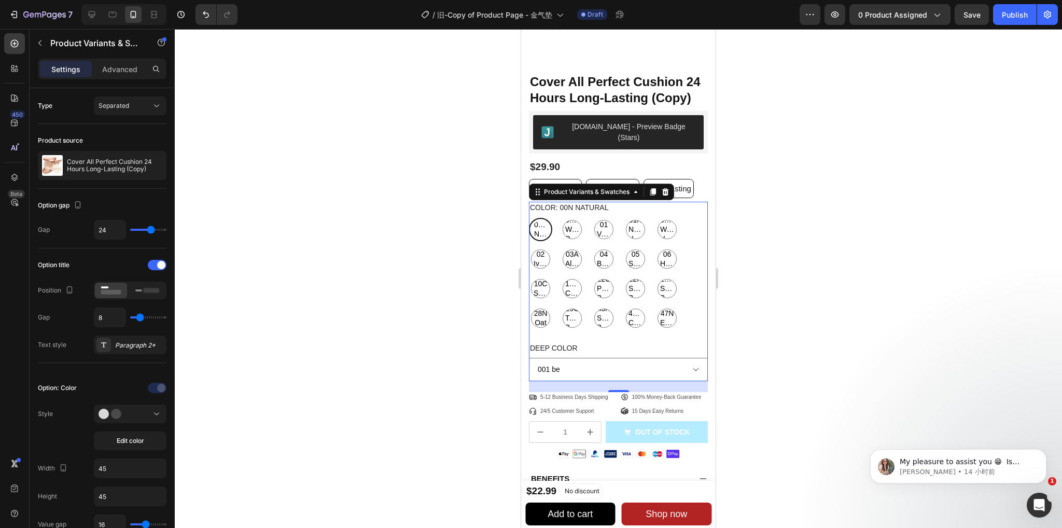
click at [768, 249] on div at bounding box center [618, 278] width 887 height 499
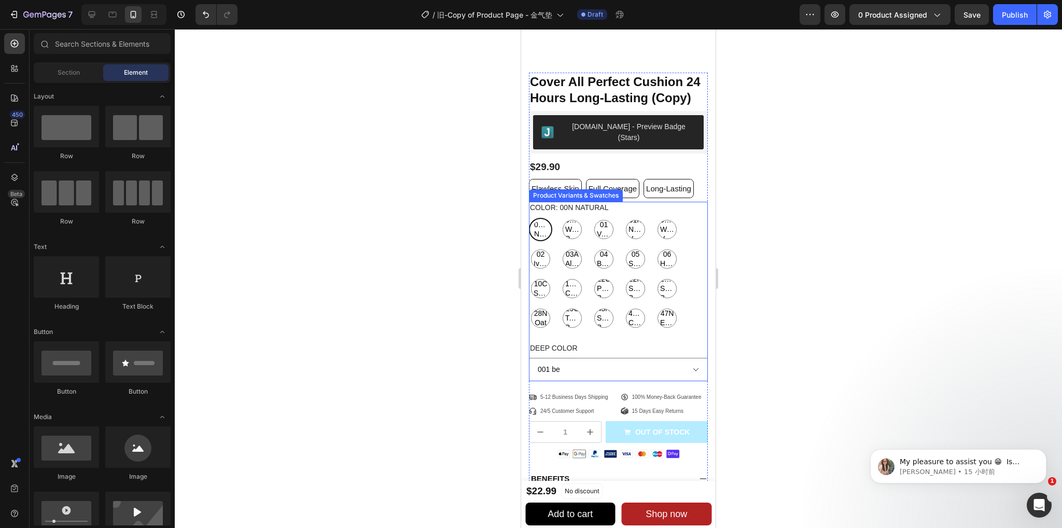
click at [610, 345] on div "Deep Color 000 na 001 be" at bounding box center [618, 361] width 179 height 39
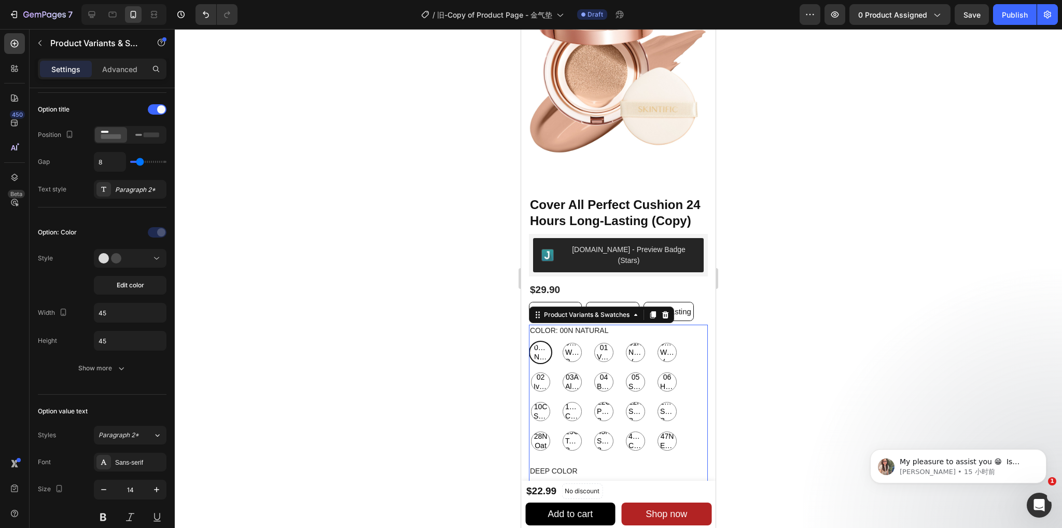
scroll to position [52, 0]
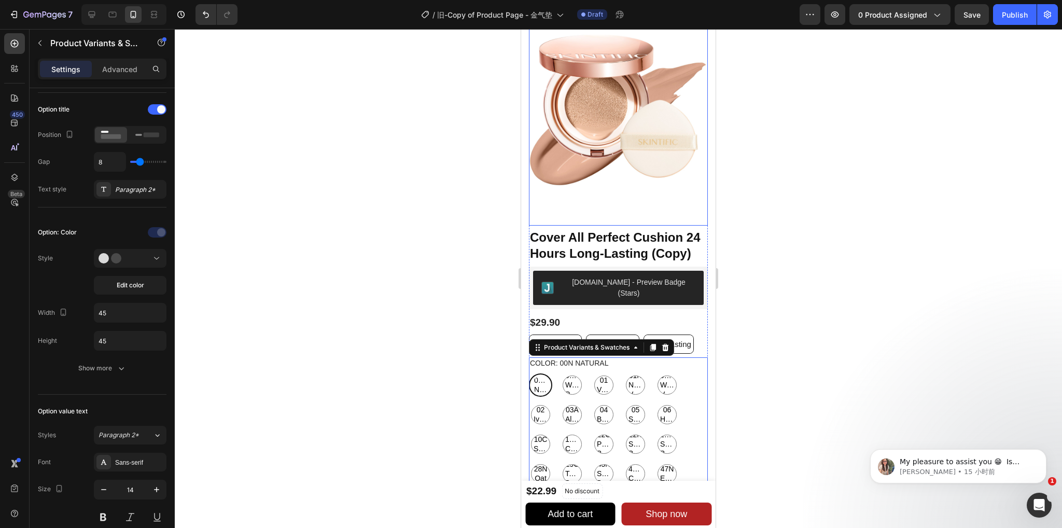
click at [680, 145] on img at bounding box center [618, 114] width 179 height 224
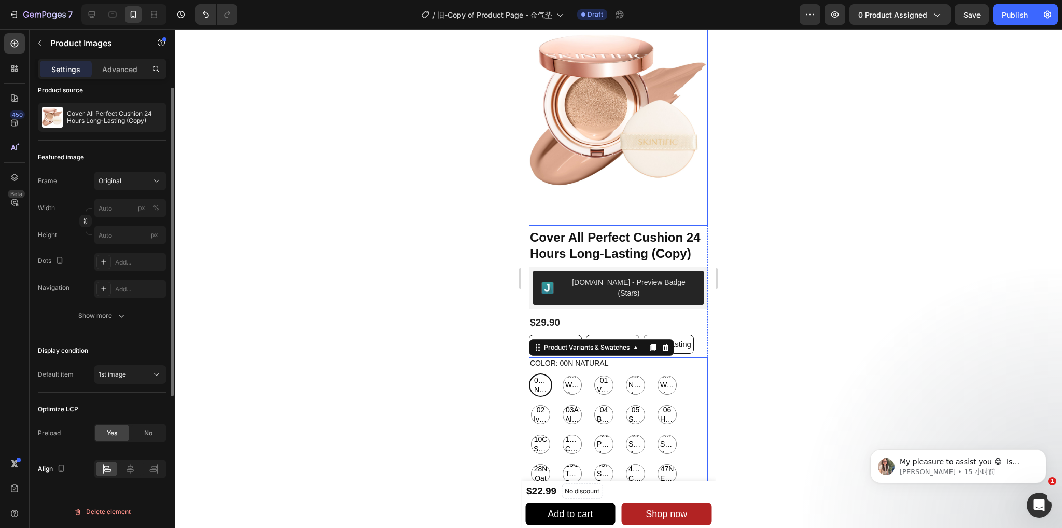
scroll to position [0, 0]
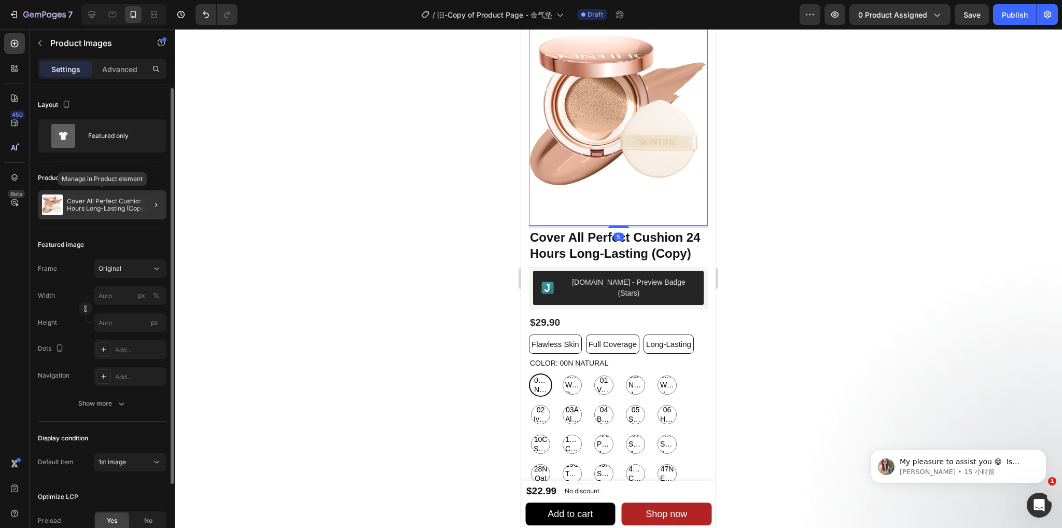
click at [123, 211] on p "Cover All Perfect Cushion 24 Hours Long-Lasting (Copy)" at bounding box center [114, 205] width 95 height 15
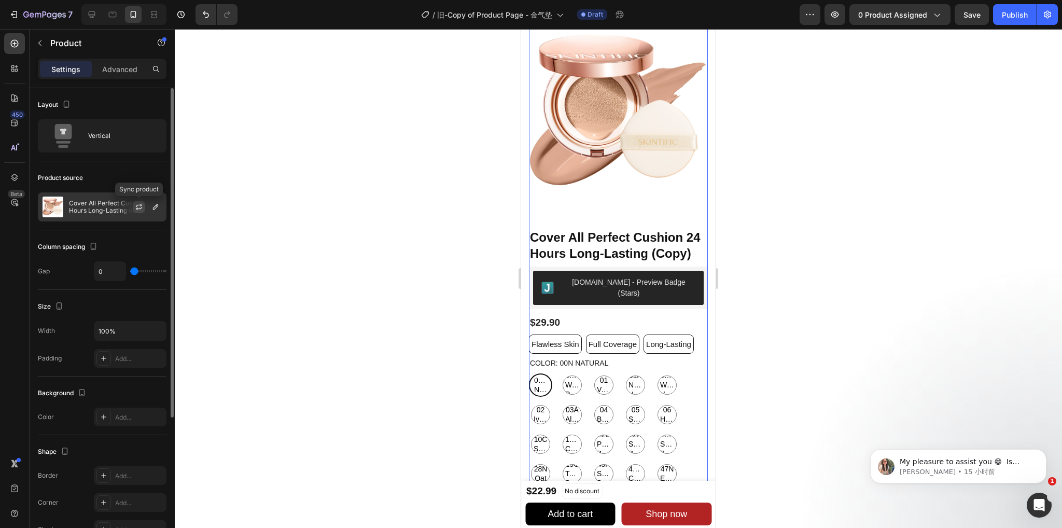
click at [136, 203] on icon "button" at bounding box center [139, 207] width 8 height 8
select select "001 be"
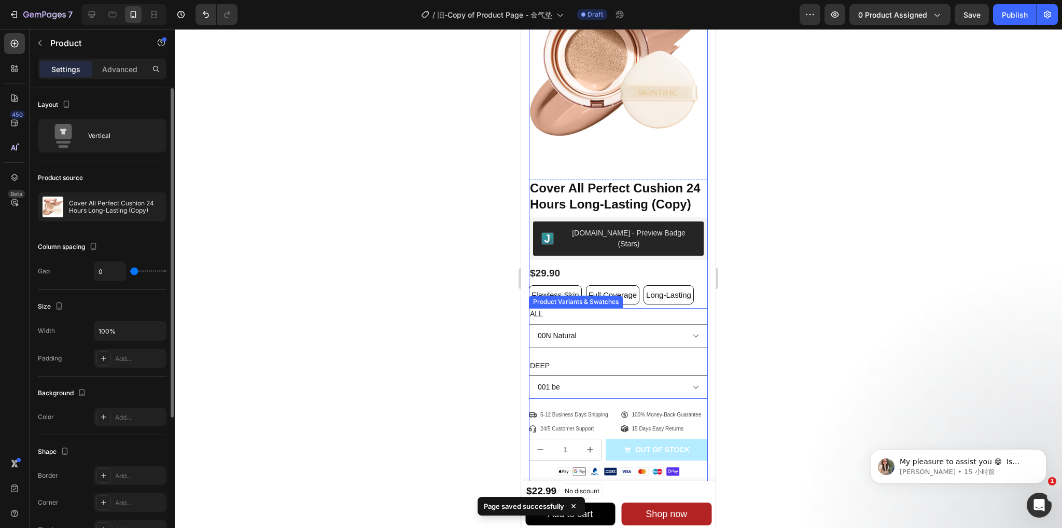
scroll to position [104, 0]
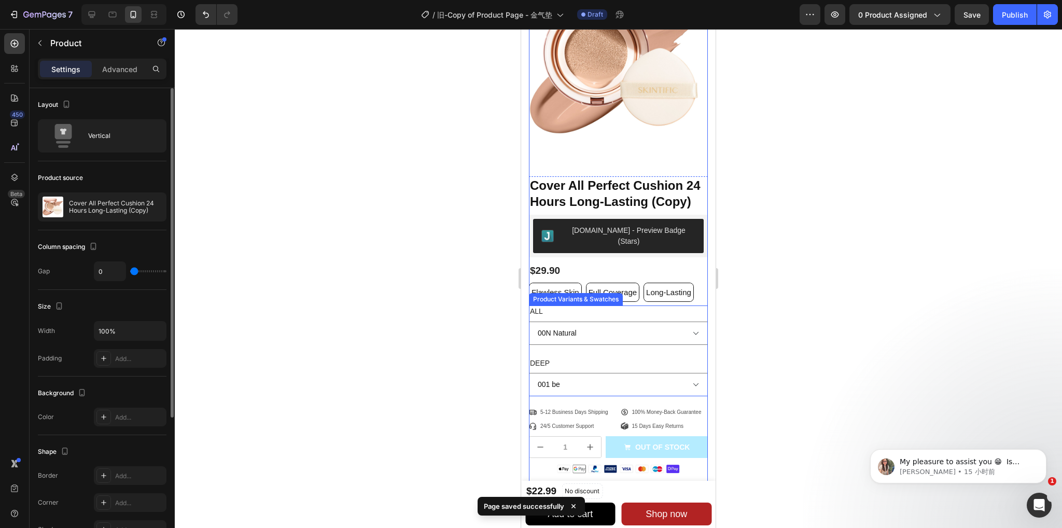
click at [603, 357] on div "Deep 000 na 001 be" at bounding box center [618, 376] width 179 height 39
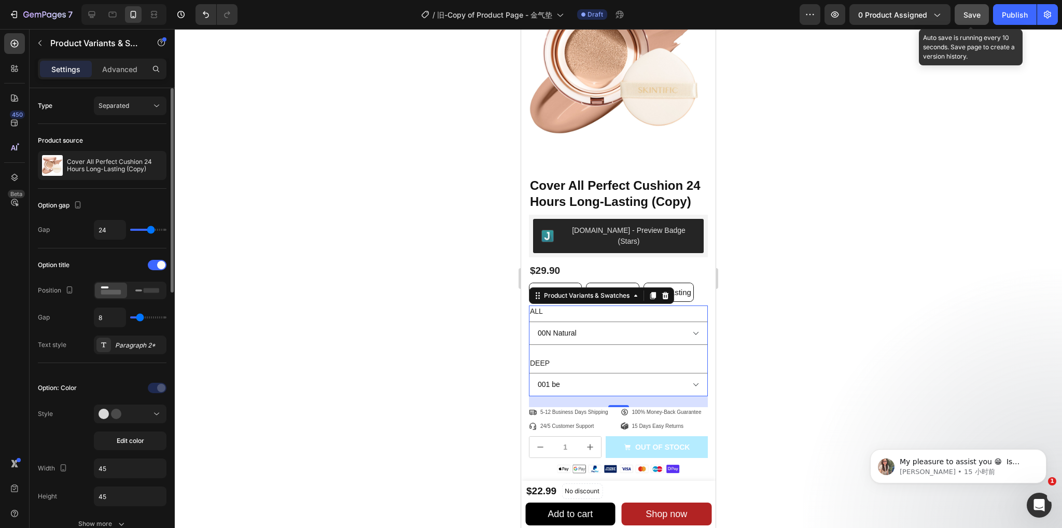
click at [967, 15] on span "Save" at bounding box center [972, 14] width 17 height 9
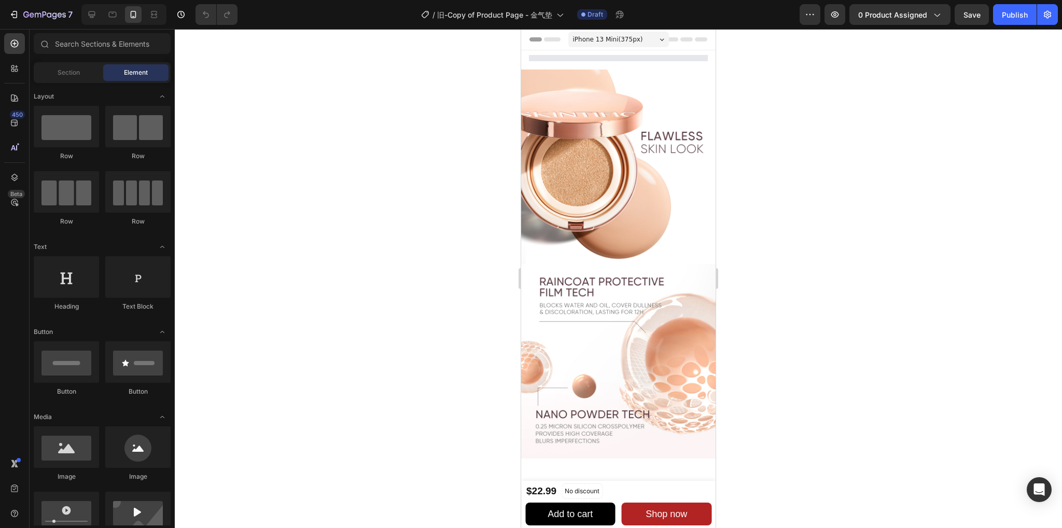
select select "001 be"
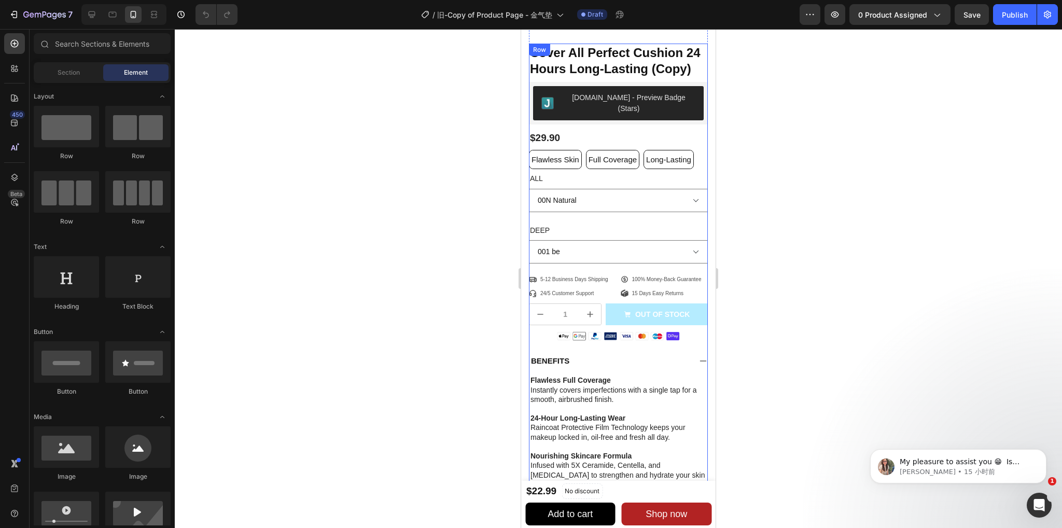
scroll to position [207, 0]
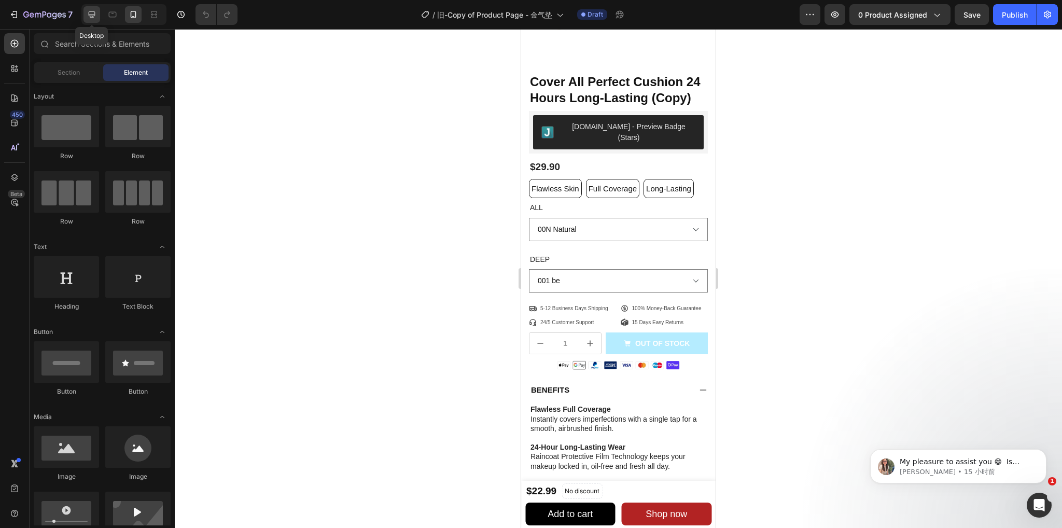
click at [87, 20] on div at bounding box center [91, 14] width 17 height 17
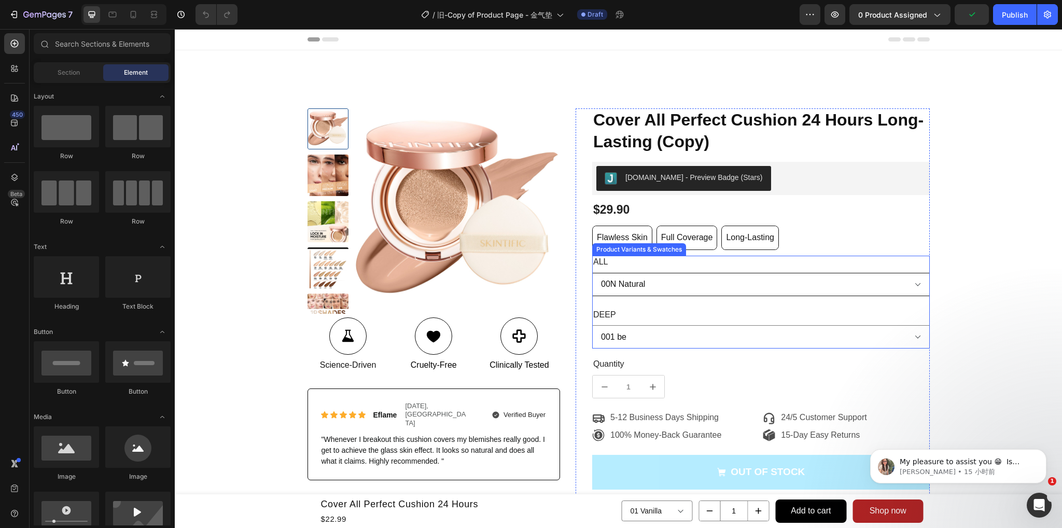
click at [697, 279] on select "00N Natural 00W Warm Porcelain 01 Vanilla 01N Natural Vanilla 01W Warm Vanilla …" at bounding box center [761, 284] width 338 height 23
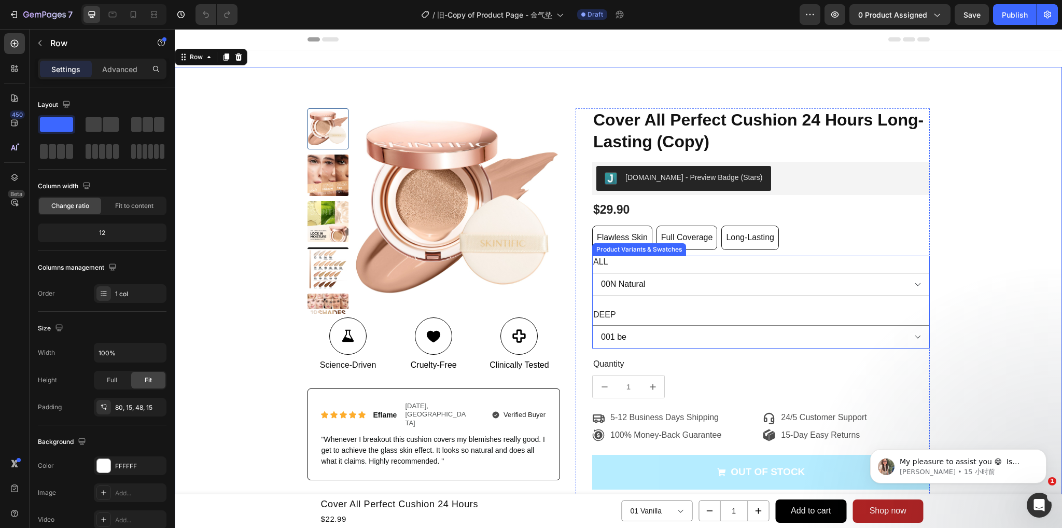
click at [707, 260] on div "ALL 00N Natural 00W Warm Porcelain 01 Vanilla 01N Natural Vanilla 01W Warm Vani…" at bounding box center [761, 276] width 338 height 40
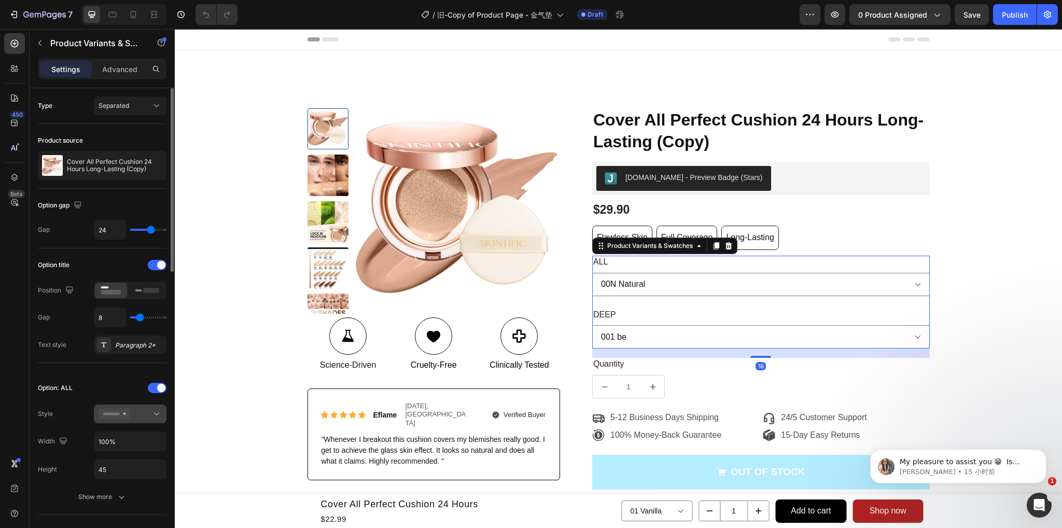
scroll to position [52, 0]
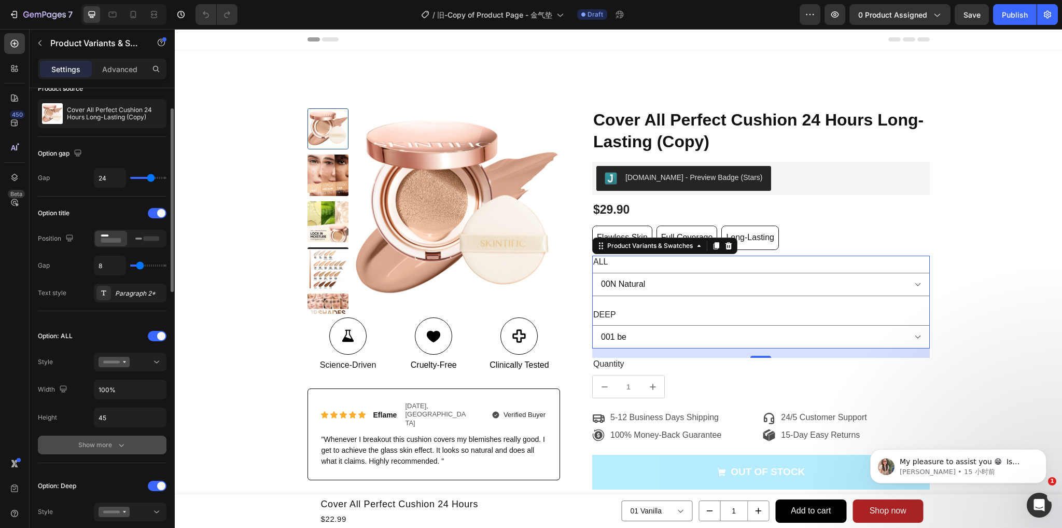
click at [114, 442] on div "Show more" at bounding box center [102, 445] width 48 height 10
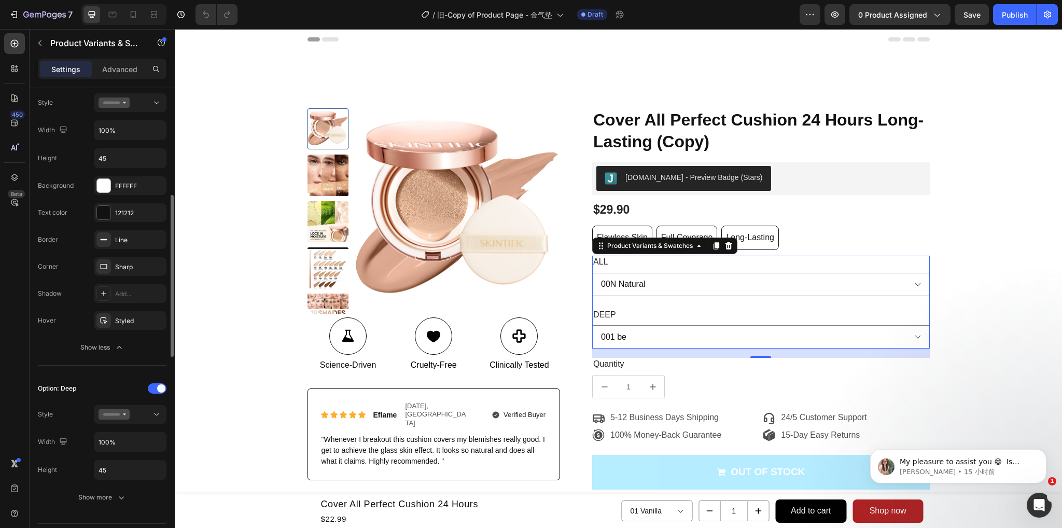
scroll to position [259, 0]
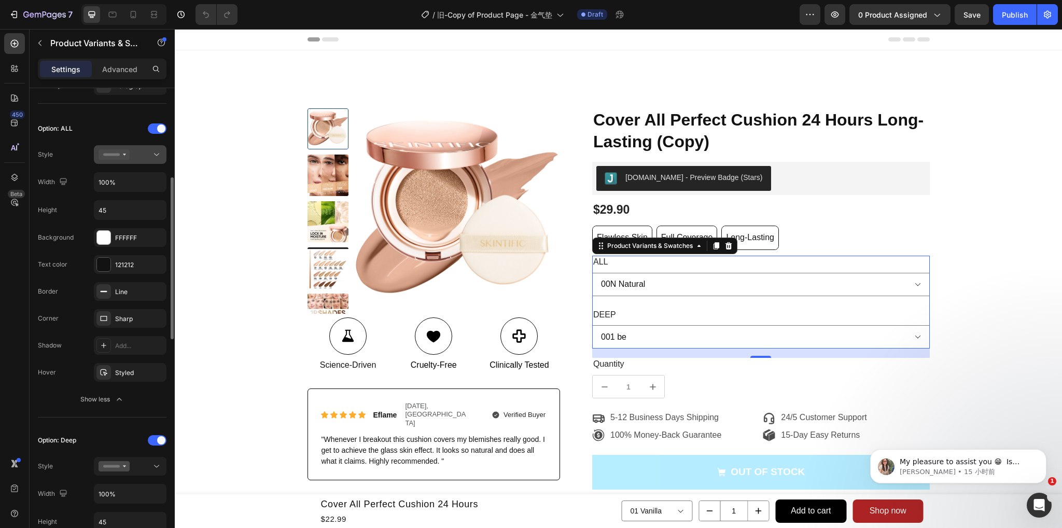
click at [134, 158] on div at bounding box center [130, 154] width 63 height 10
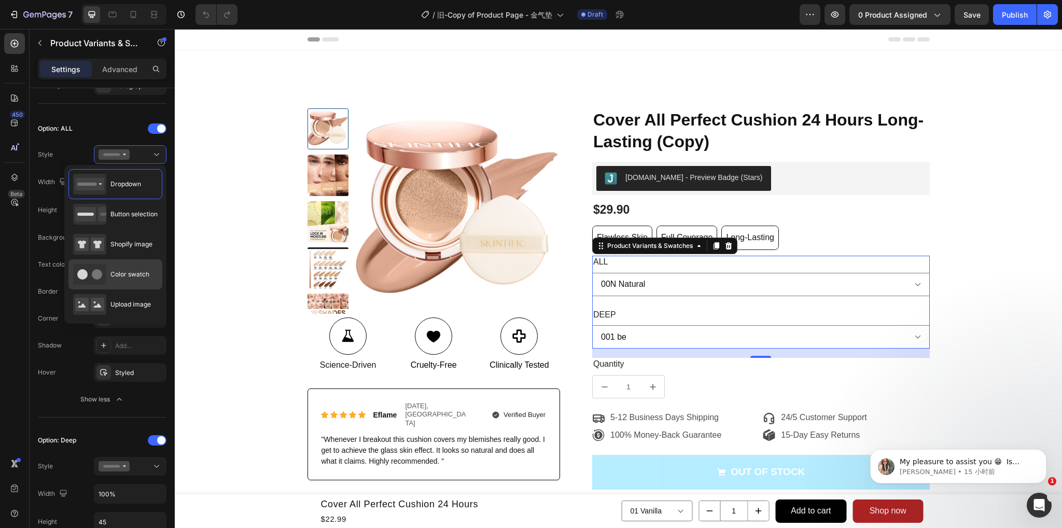
click at [114, 268] on div "Color swatch" at bounding box center [111, 274] width 76 height 21
type input "45"
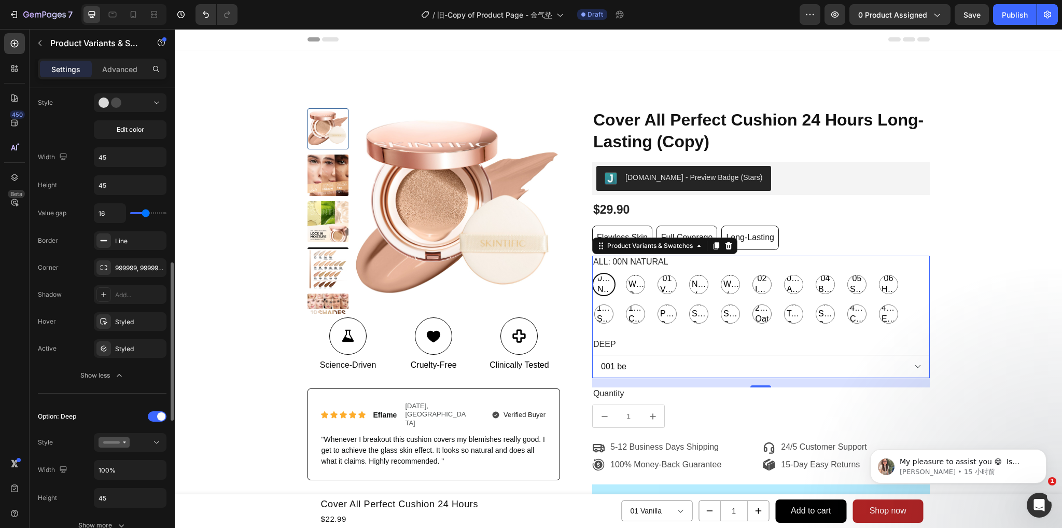
scroll to position [363, 0]
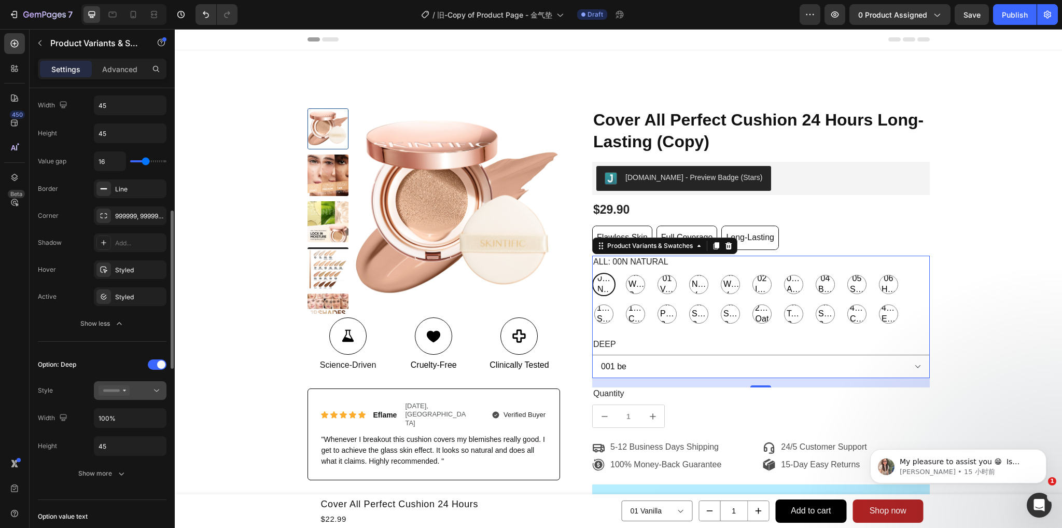
click at [123, 392] on icon at bounding box center [114, 390] width 31 height 10
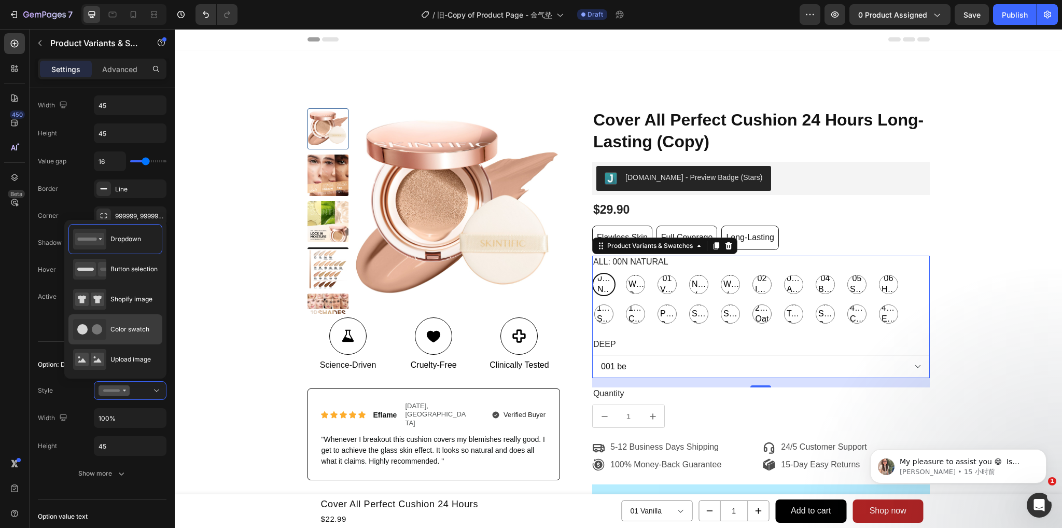
click at [112, 326] on span "Color swatch" at bounding box center [129, 329] width 39 height 9
type input "45"
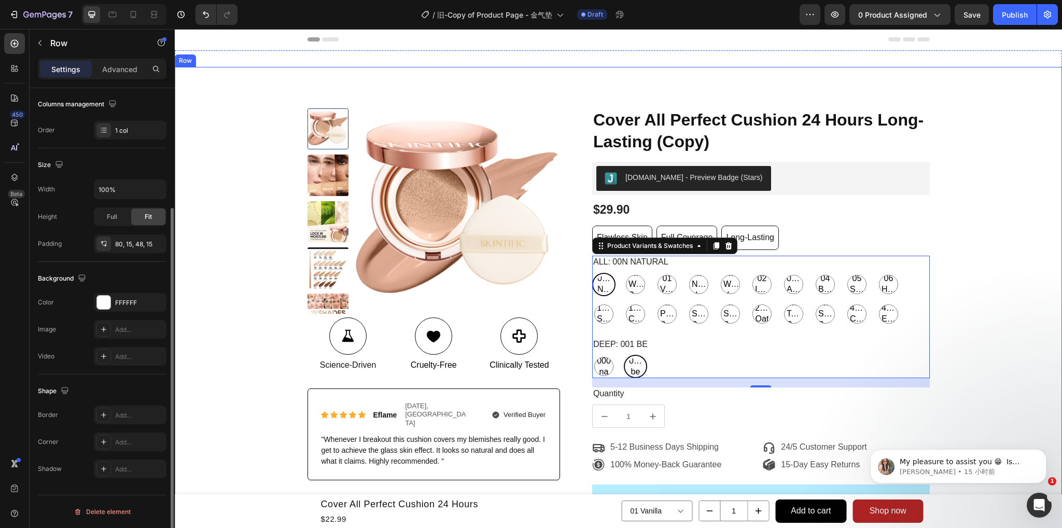
scroll to position [0, 0]
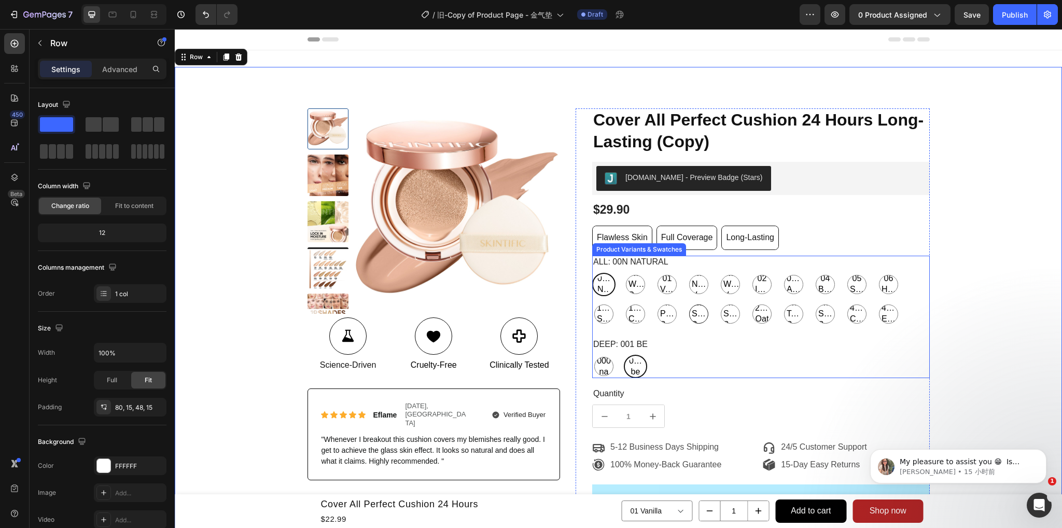
click at [695, 319] on span "22N Shell Beige" at bounding box center [699, 314] width 18 height 32
click at [687, 302] on input "22N Shell Beige 22N Shell Beige 22N Shell Beige" at bounding box center [687, 302] width 1 height 1
radio input "true"
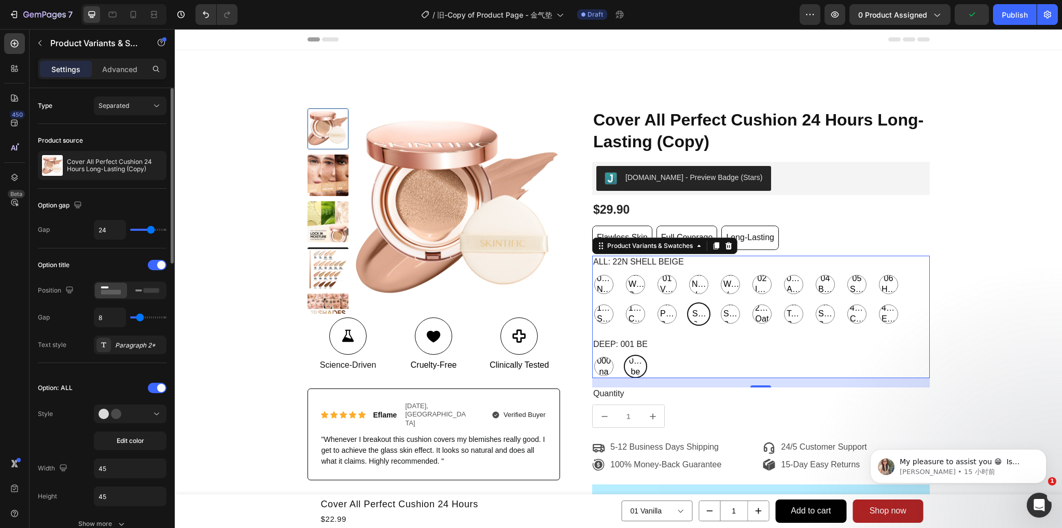
scroll to position [104, 0]
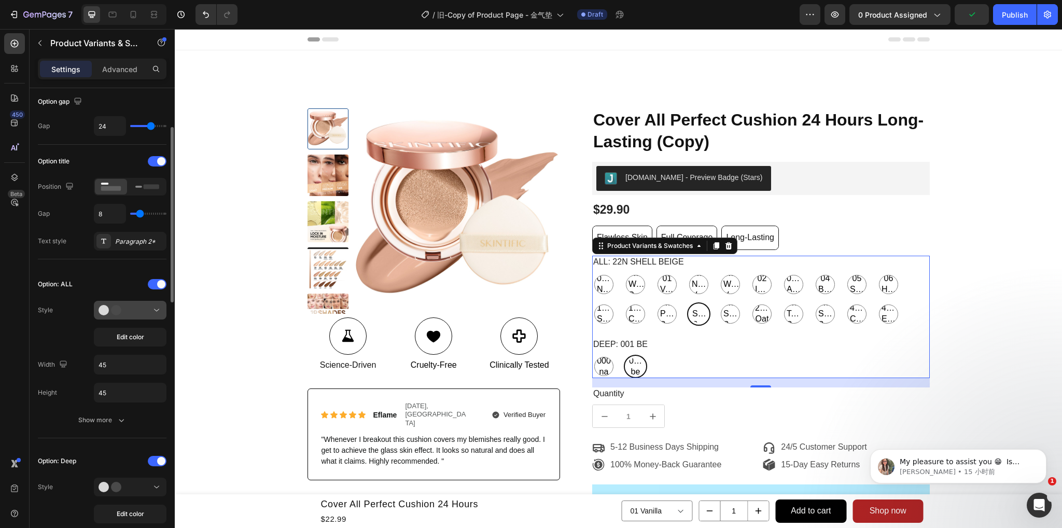
click at [126, 316] on button at bounding box center [130, 310] width 73 height 19
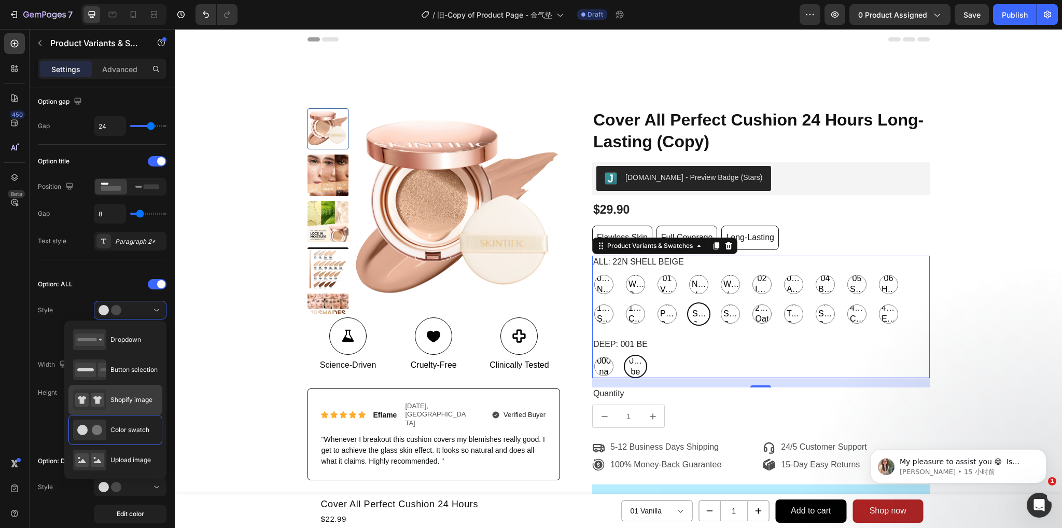
click at [127, 407] on div "Shopify image" at bounding box center [112, 399] width 79 height 21
type input "64"
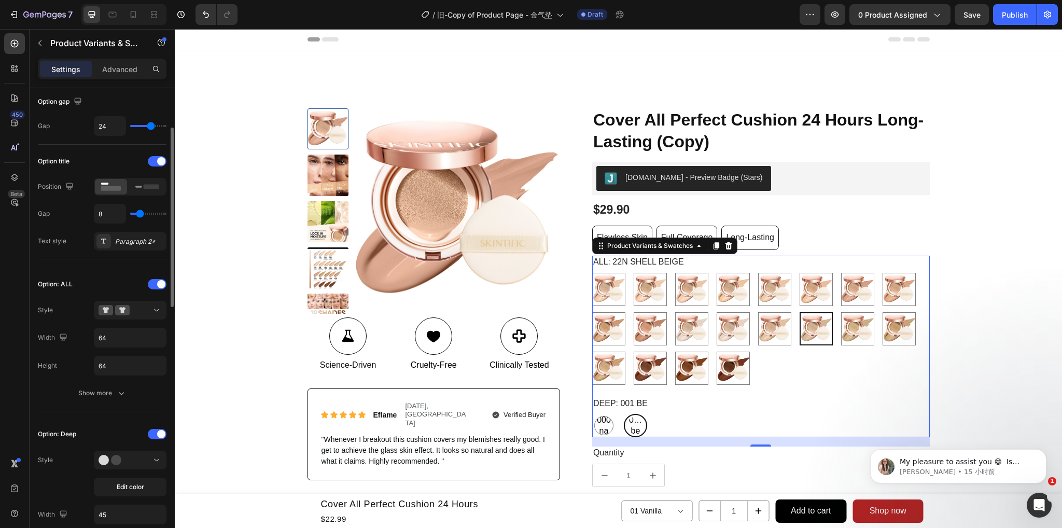
scroll to position [207, 0]
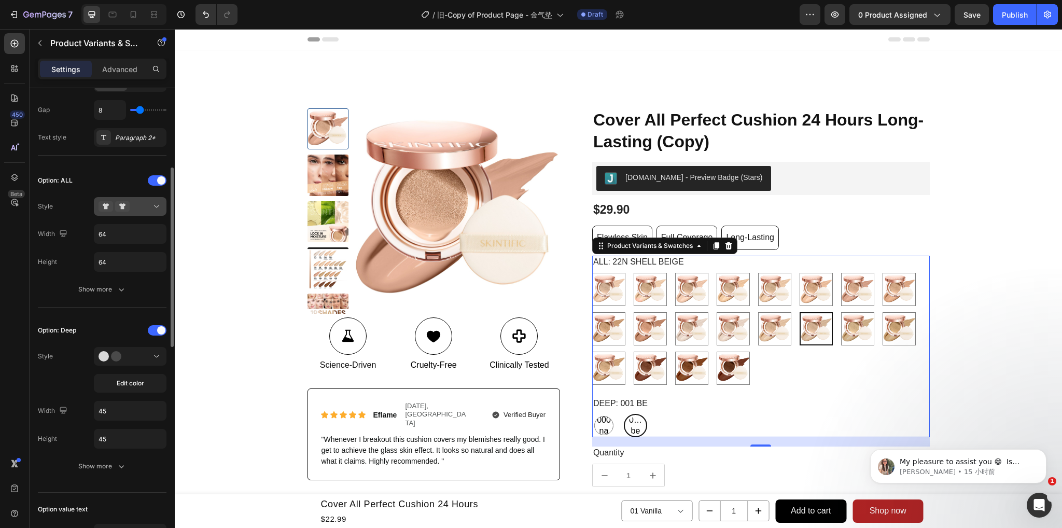
click at [133, 209] on div at bounding box center [130, 206] width 63 height 10
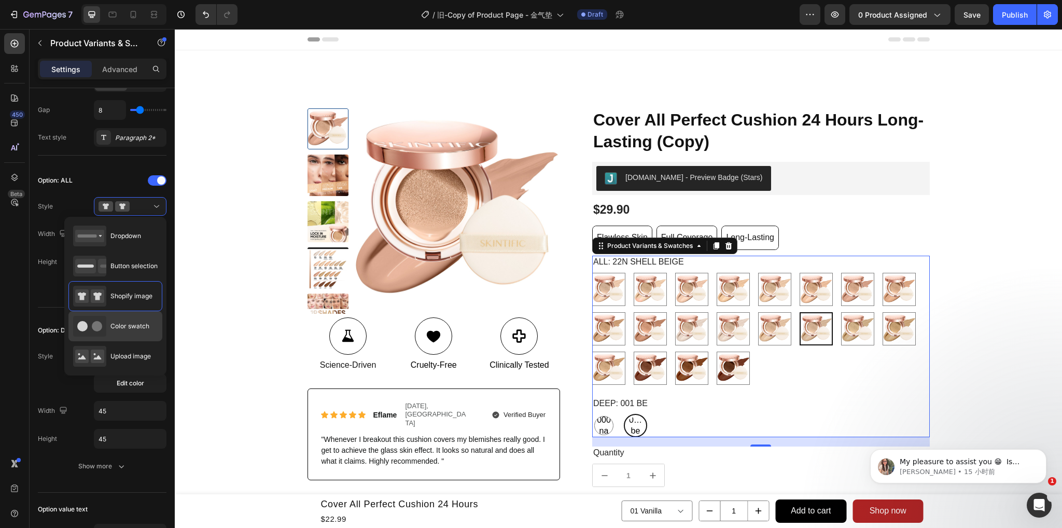
click at [121, 331] on div "Color swatch" at bounding box center [111, 326] width 76 height 21
type input "45"
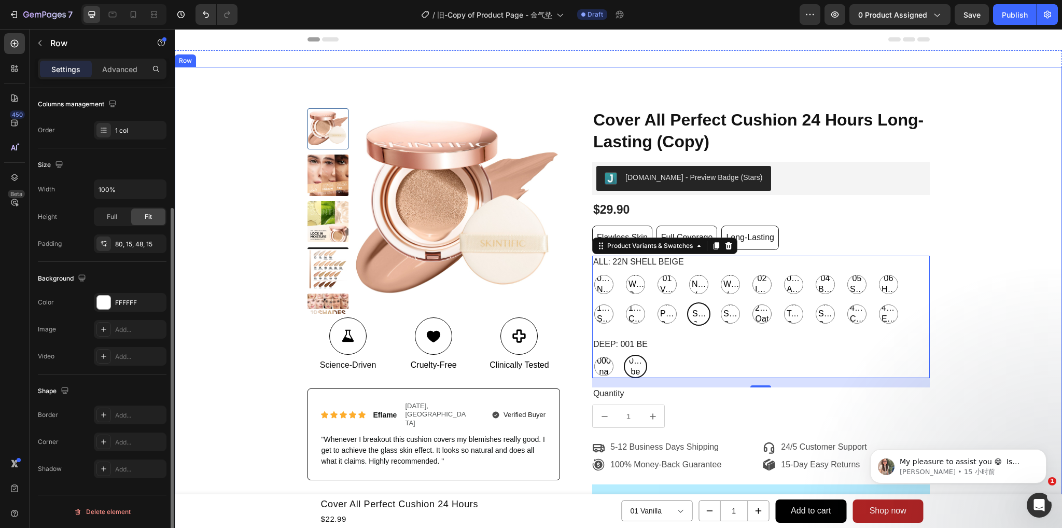
scroll to position [0, 0]
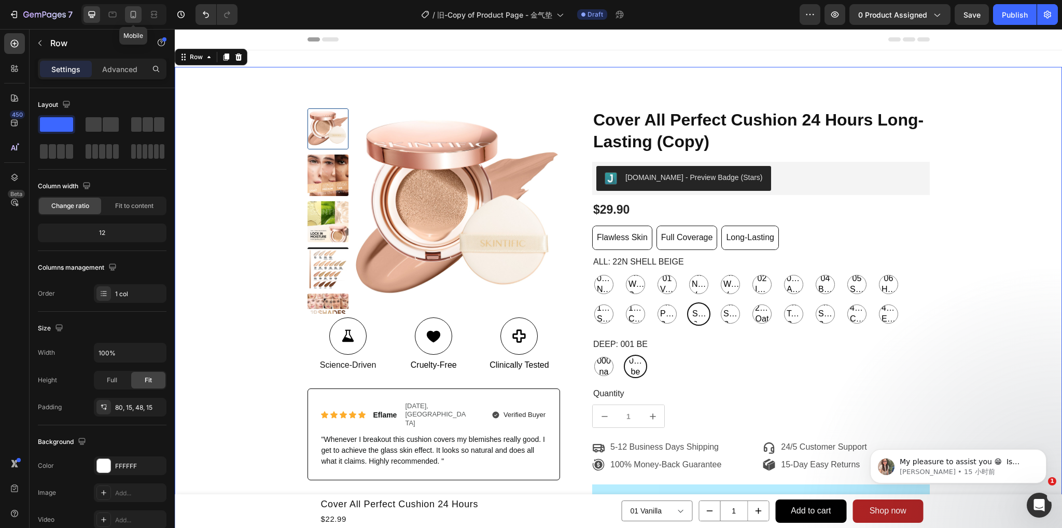
click at [137, 11] on icon at bounding box center [133, 14] width 10 height 10
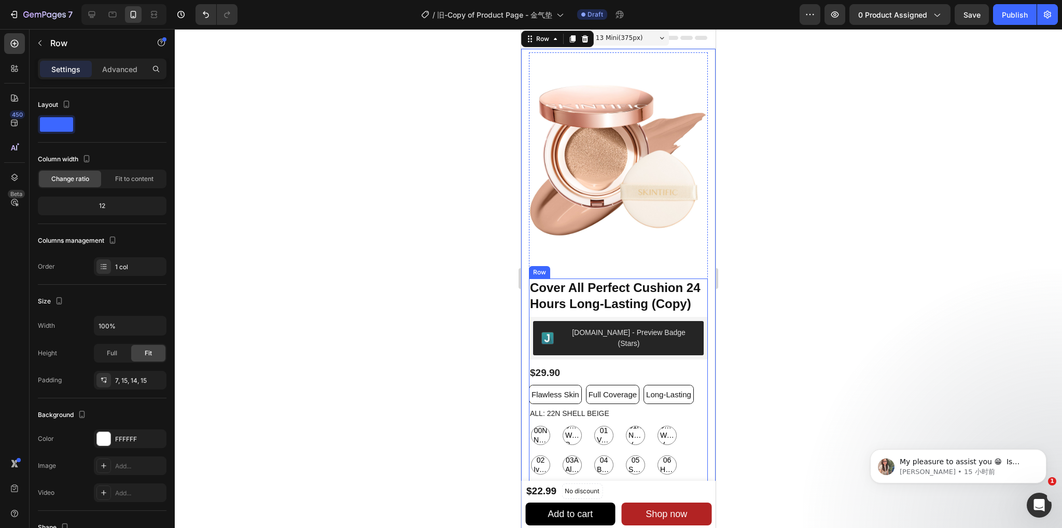
scroll to position [207, 0]
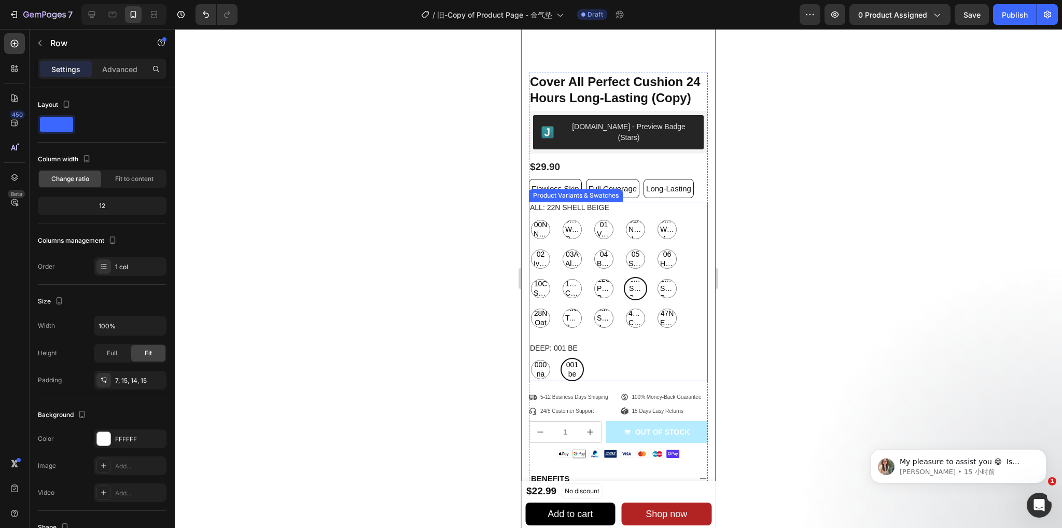
click at [624, 261] on div "05 Sand" at bounding box center [635, 258] width 23 height 23
click at [623, 247] on input "05 Sand 05 Sand 05 Sand" at bounding box center [623, 247] width 1 height 1
radio input "true"
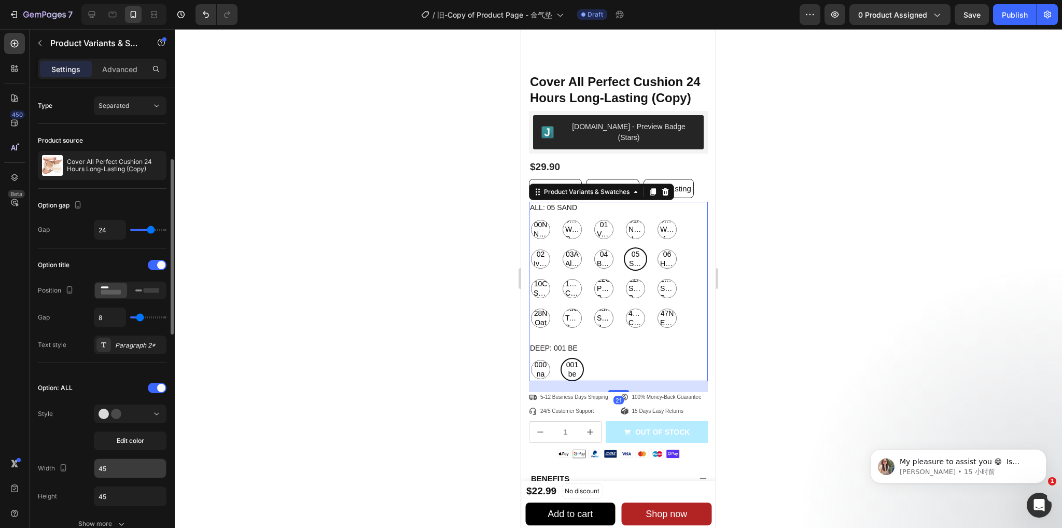
scroll to position [104, 0]
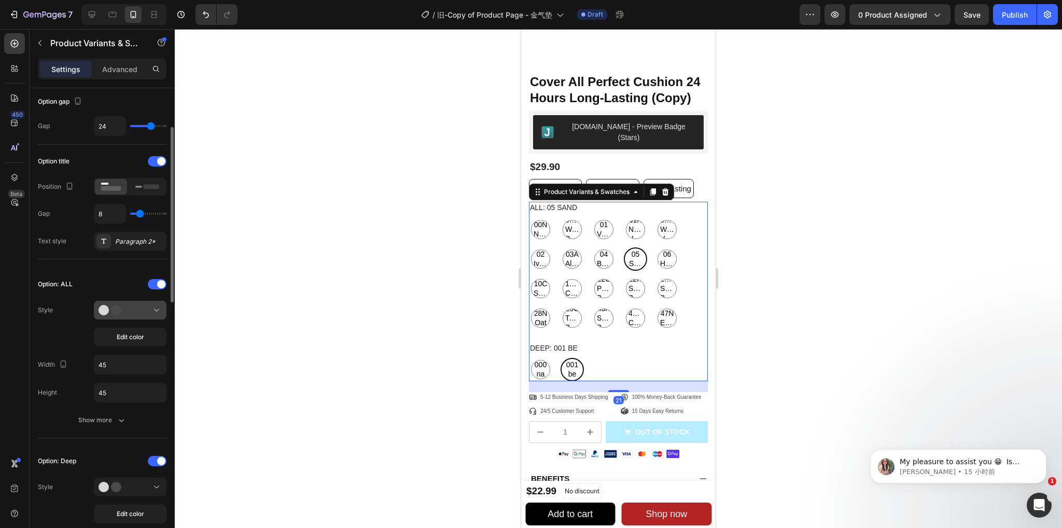
click at [131, 311] on div at bounding box center [130, 310] width 63 height 10
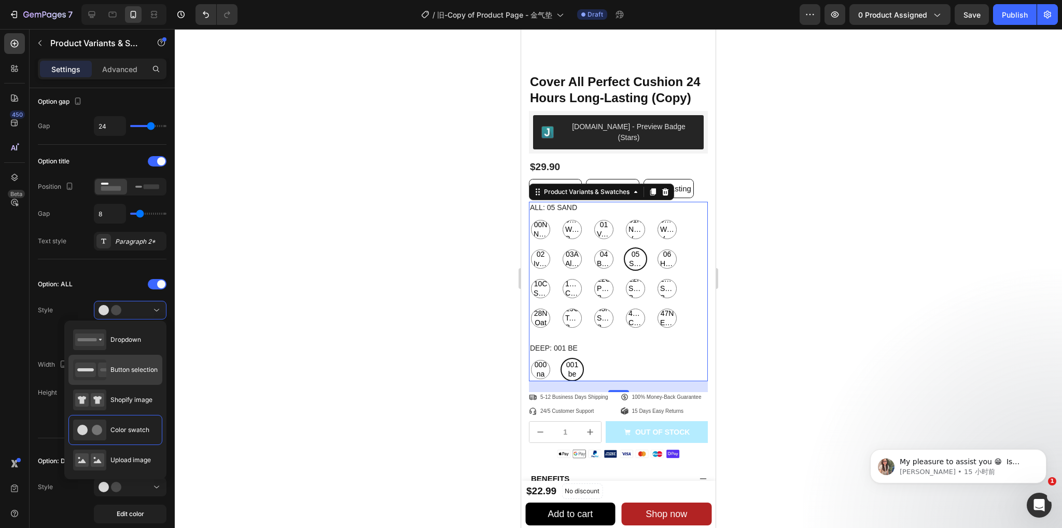
click at [118, 374] on div "Button selection" at bounding box center [115, 369] width 85 height 21
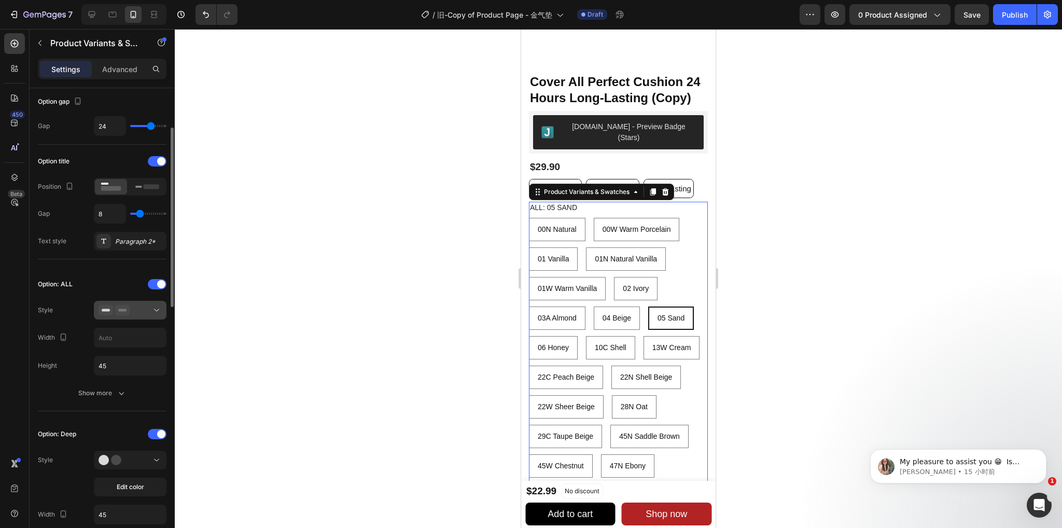
click at [119, 312] on icon at bounding box center [122, 310] width 15 height 10
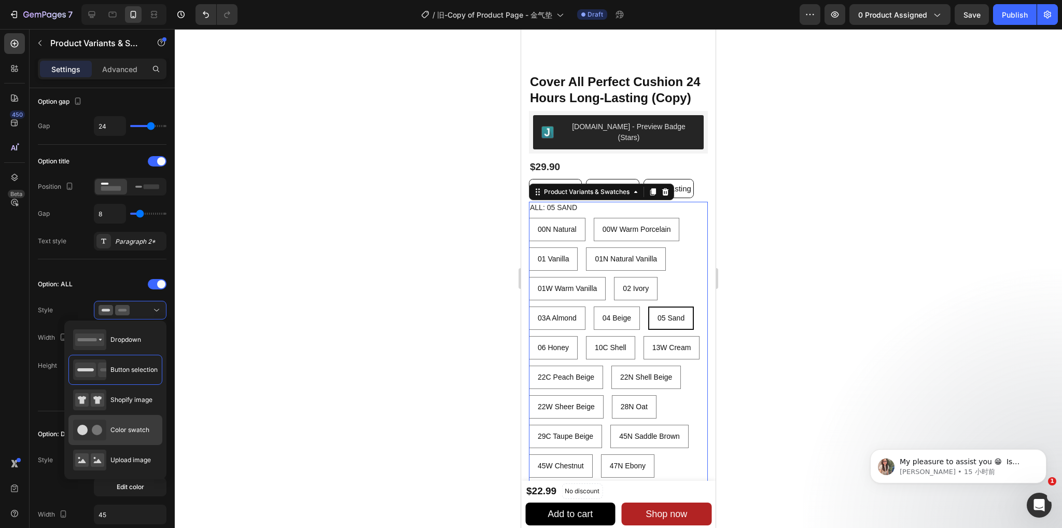
click at [126, 431] on span "Color swatch" at bounding box center [129, 429] width 39 height 9
type input "45"
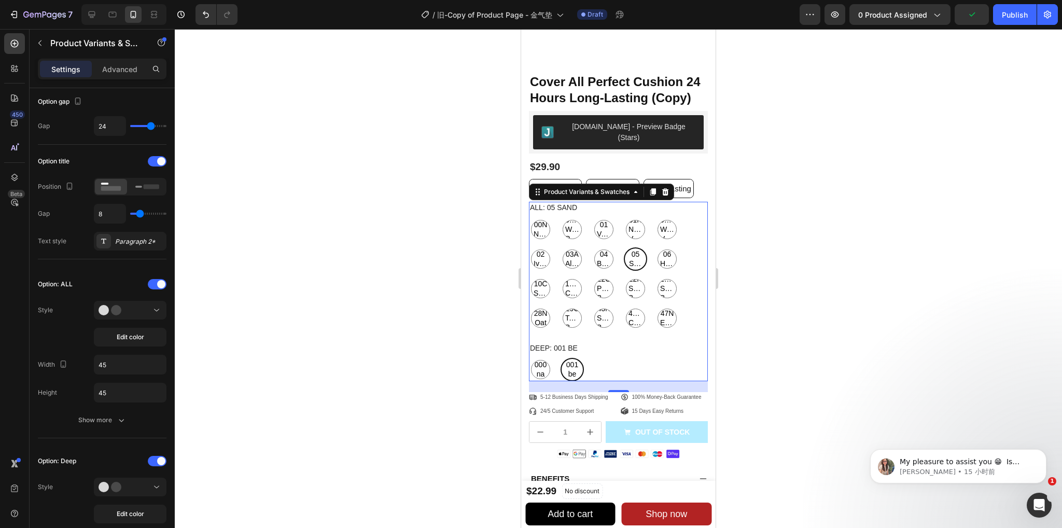
click at [929, 234] on div at bounding box center [618, 278] width 887 height 499
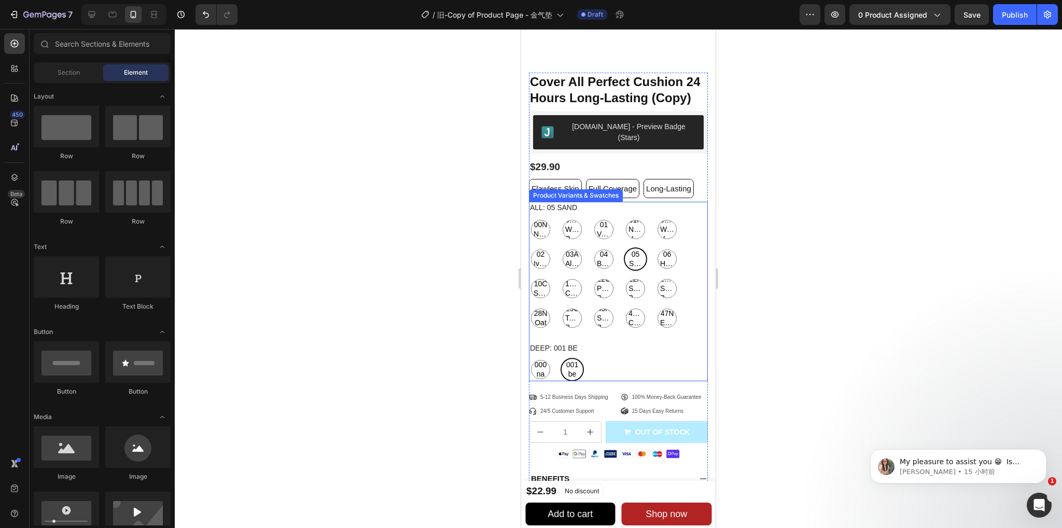
click at [437, 311] on div at bounding box center [618, 278] width 887 height 499
click at [785, 254] on div at bounding box center [618, 278] width 887 height 499
click at [614, 351] on div "Deep: 001 be 000 na 000 na 000 na 001 be 001 be 001 be" at bounding box center [618, 361] width 179 height 39
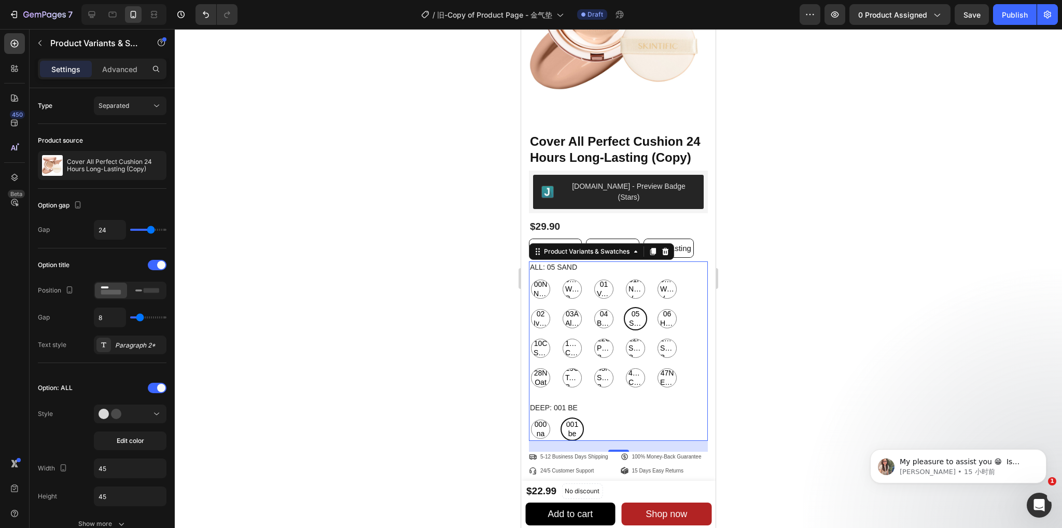
scroll to position [156, 0]
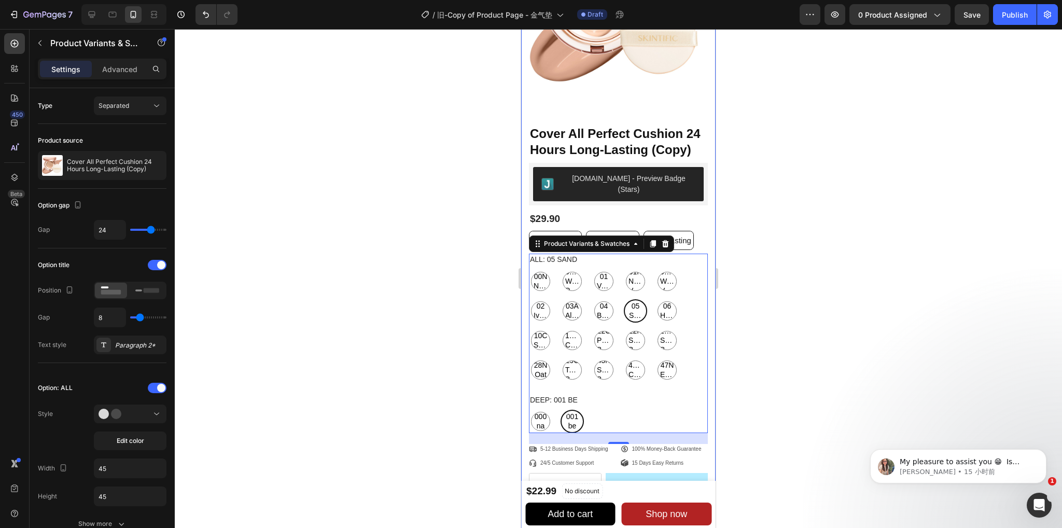
click at [407, 291] on div at bounding box center [618, 278] width 887 height 499
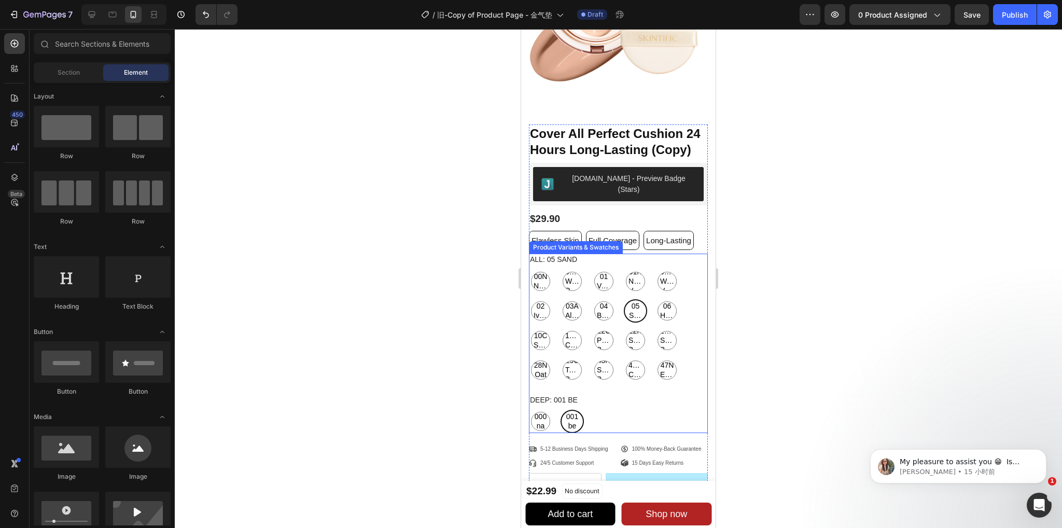
click at [598, 256] on div "ALL: 05 Sand 00N Natural 00N Natural 00N Natural 00W Warm Porcelain 00W Warm Po…" at bounding box center [618, 318] width 179 height 128
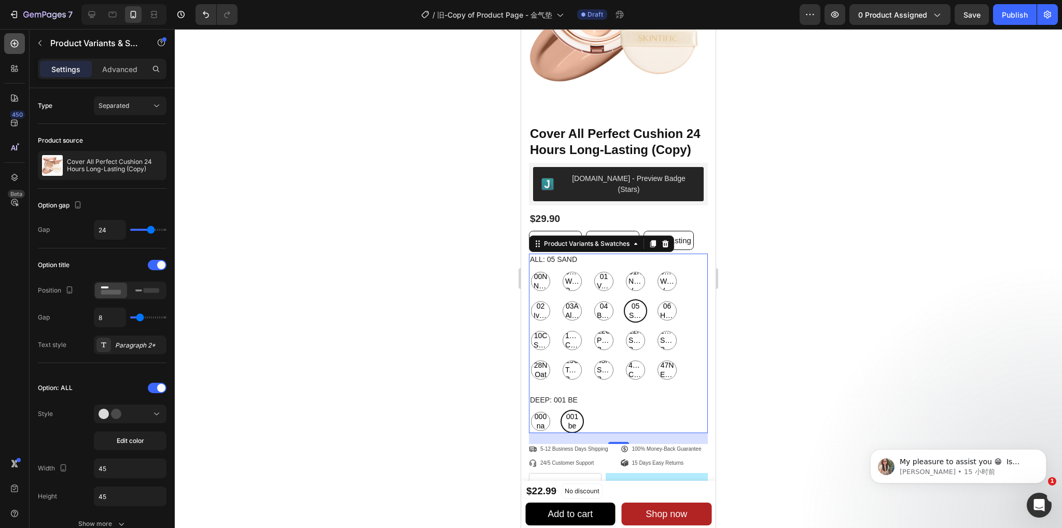
click at [12, 42] on icon at bounding box center [14, 43] width 10 height 10
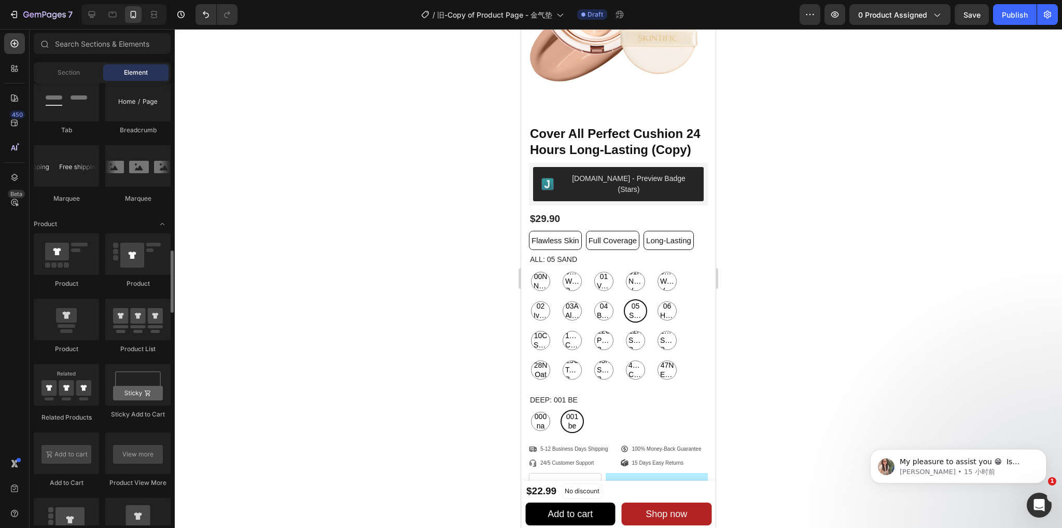
scroll to position [985, 0]
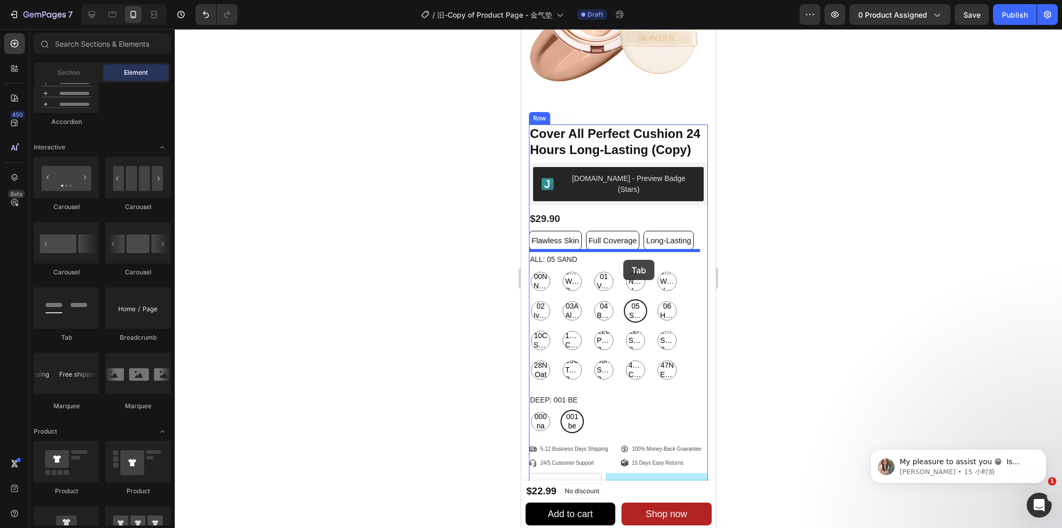
drag, startPoint x: 578, startPoint y: 328, endPoint x: 623, endPoint y: 260, distance: 81.6
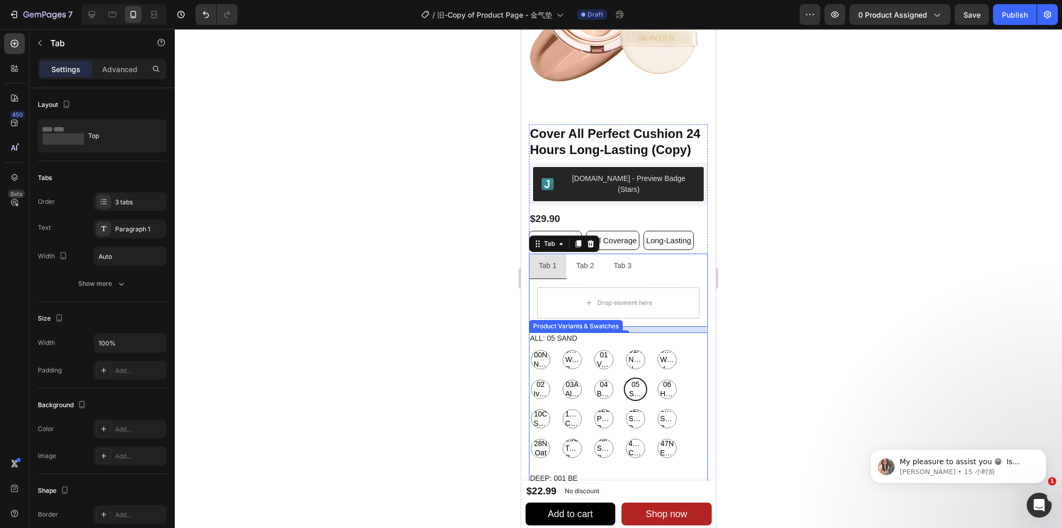
click at [677, 339] on div "ALL: 05 Sand 00N Natural 00N Natural 00N Natural 00W Warm Porcelain 00W Warm Po…" at bounding box center [618, 396] width 179 height 128
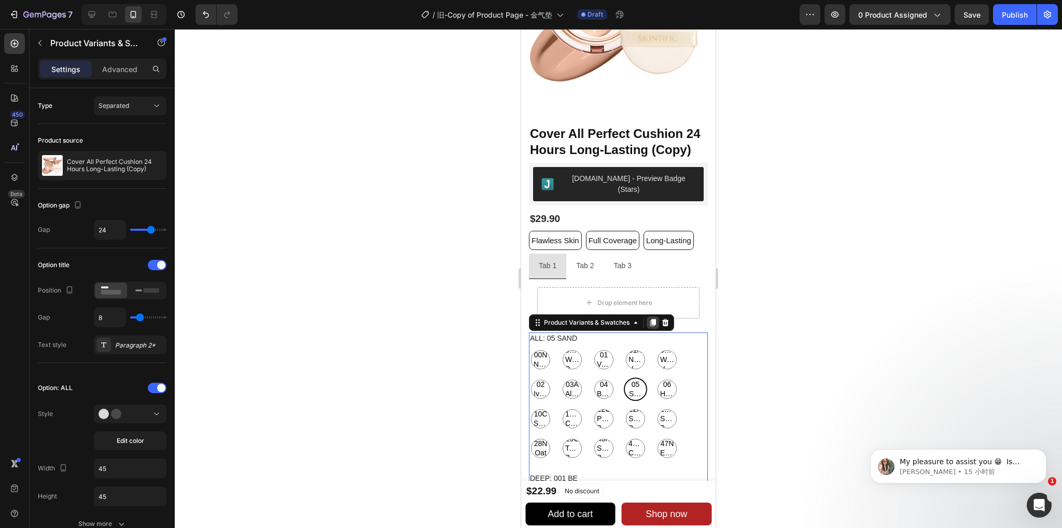
click at [656, 319] on icon at bounding box center [653, 322] width 8 height 8
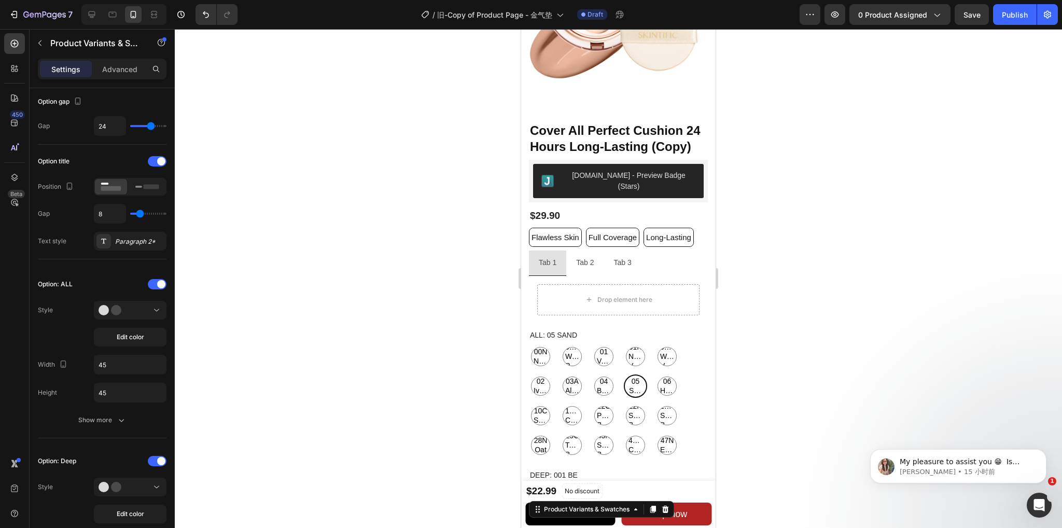
scroll to position [142, 0]
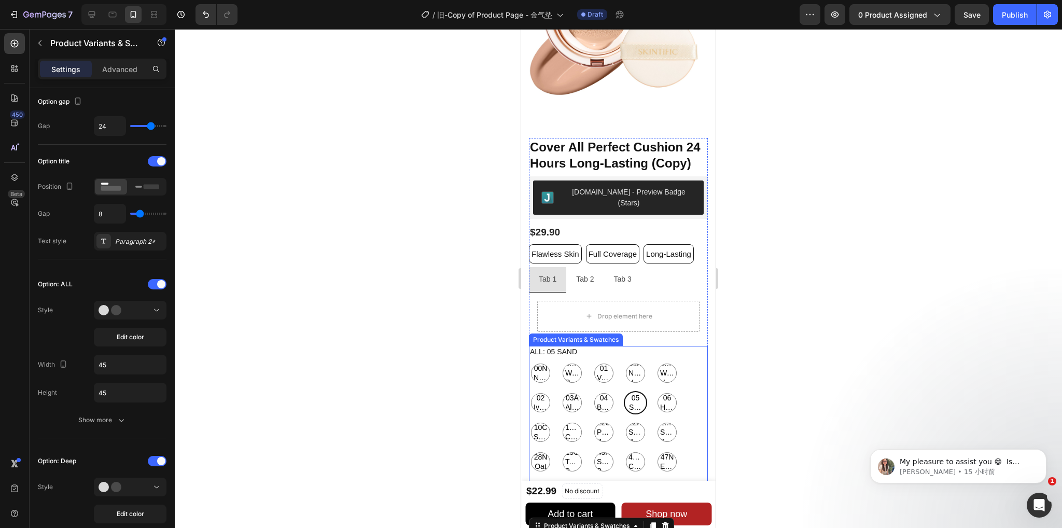
click at [671, 346] on div "ALL: 05 Sand 00N Natural 00N Natural 00N Natural 00W Warm Porcelain 00W Warm Po…" at bounding box center [618, 410] width 179 height 128
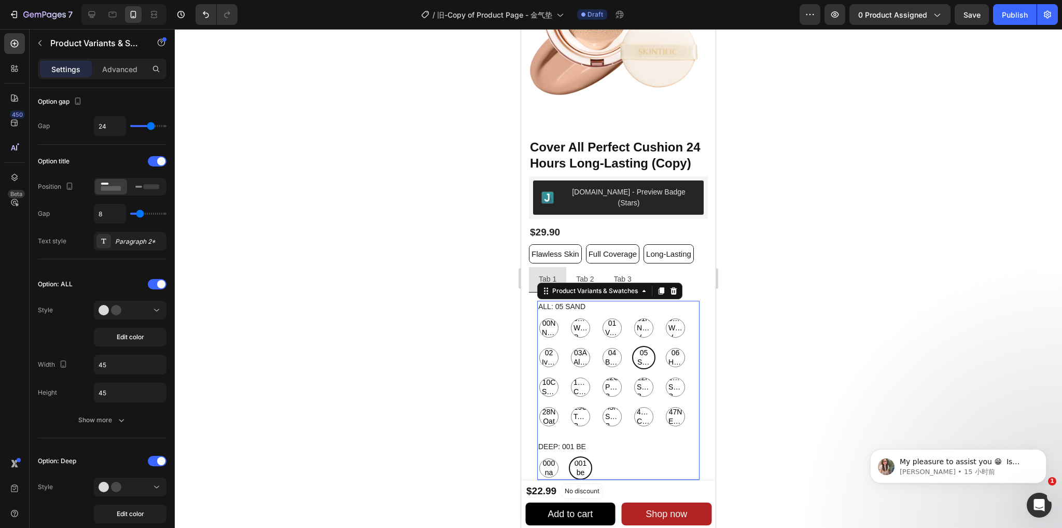
click at [582, 303] on legend "ALL: 05 Sand" at bounding box center [561, 306] width 49 height 11
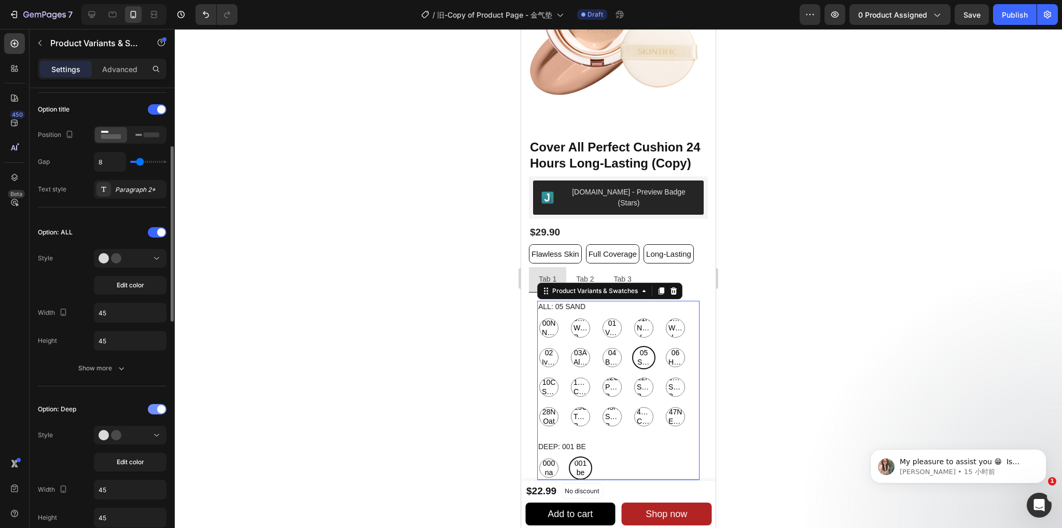
click at [152, 408] on div at bounding box center [157, 409] width 19 height 10
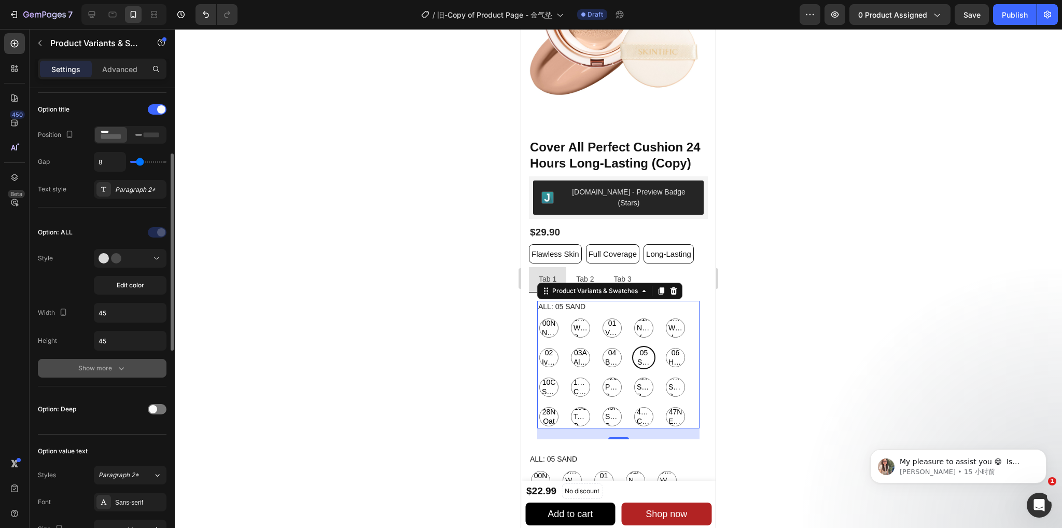
scroll to position [104, 0]
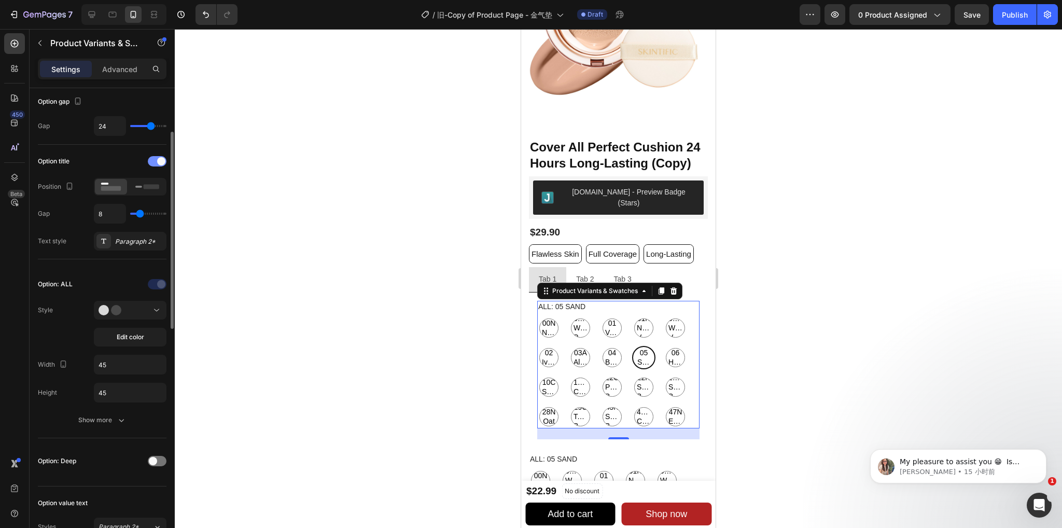
click at [151, 162] on div at bounding box center [157, 161] width 19 height 10
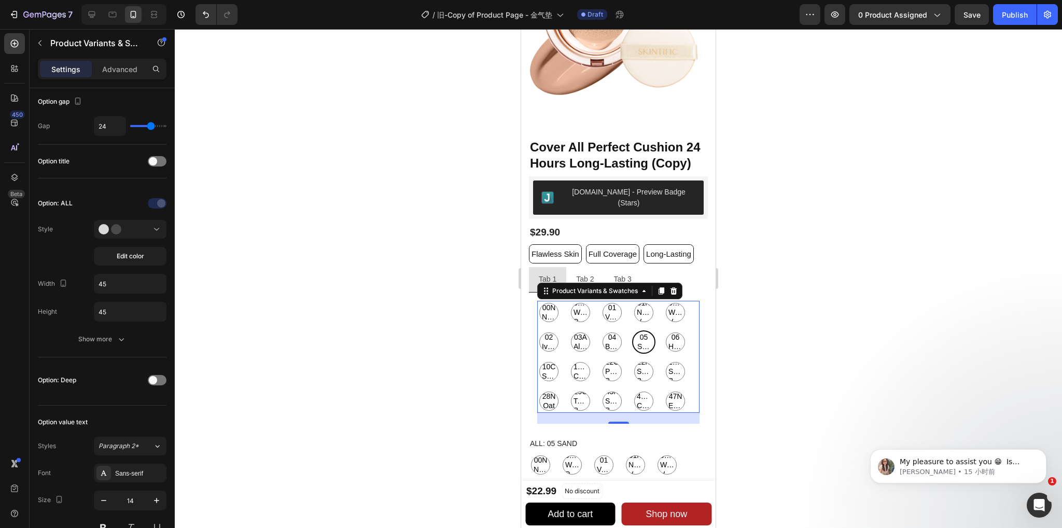
drag, startPoint x: 774, startPoint y: 337, endPoint x: 182, endPoint y: 285, distance: 594.5
click at [774, 337] on div at bounding box center [618, 278] width 887 height 499
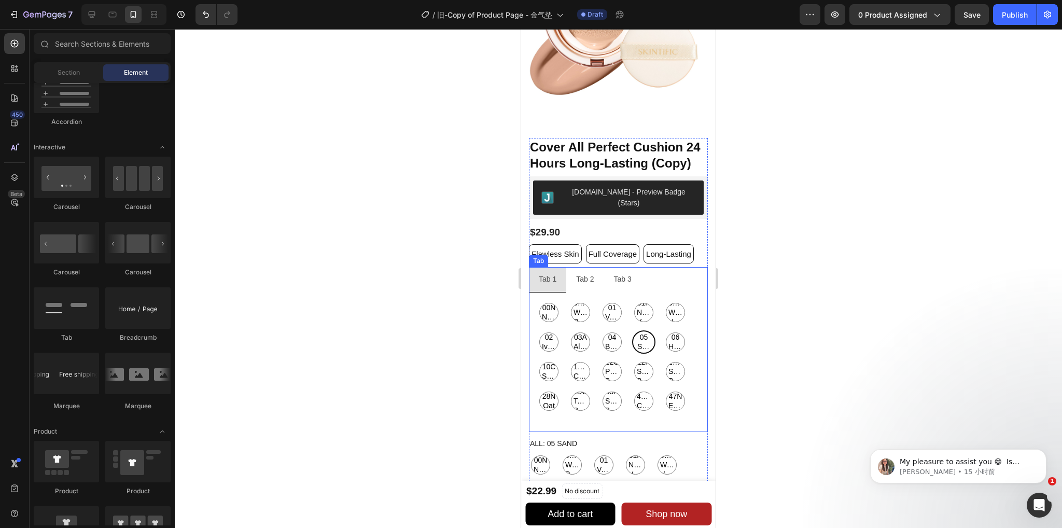
click at [580, 277] on div "Tab 2" at bounding box center [585, 279] width 21 height 16
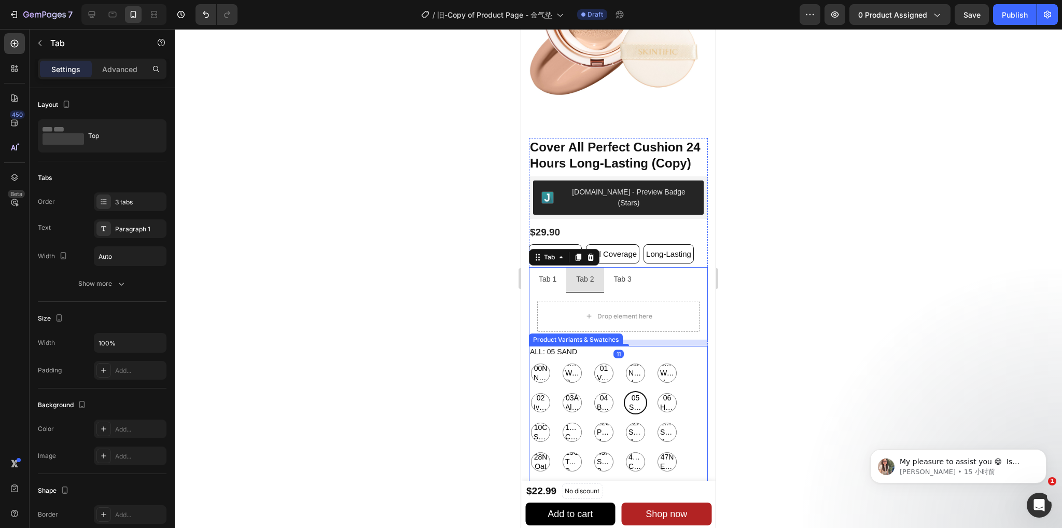
click at [581, 349] on div "ALL: 05 Sand 00N Natural 00N Natural 00N Natural 00W Warm Porcelain 00W Warm Po…" at bounding box center [618, 410] width 179 height 128
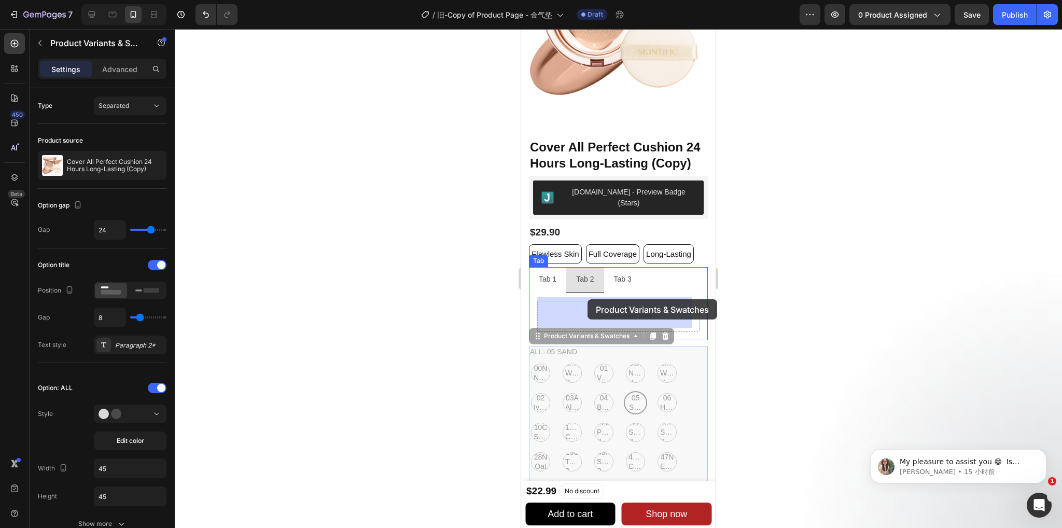
drag, startPoint x: 538, startPoint y: 337, endPoint x: 588, endPoint y: 300, distance: 61.9
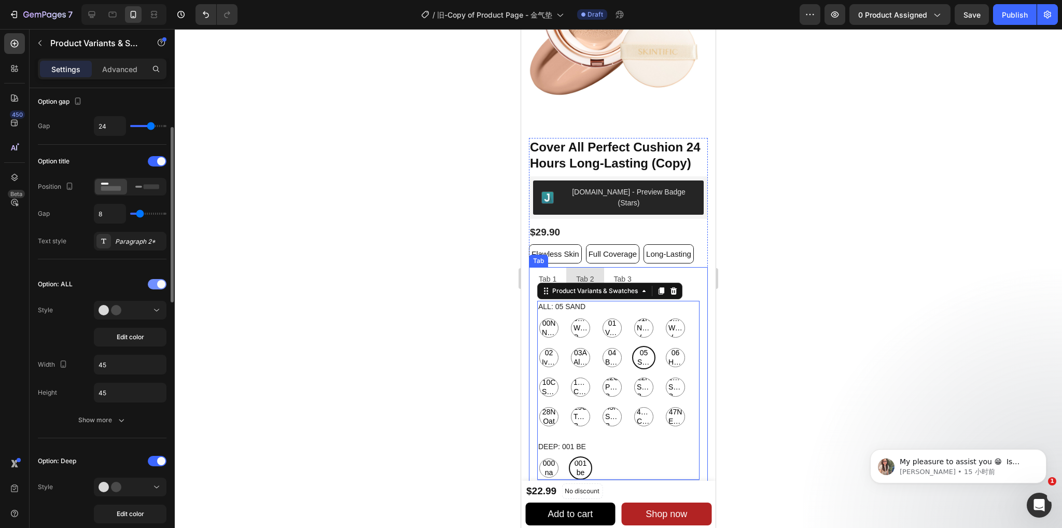
click at [156, 280] on div at bounding box center [157, 284] width 19 height 10
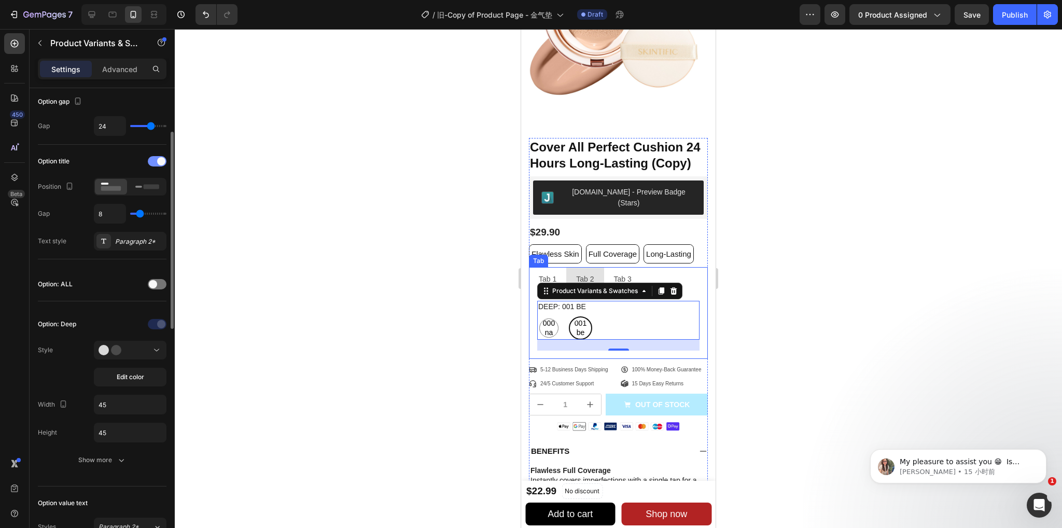
click at [156, 160] on div at bounding box center [157, 161] width 19 height 10
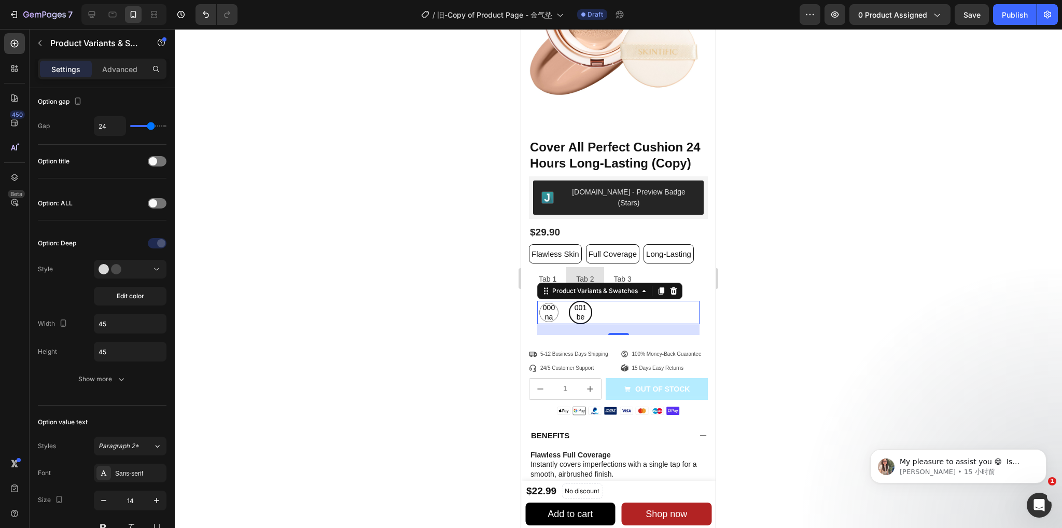
click at [793, 319] on div at bounding box center [618, 278] width 887 height 499
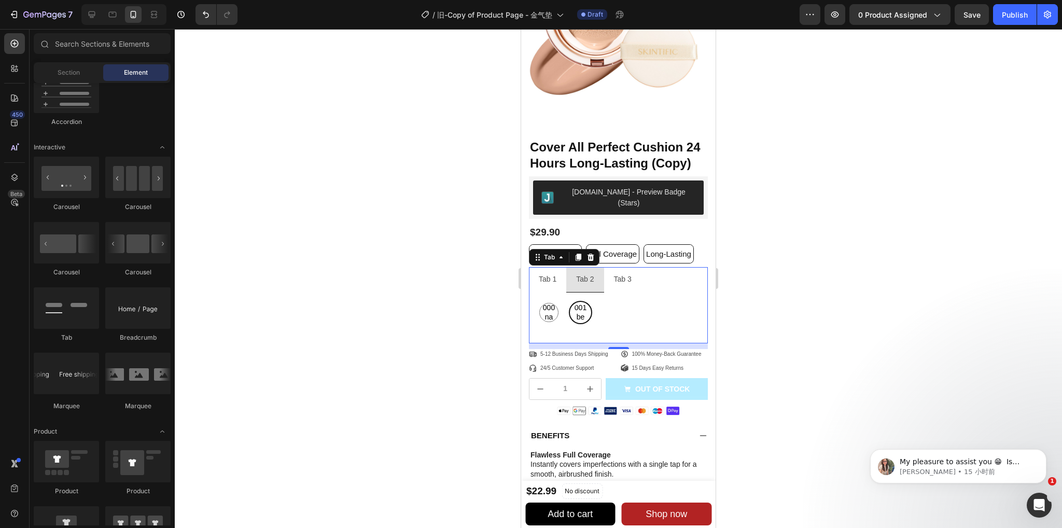
click at [548, 273] on div "Tab 1" at bounding box center [547, 279] width 21 height 16
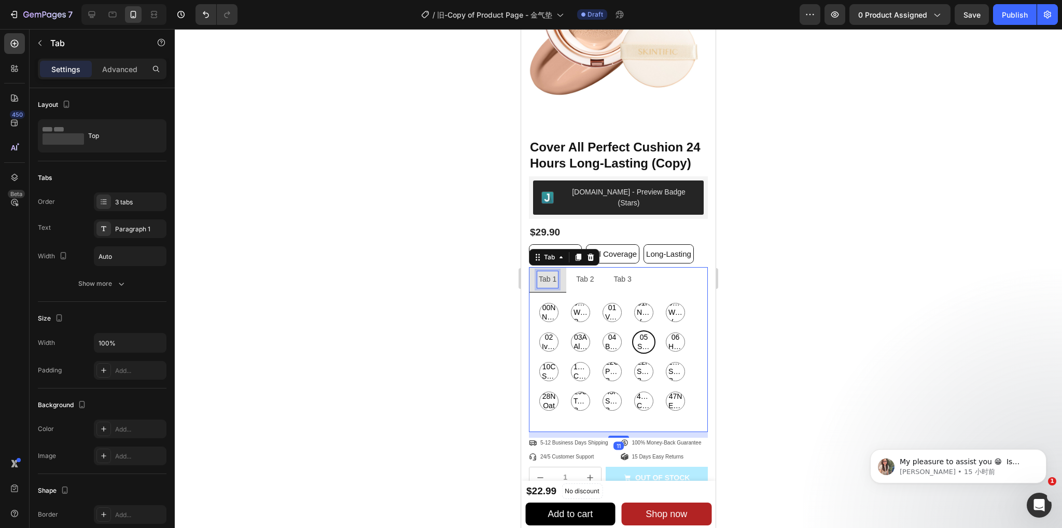
click at [548, 273] on div "Tab 1" at bounding box center [547, 279] width 21 height 16
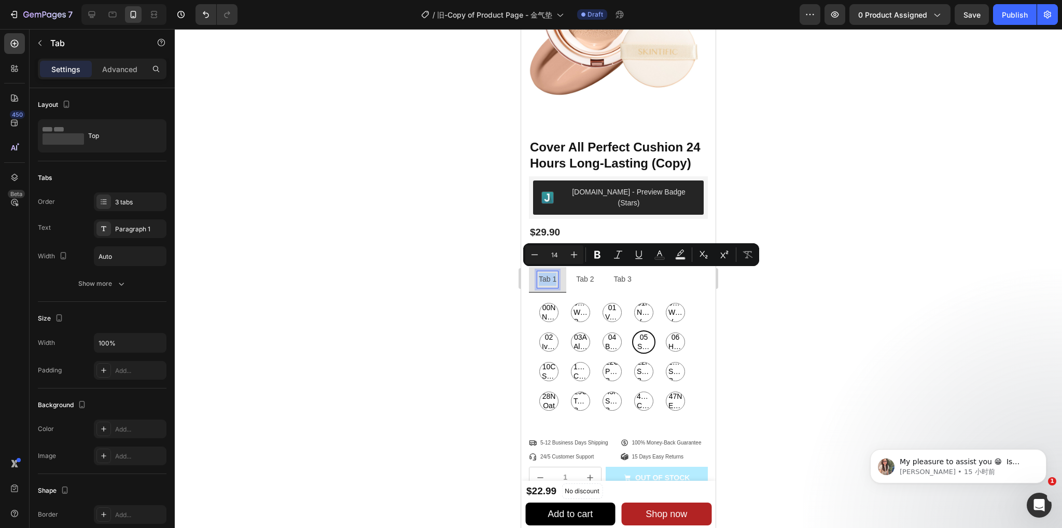
drag, startPoint x: 556, startPoint y: 275, endPoint x: 538, endPoint y: 275, distance: 18.2
click at [538, 275] on div "Tab 1" at bounding box center [547, 279] width 21 height 16
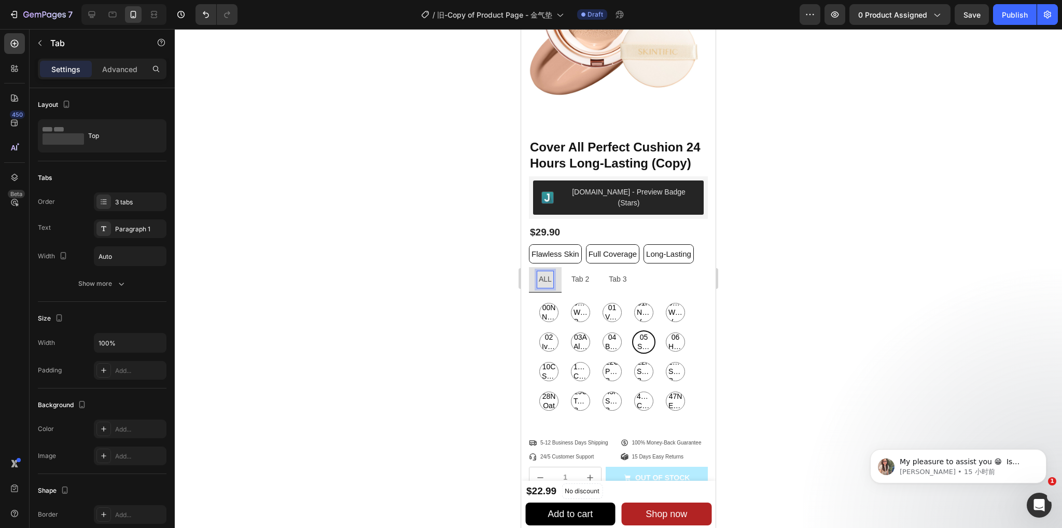
radio input "true"
click at [816, 282] on div at bounding box center [618, 278] width 887 height 499
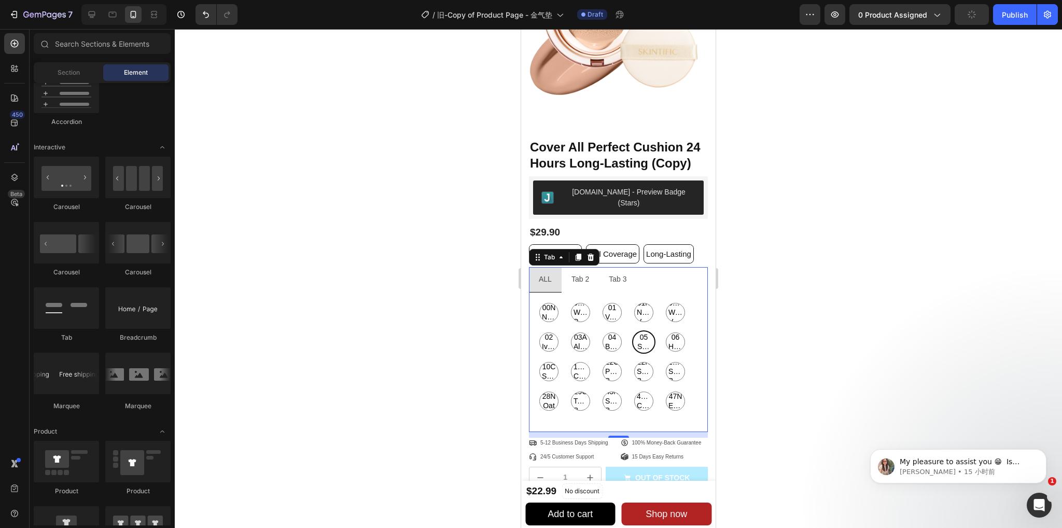
click at [660, 274] on ul "ALL Tab 2 Tab 3" at bounding box center [618, 279] width 179 height 25
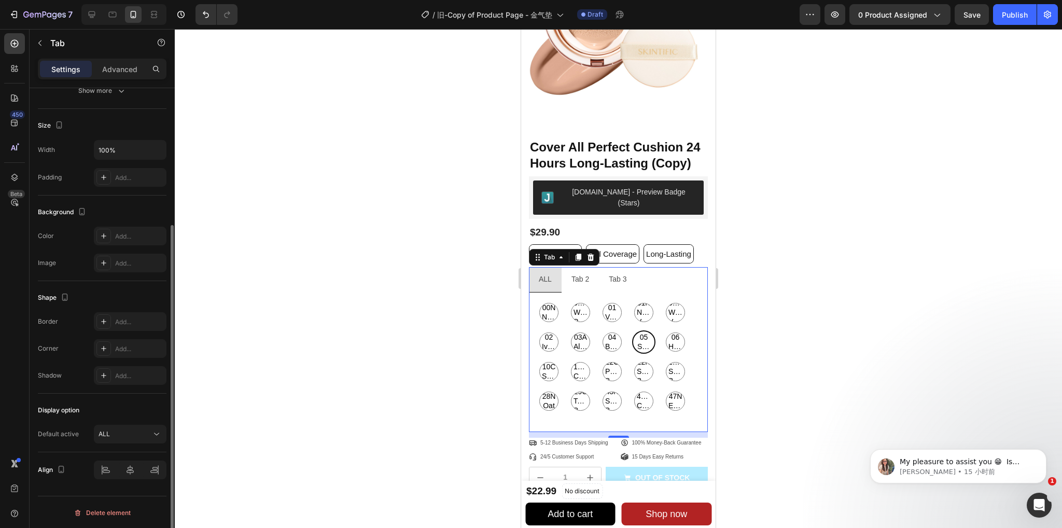
scroll to position [0, 0]
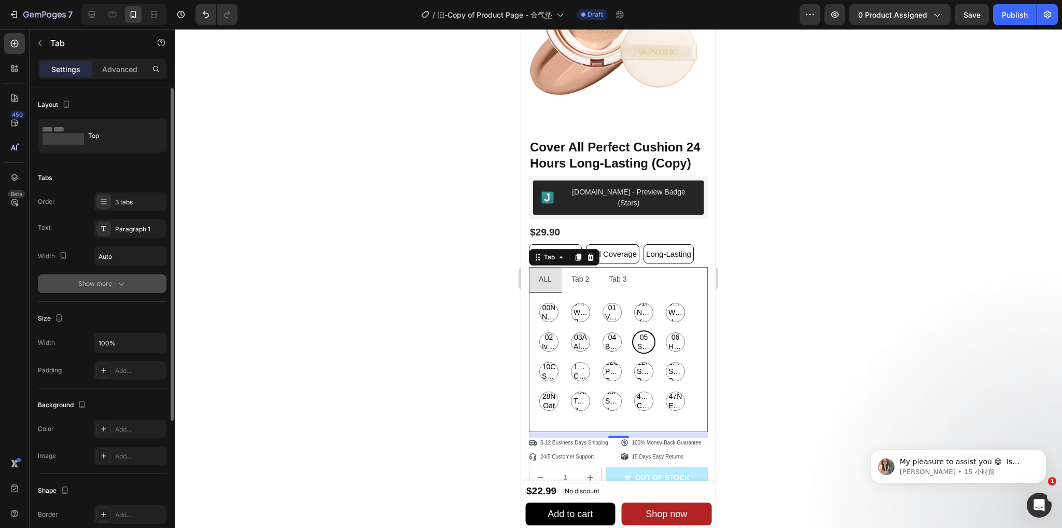
click at [122, 289] on button "Show more" at bounding box center [102, 283] width 129 height 19
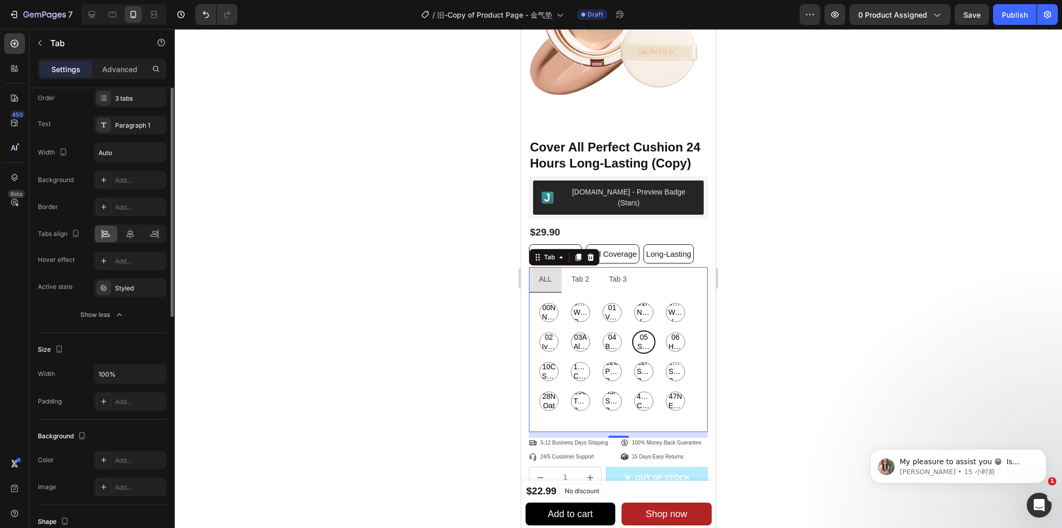
scroll to position [207, 0]
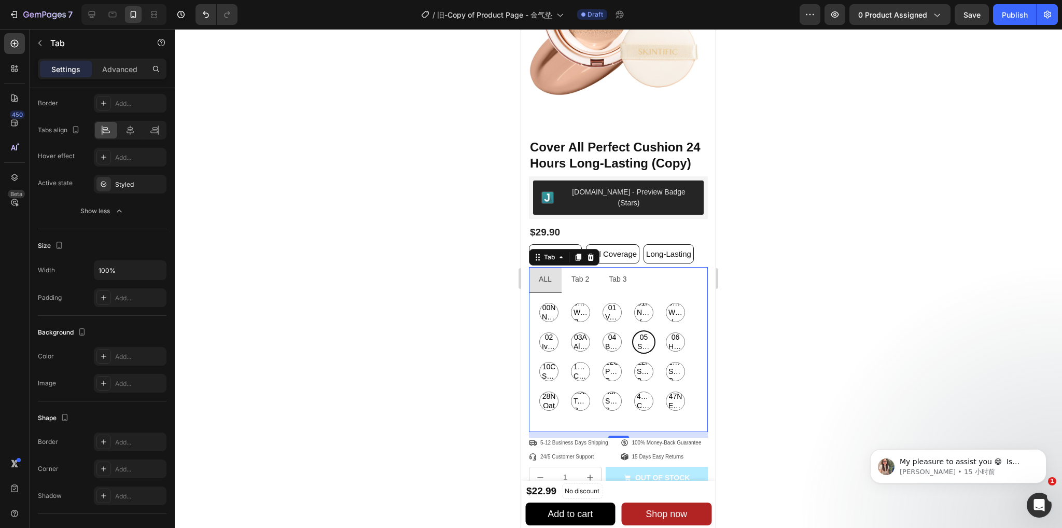
click at [555, 275] on li "ALL" at bounding box center [545, 279] width 33 height 25
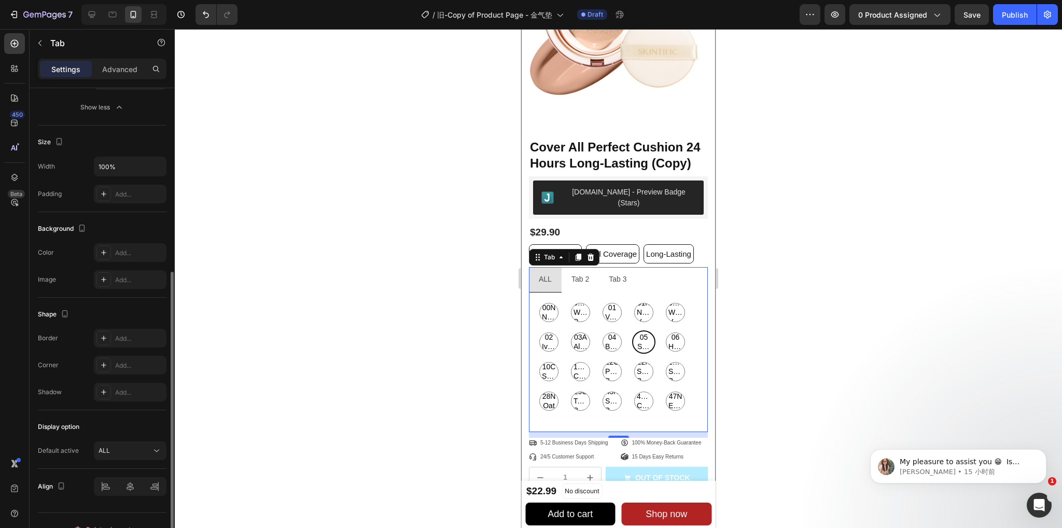
scroll to position [328, 0]
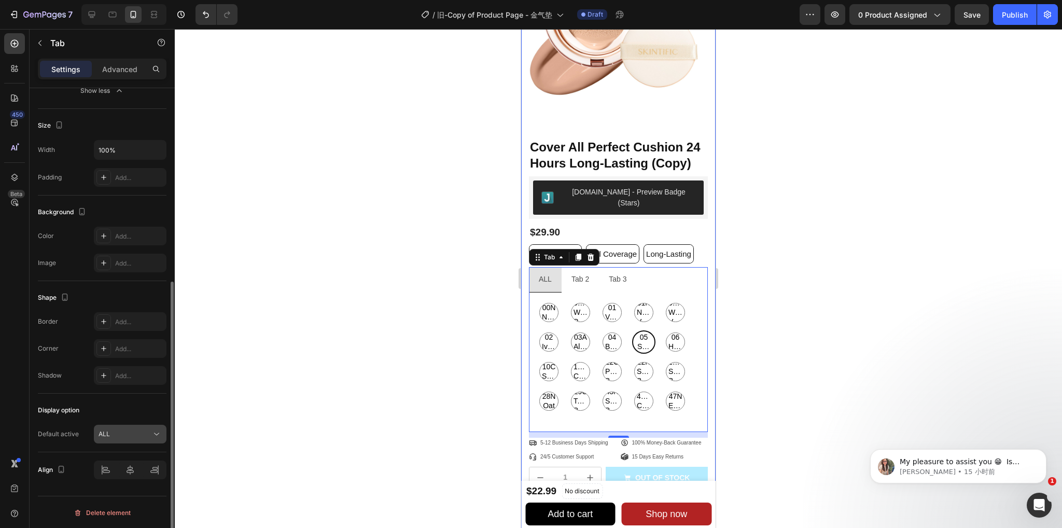
click at [128, 433] on div "ALL" at bounding box center [125, 433] width 53 height 9
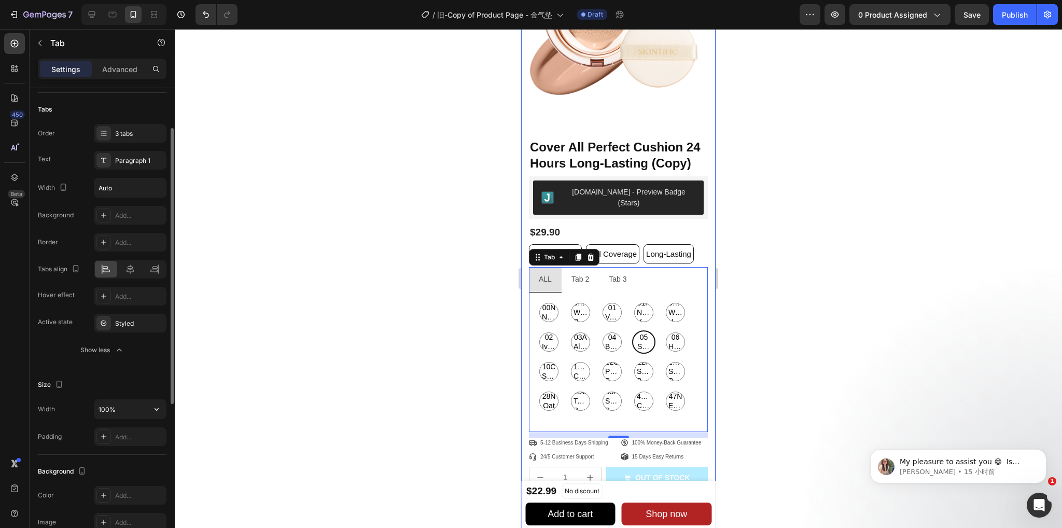
scroll to position [0, 0]
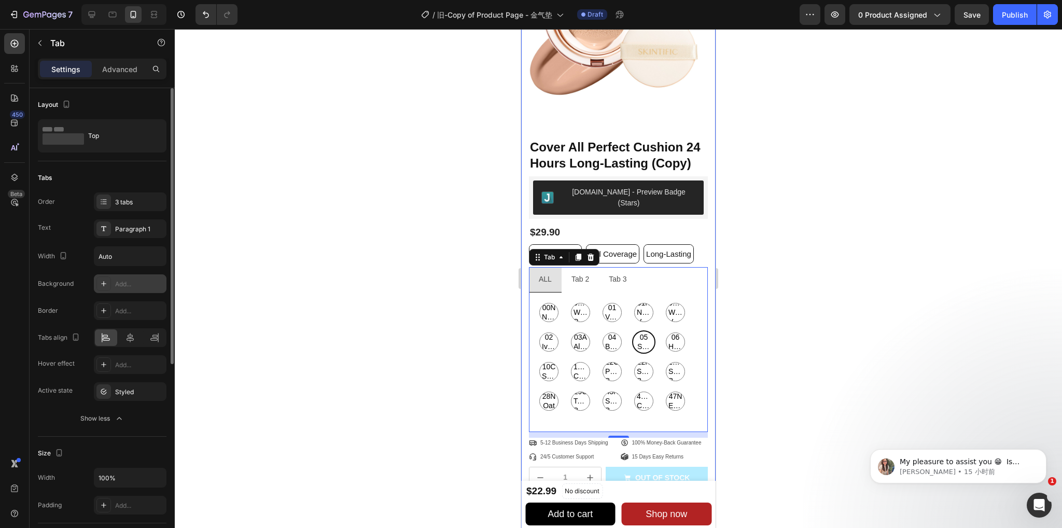
click at [120, 285] on div "Add..." at bounding box center [139, 284] width 49 height 9
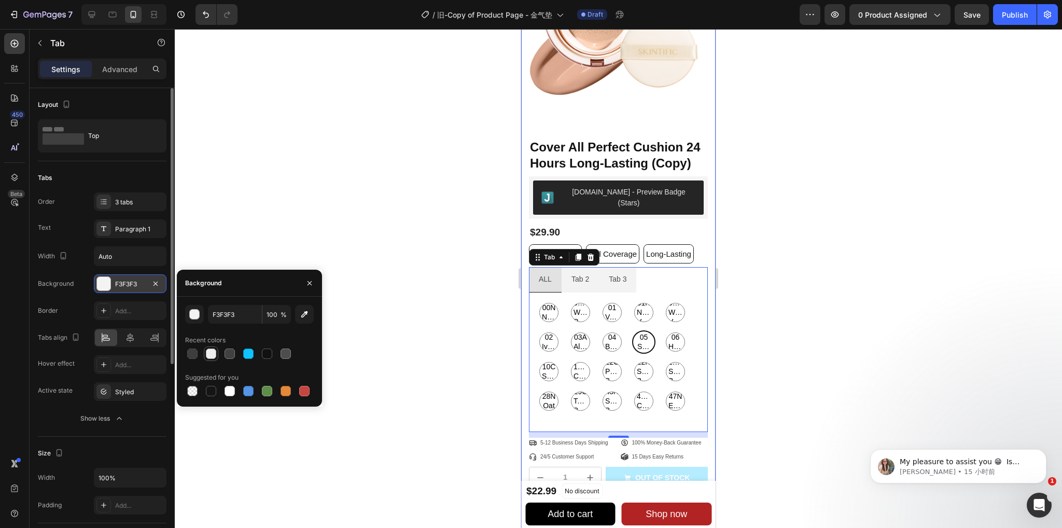
click at [213, 351] on div at bounding box center [211, 354] width 10 height 10
type input "EEEEEE"
click at [274, 241] on div at bounding box center [618, 278] width 887 height 499
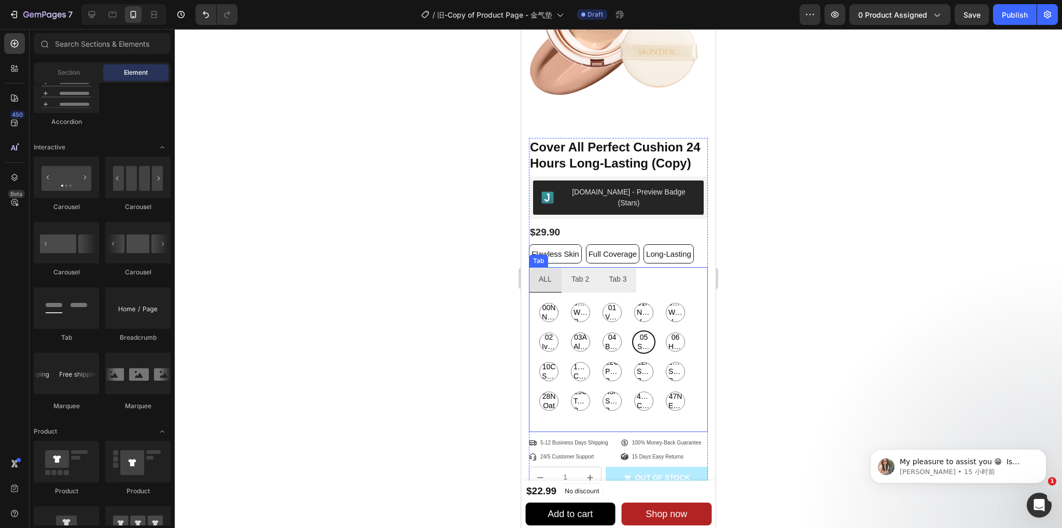
click at [672, 281] on ul "ALL Tab 2 Tab 3" at bounding box center [618, 279] width 179 height 25
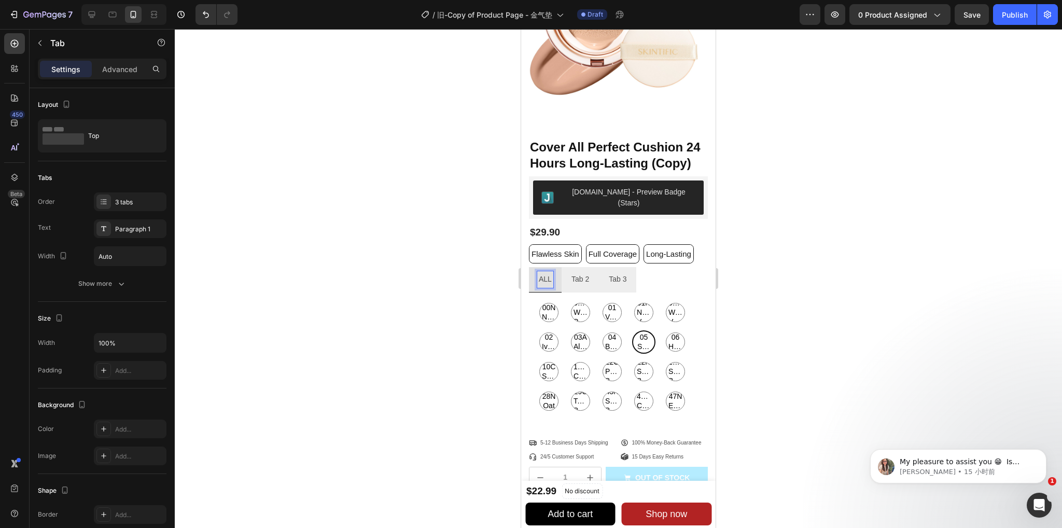
click at [653, 274] on ul "ALL Tab 2 Tab 3" at bounding box center [618, 279] width 179 height 25
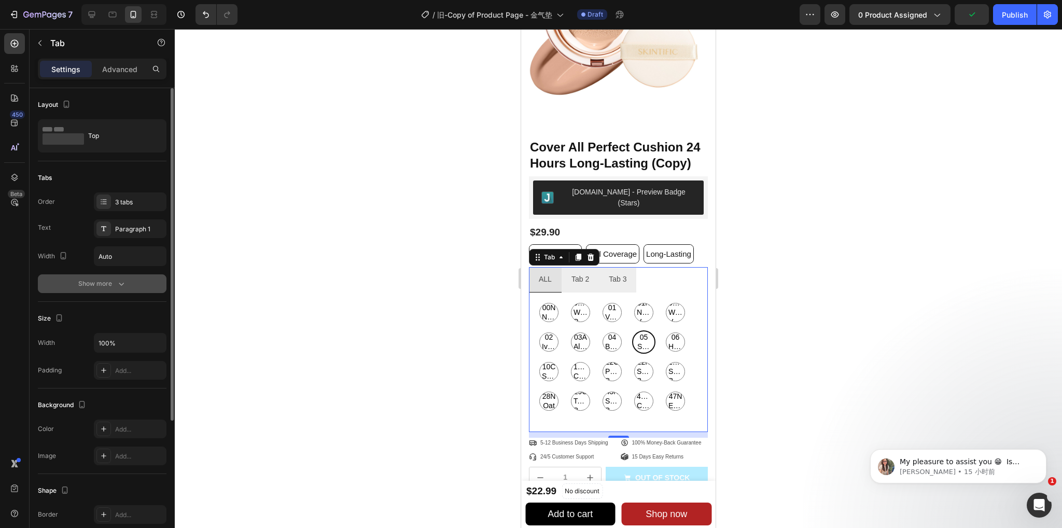
click at [105, 283] on div "Show more" at bounding box center [102, 284] width 48 height 10
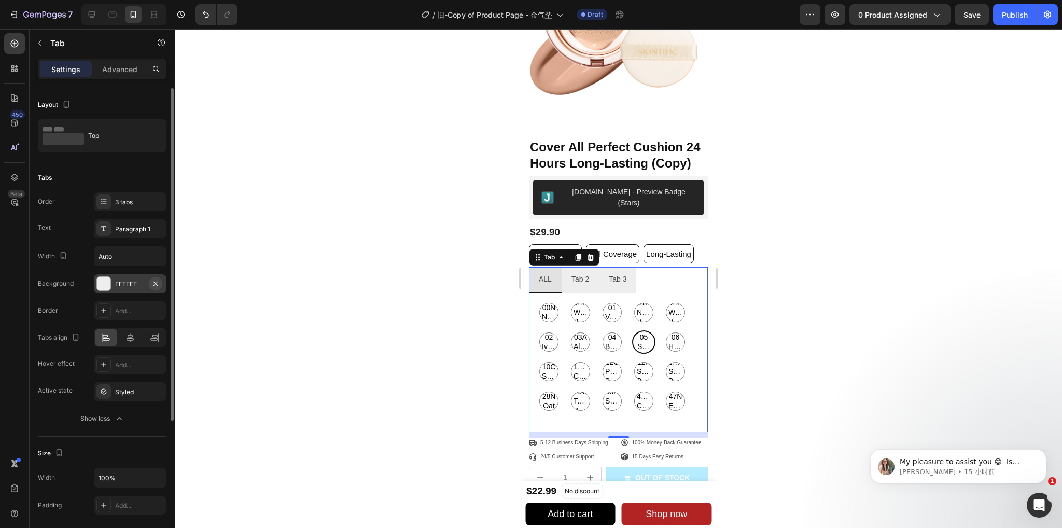
click at [155, 283] on icon "button" at bounding box center [156, 283] width 4 height 4
click at [106, 393] on icon at bounding box center [104, 391] width 8 height 8
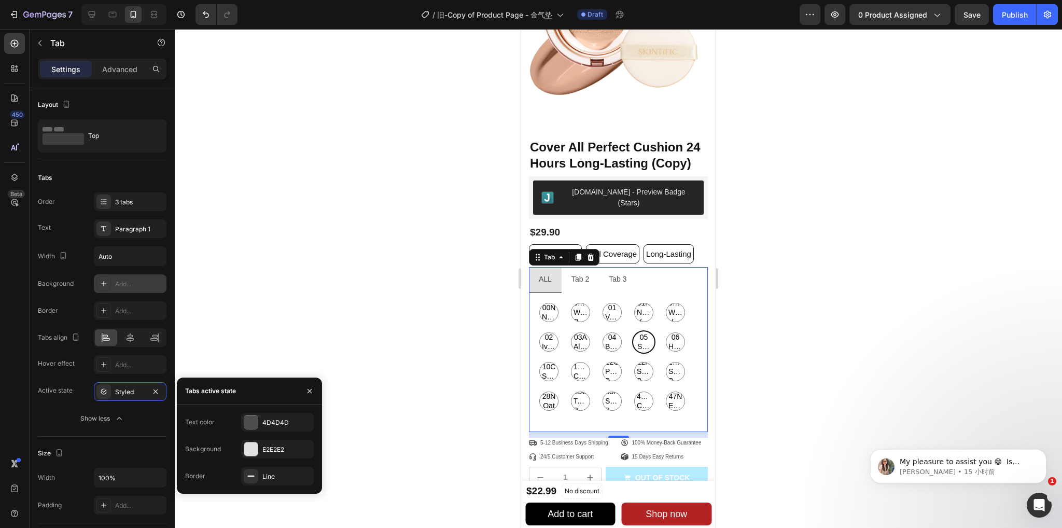
click at [486, 282] on div at bounding box center [618, 278] width 887 height 499
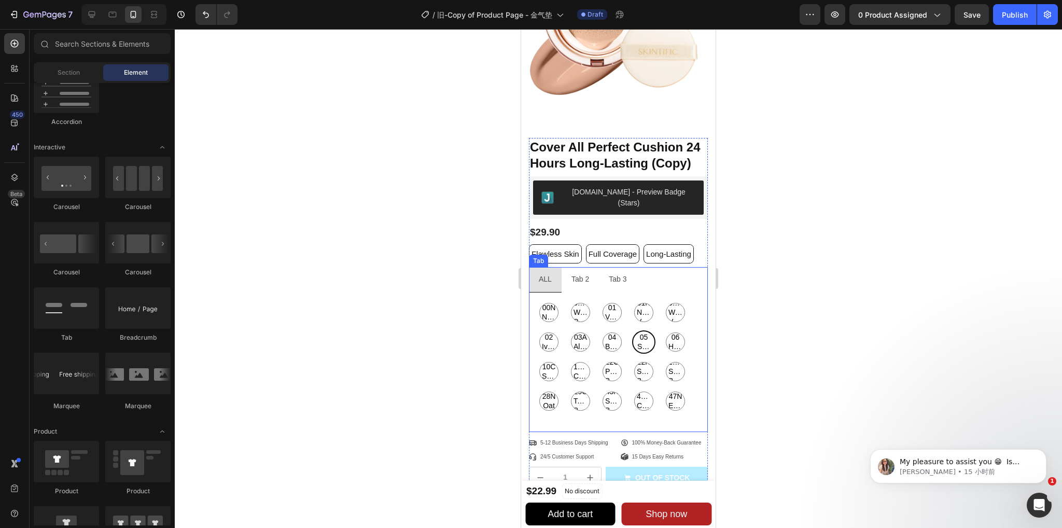
click at [577, 276] on p "Tab 2" at bounding box center [581, 279] width 18 height 13
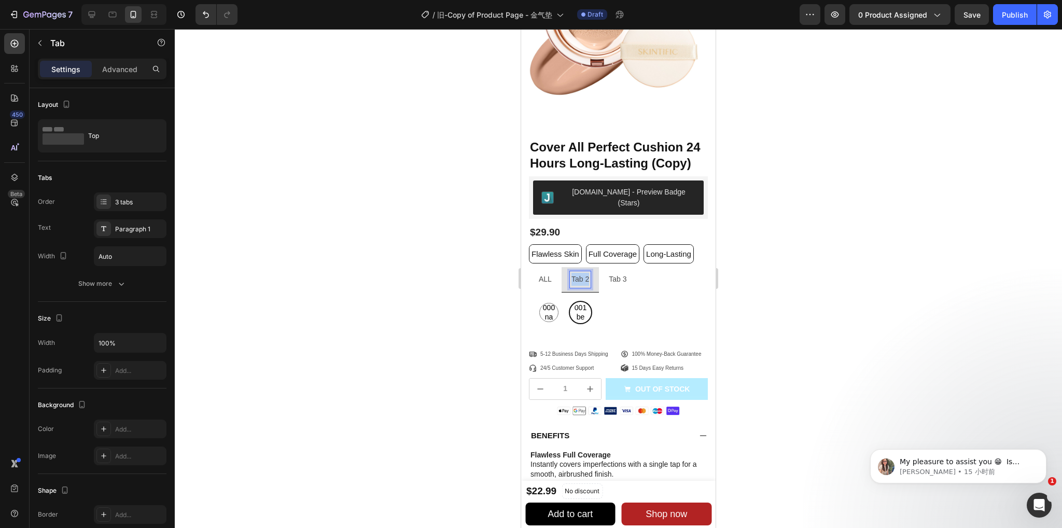
drag, startPoint x: 587, startPoint y: 276, endPoint x: 566, endPoint y: 276, distance: 20.7
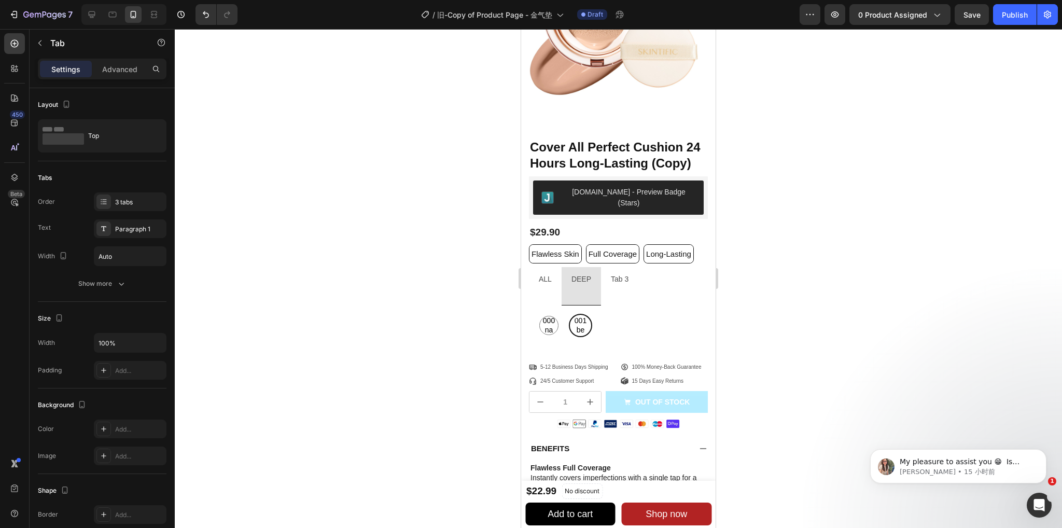
drag, startPoint x: 927, startPoint y: 263, endPoint x: 920, endPoint y: 264, distance: 6.8
click at [927, 263] on div at bounding box center [618, 278] width 887 height 499
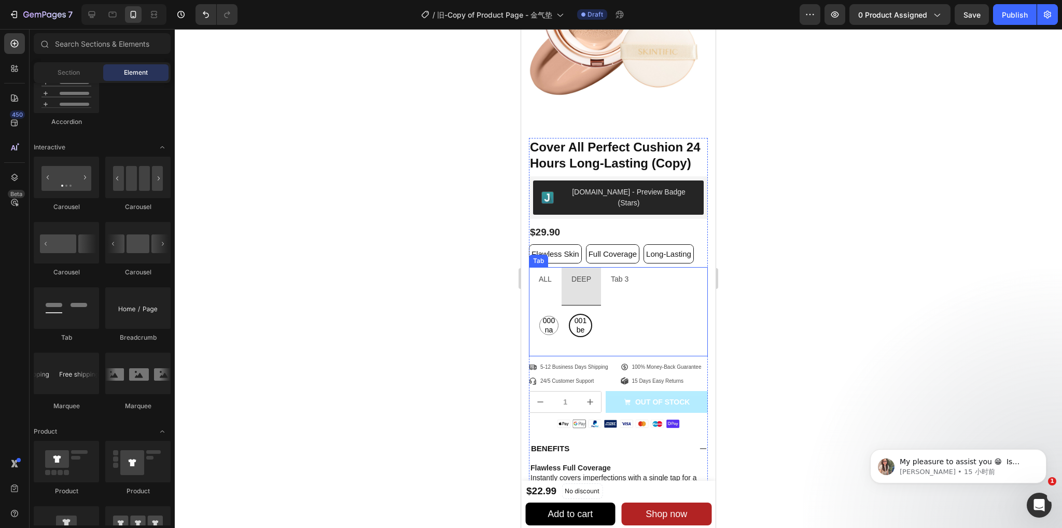
click at [587, 290] on p "Rich Text Editor. Editing area: main" at bounding box center [582, 292] width 20 height 13
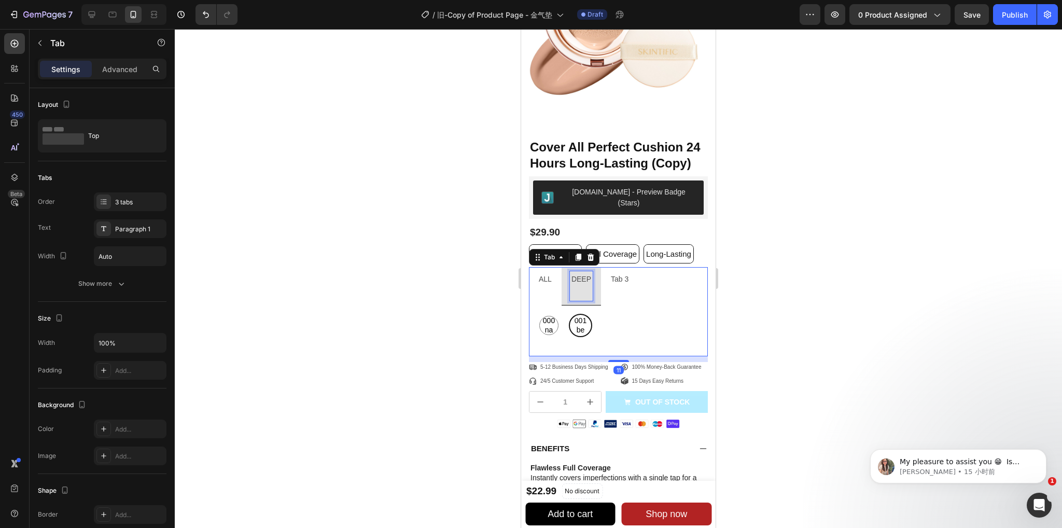
click at [586, 289] on p "Rich Text Editor. Editing area: main" at bounding box center [582, 292] width 20 height 13
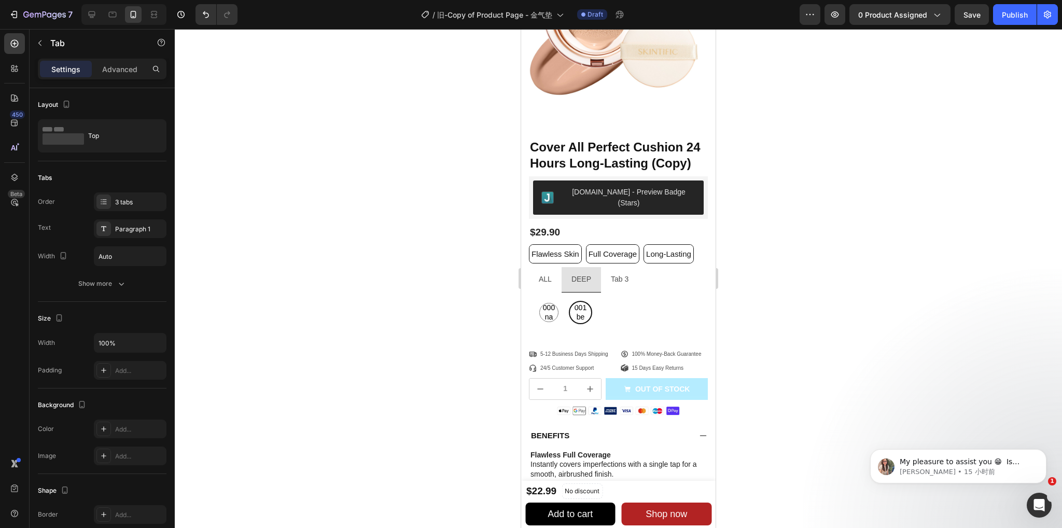
click at [780, 260] on div at bounding box center [618, 278] width 887 height 499
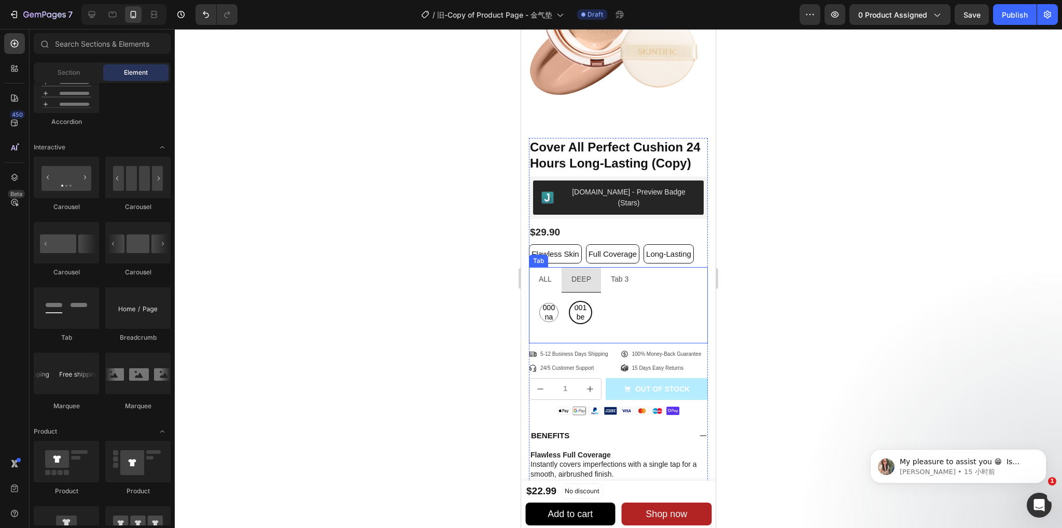
click at [420, 264] on div at bounding box center [618, 278] width 887 height 499
click at [551, 276] on div "ALL" at bounding box center [545, 279] width 16 height 16
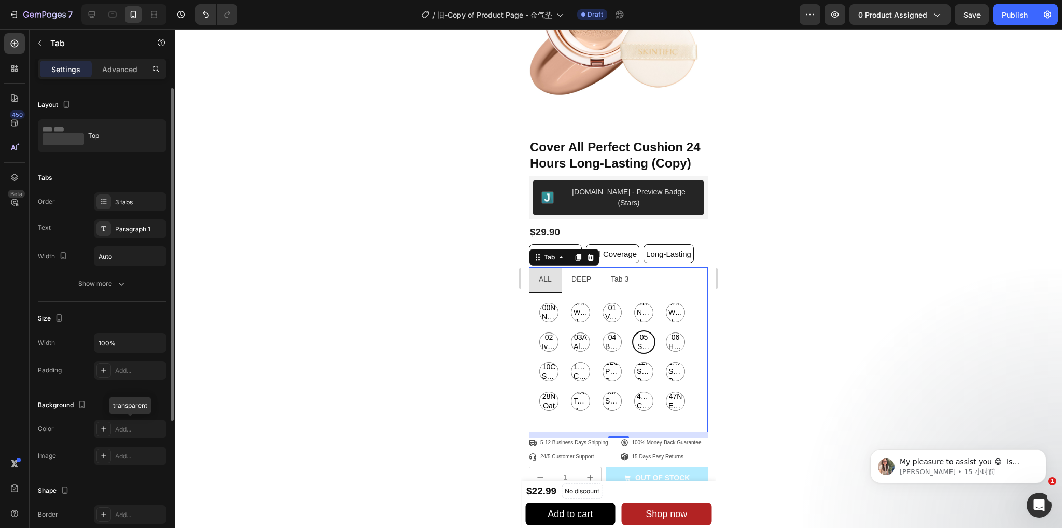
scroll to position [104, 0]
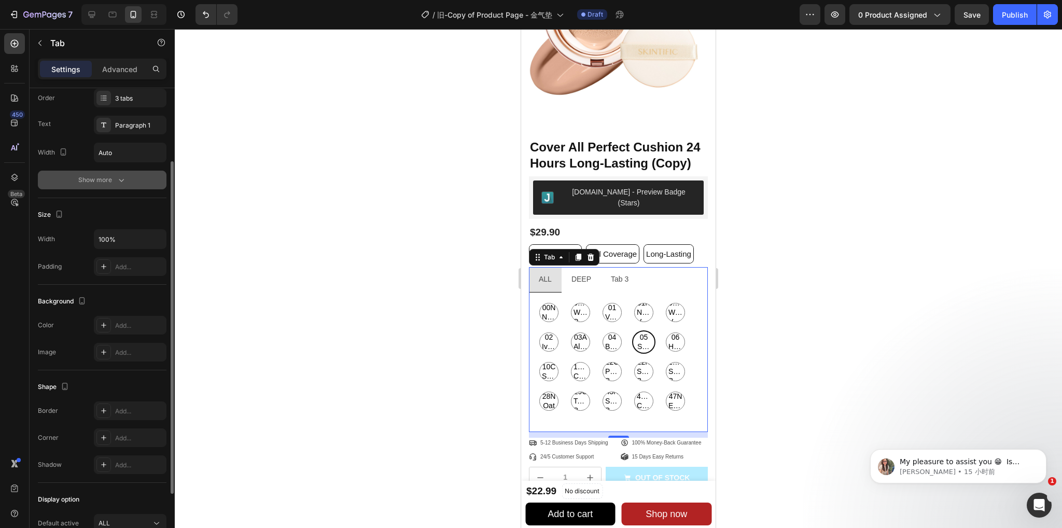
click at [103, 185] on button "Show more" at bounding box center [102, 180] width 129 height 19
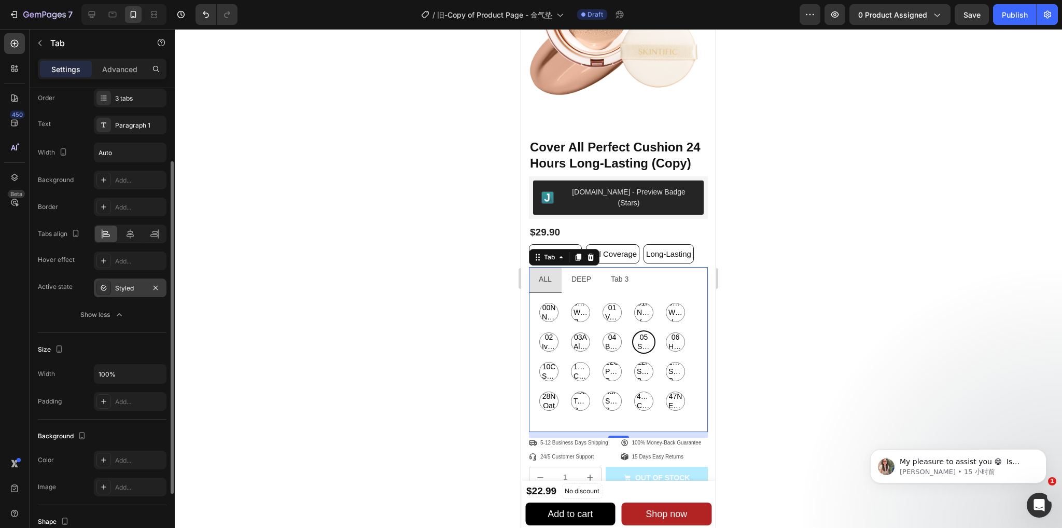
click at [118, 279] on div "Styled" at bounding box center [130, 288] width 73 height 19
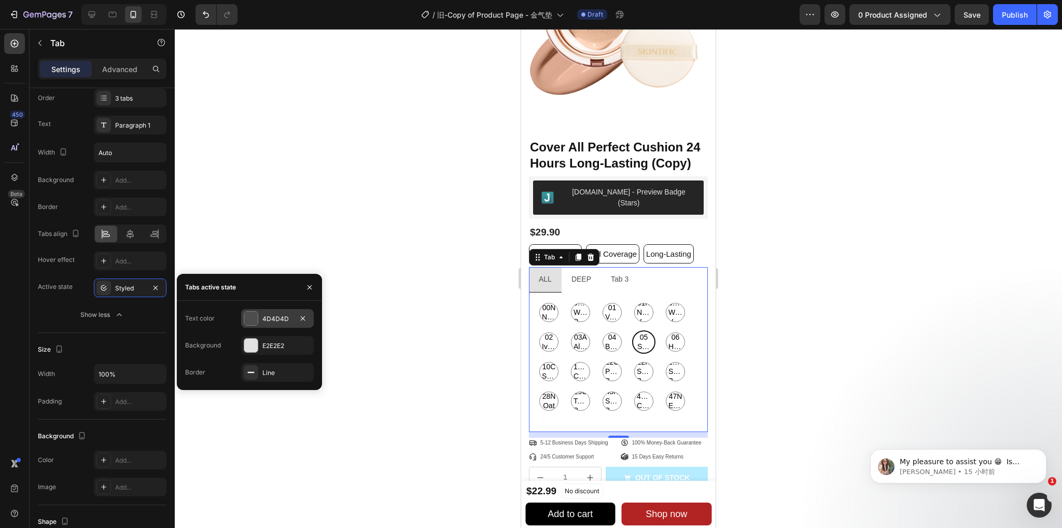
click at [255, 315] on div at bounding box center [250, 318] width 13 height 13
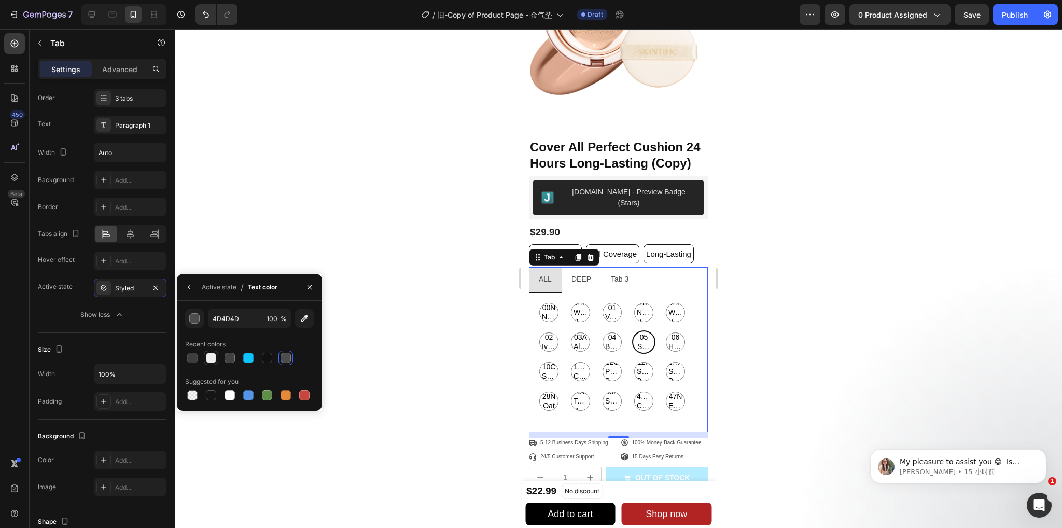
click at [213, 357] on div at bounding box center [211, 358] width 10 height 10
type input "EEEEEE"
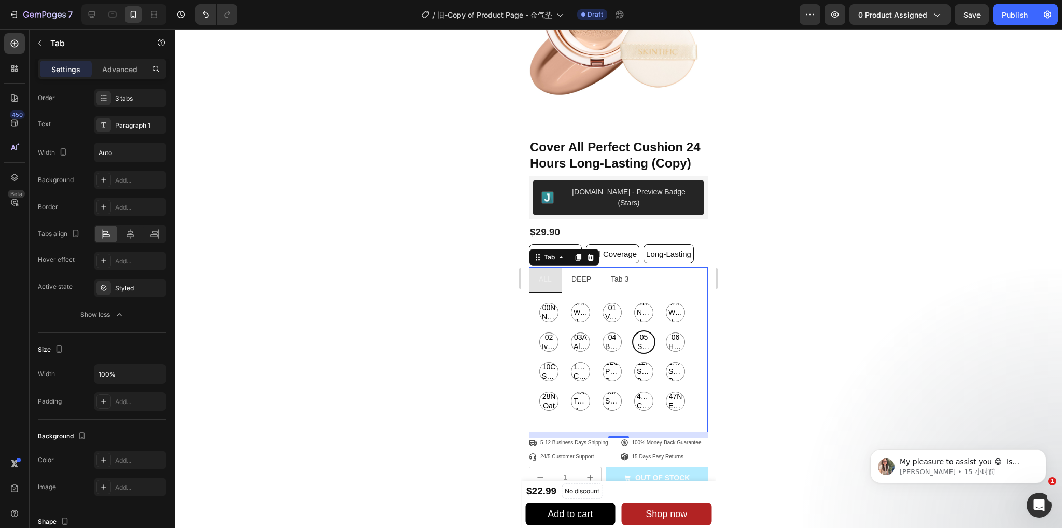
click at [359, 353] on div at bounding box center [618, 278] width 887 height 499
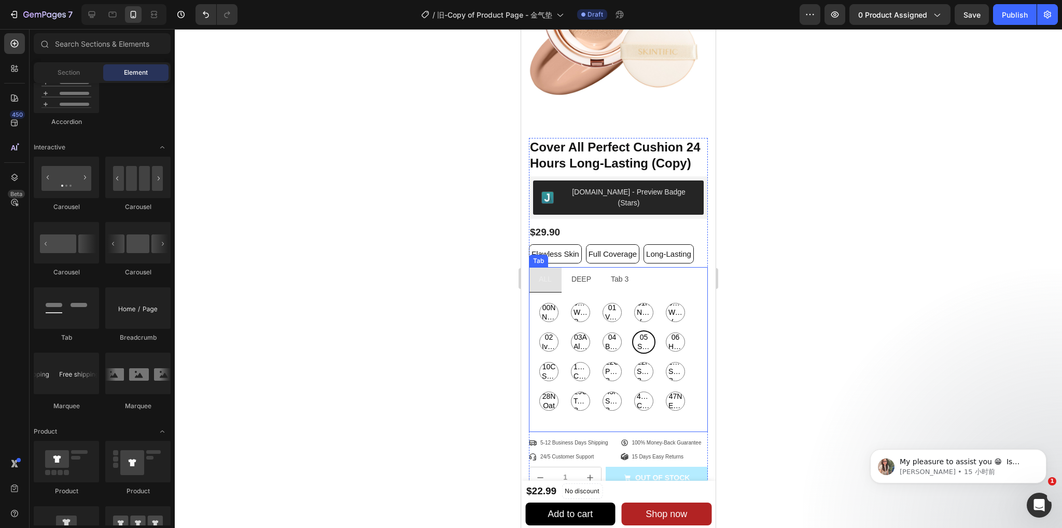
click at [537, 276] on div "ALL" at bounding box center [545, 279] width 16 height 16
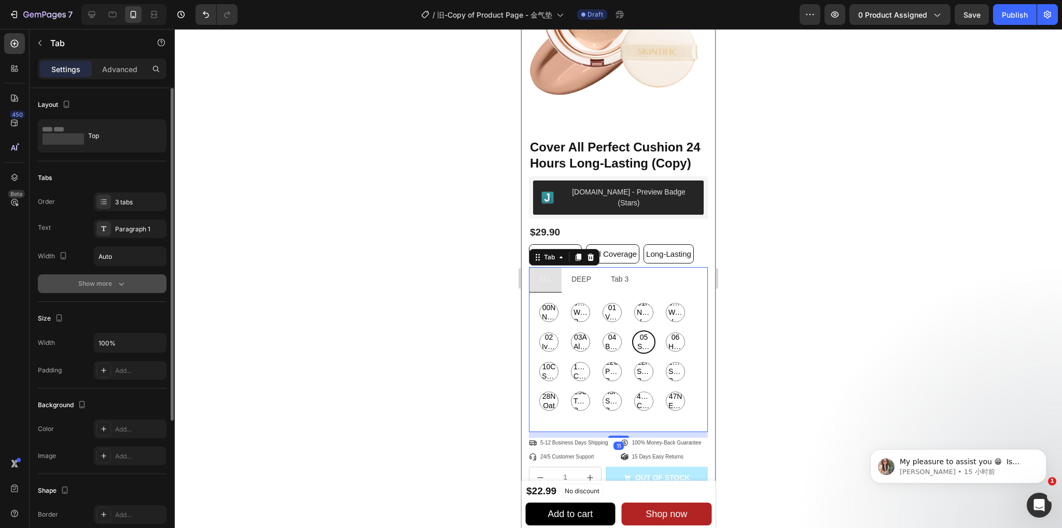
click at [95, 283] on div "Show more" at bounding box center [102, 284] width 48 height 10
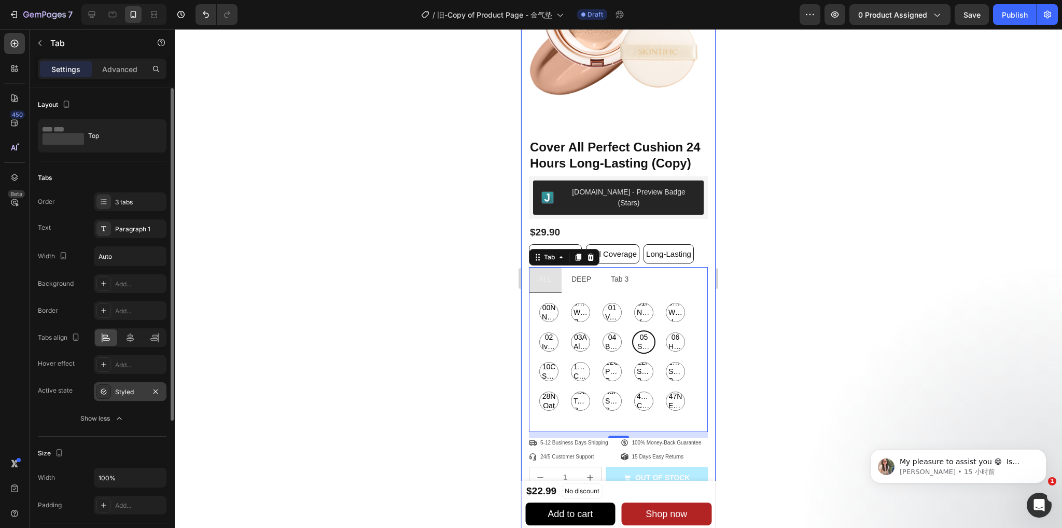
click at [106, 398] on div "Styled" at bounding box center [130, 391] width 73 height 19
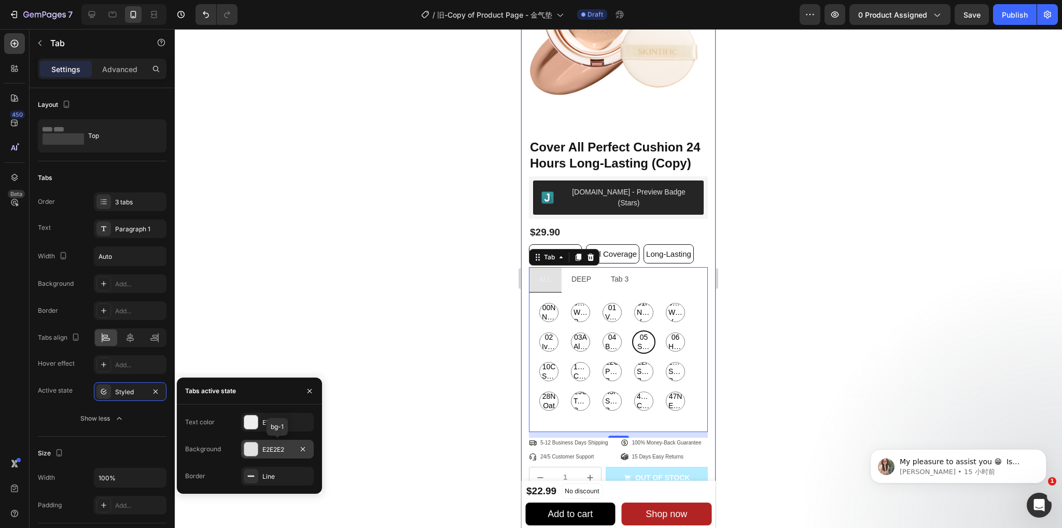
click at [251, 452] on div at bounding box center [250, 448] width 13 height 13
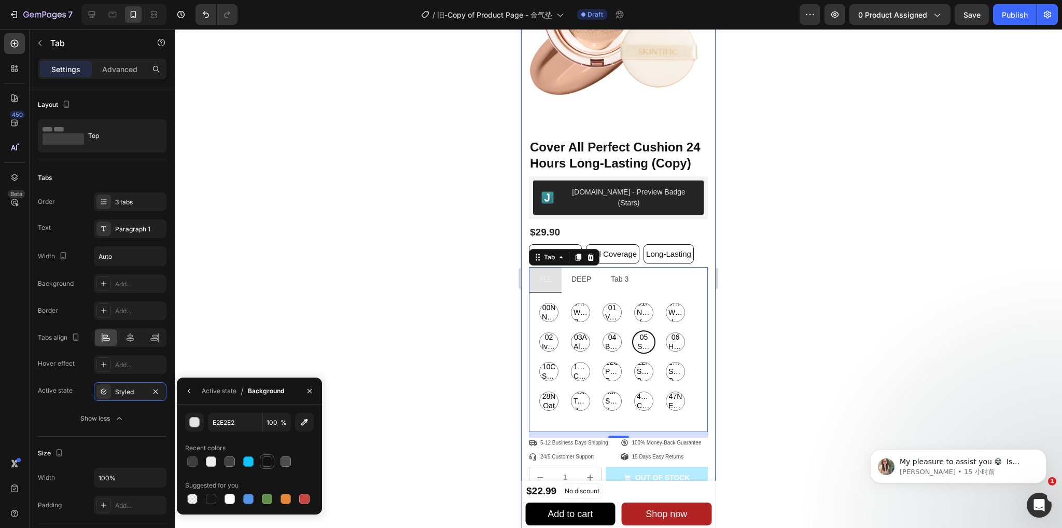
click at [268, 463] on div at bounding box center [267, 461] width 10 height 10
type input "111111"
click at [104, 392] on icon at bounding box center [104, 391] width 8 height 8
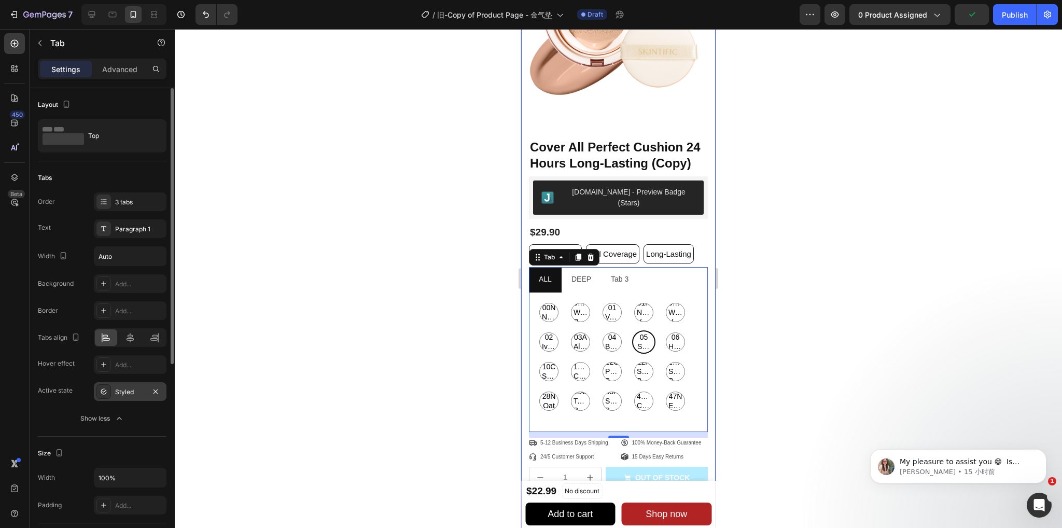
click at [104, 392] on icon at bounding box center [104, 391] width 8 height 8
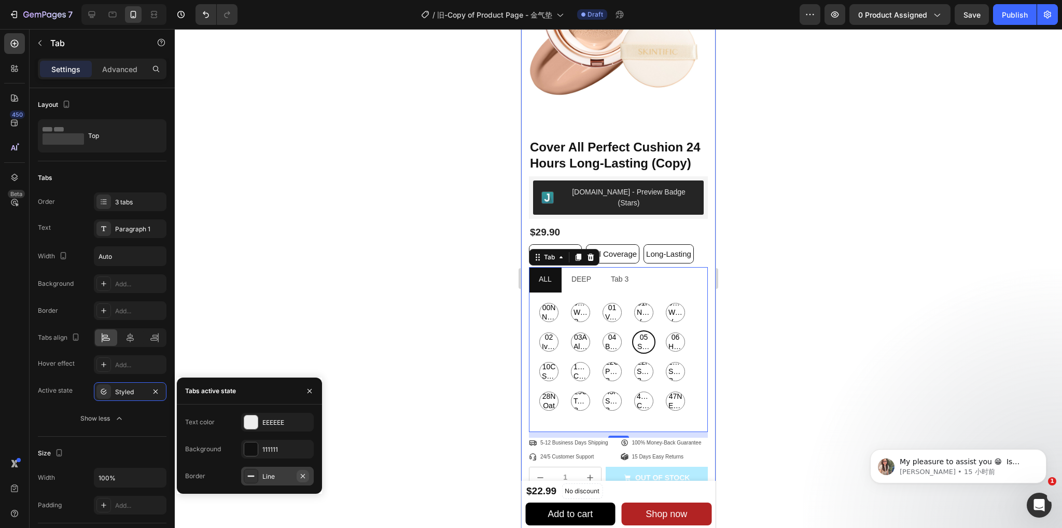
click at [300, 476] on icon "button" at bounding box center [303, 476] width 8 height 8
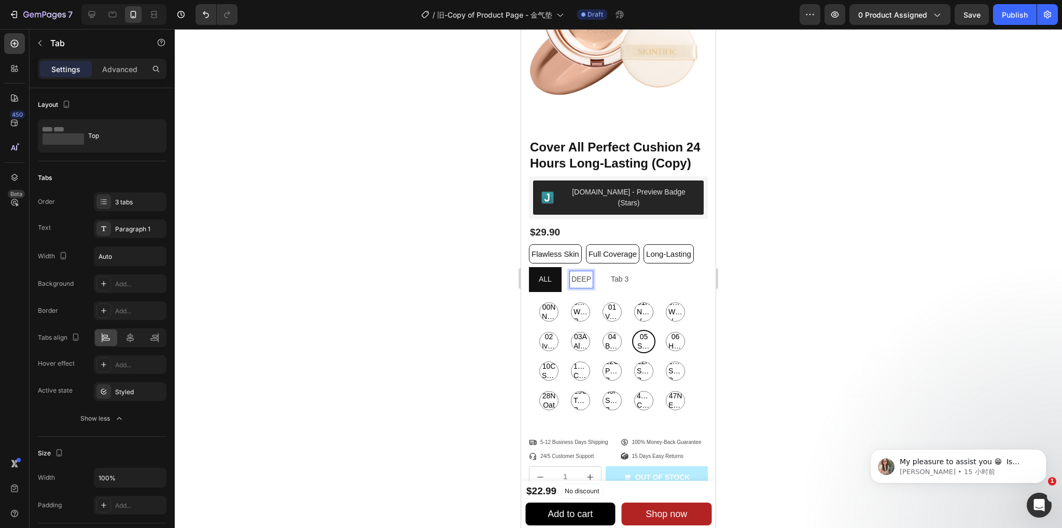
click at [592, 279] on li "DEEP" at bounding box center [581, 279] width 39 height 24
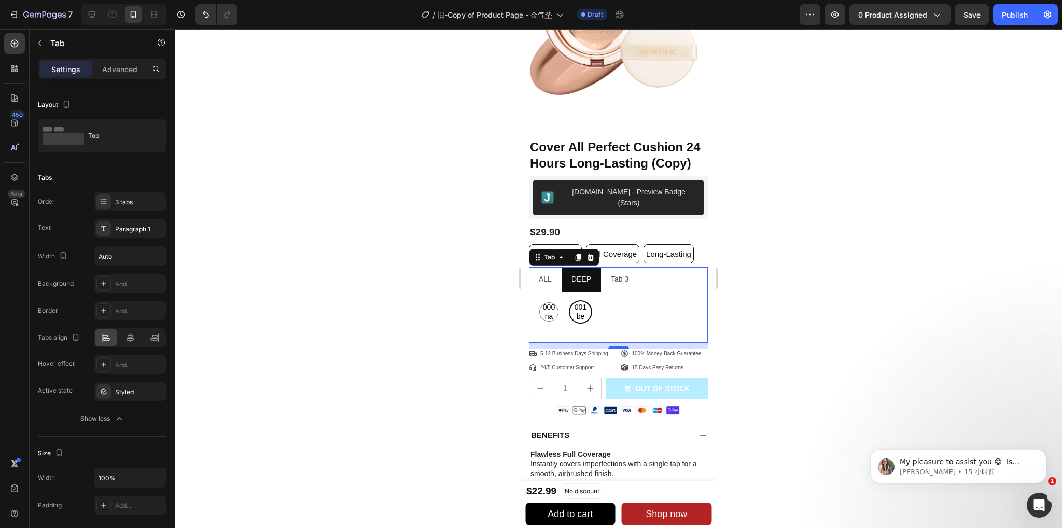
click at [631, 276] on li "Tab 3" at bounding box center [619, 279] width 37 height 24
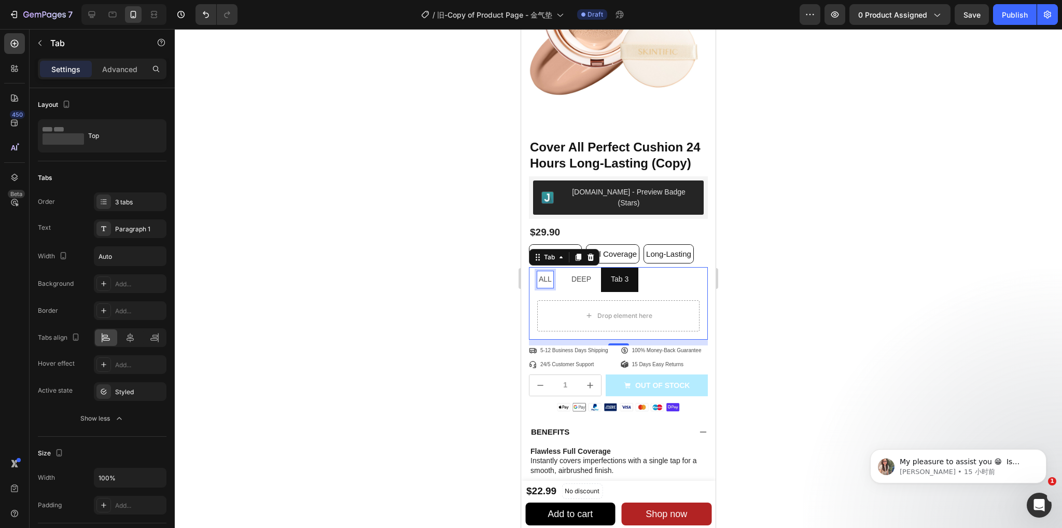
click at [544, 280] on p "ALL" at bounding box center [545, 279] width 13 height 13
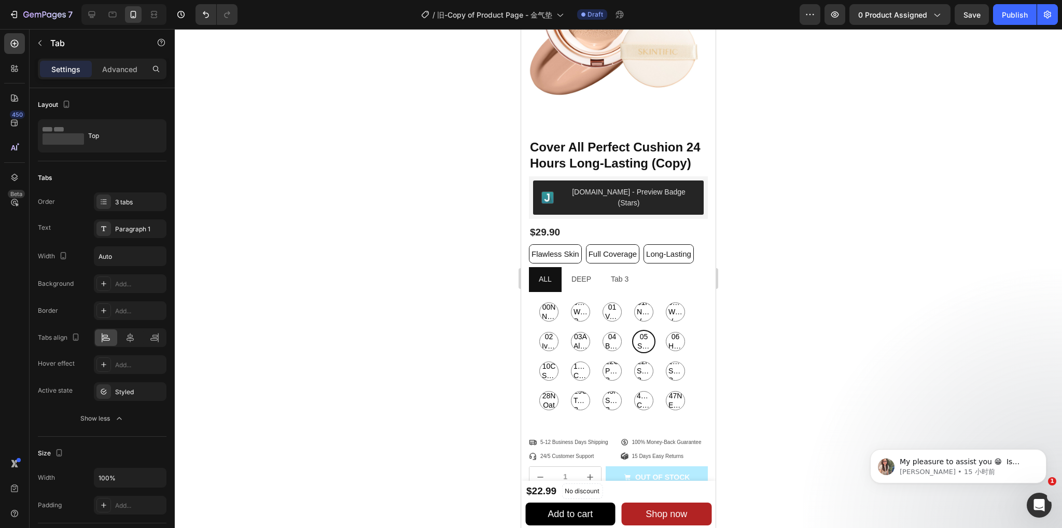
click at [792, 284] on div at bounding box center [618, 278] width 887 height 499
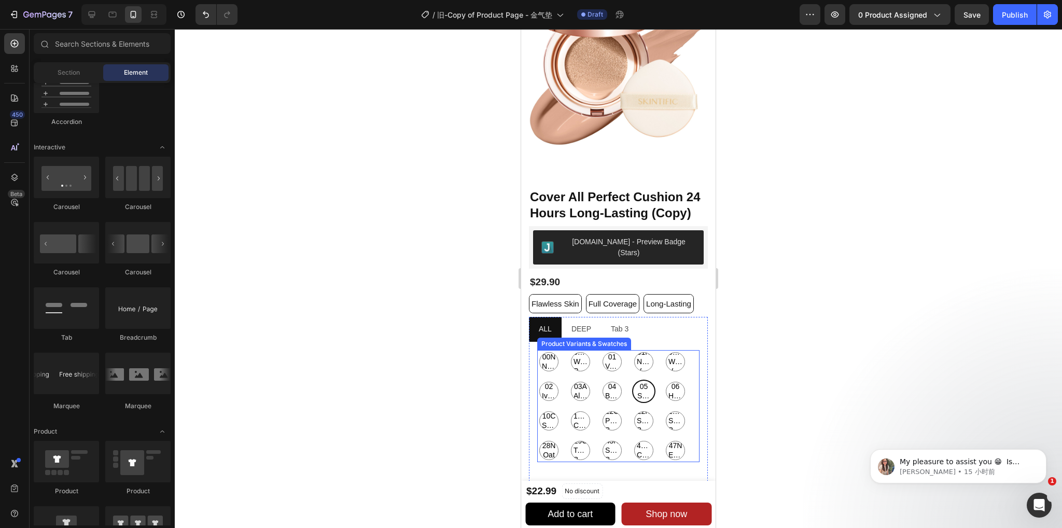
scroll to position [90, 0]
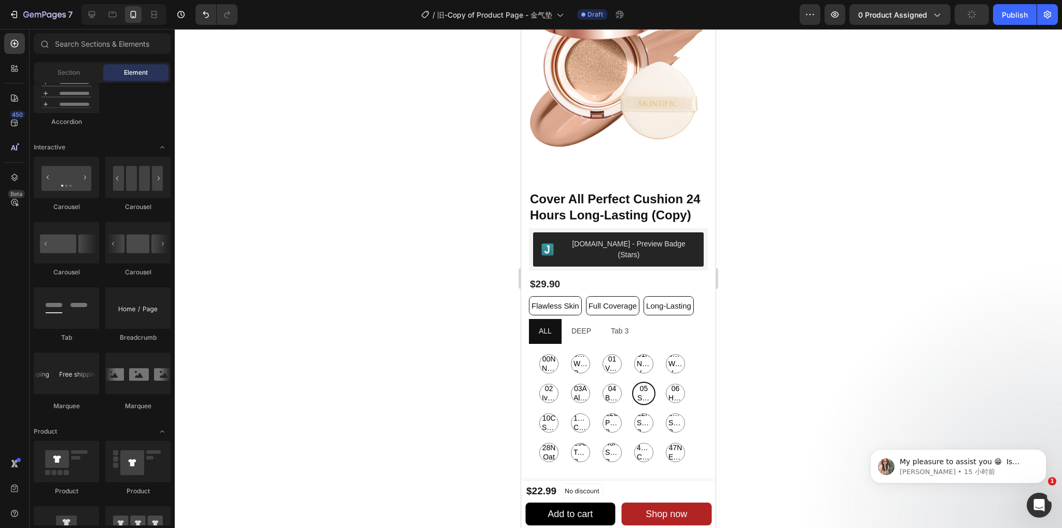
click at [502, 391] on div at bounding box center [618, 278] width 887 height 499
click at [912, 358] on div at bounding box center [618, 278] width 887 height 499
click at [379, 179] on div at bounding box center [618, 278] width 887 height 499
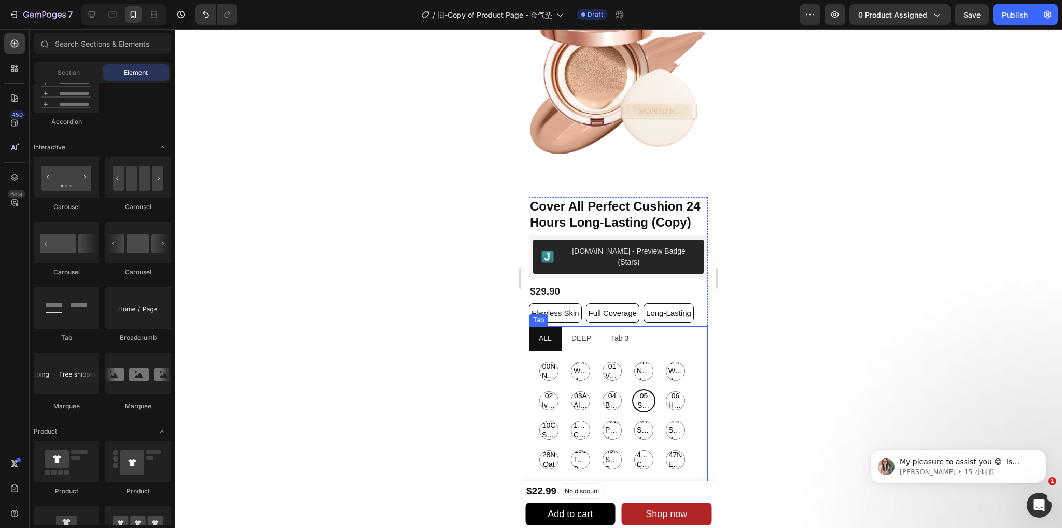
scroll to position [207, 0]
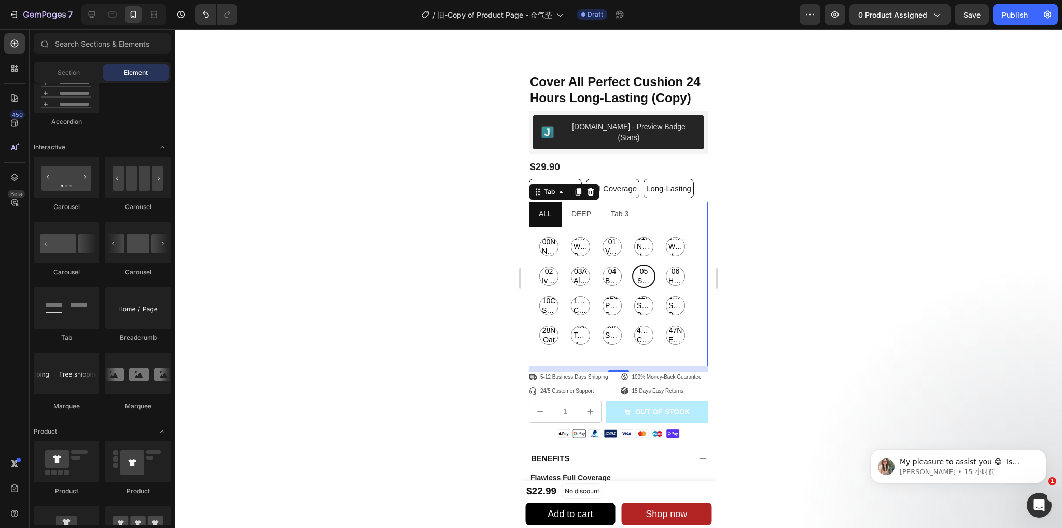
click at [549, 202] on li "ALL" at bounding box center [545, 214] width 33 height 24
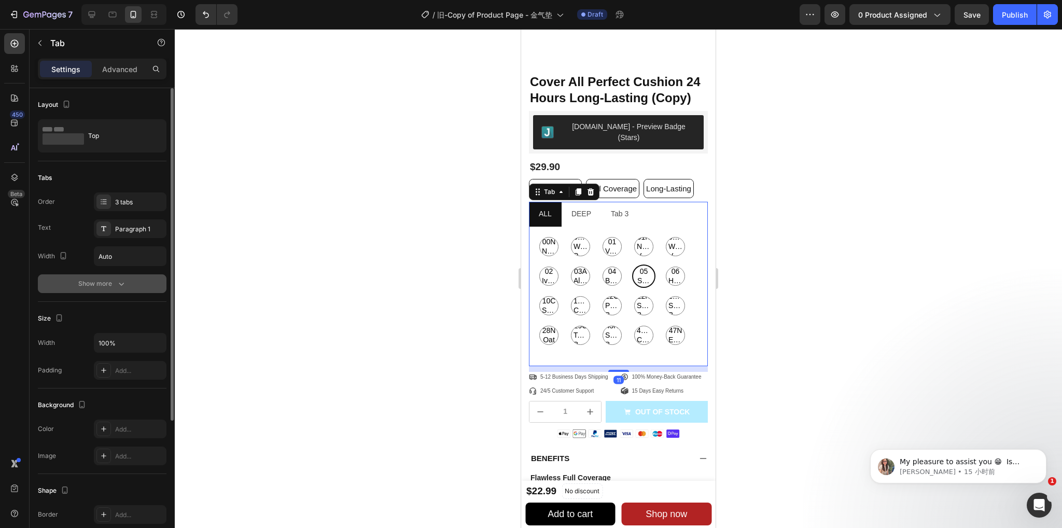
click at [110, 286] on div "Show more" at bounding box center [102, 284] width 48 height 10
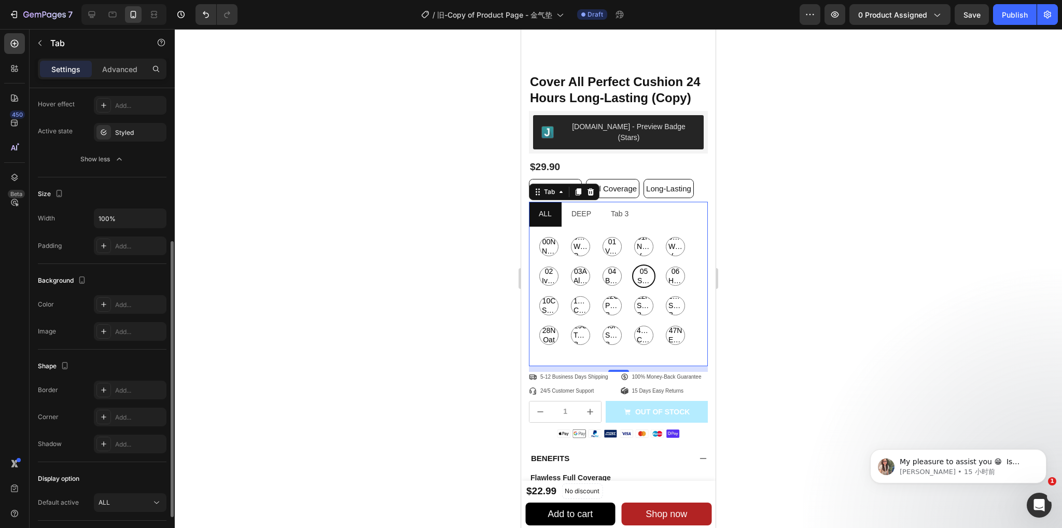
scroll to position [0, 0]
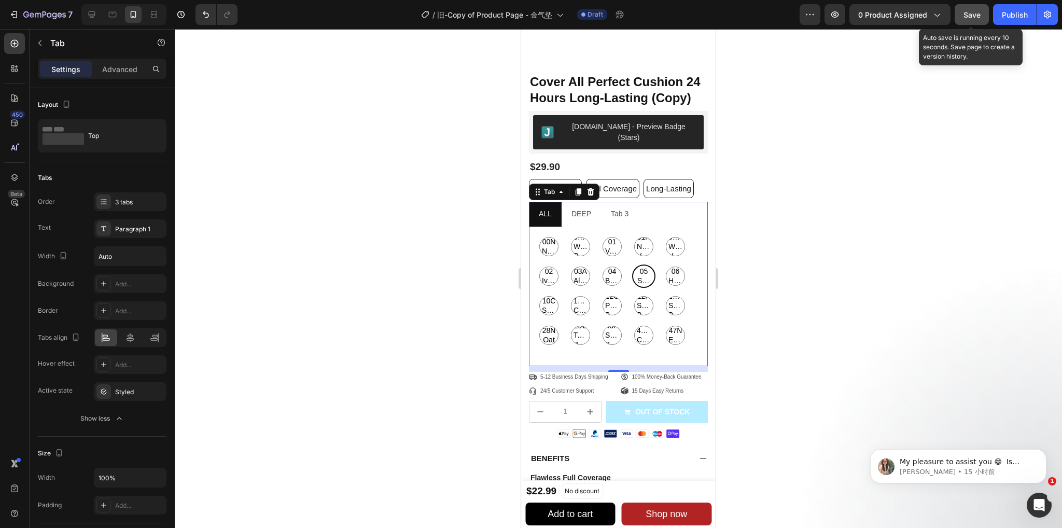
click at [972, 17] on span "Save" at bounding box center [972, 14] width 17 height 9
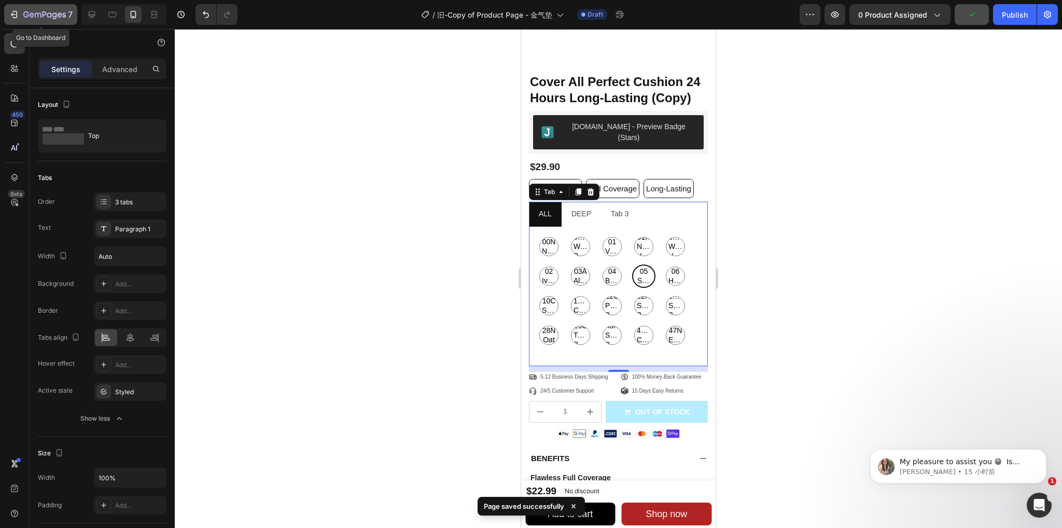
click at [23, 18] on icon "button" at bounding box center [44, 15] width 43 height 9
